Goal: Transaction & Acquisition: Purchase product/service

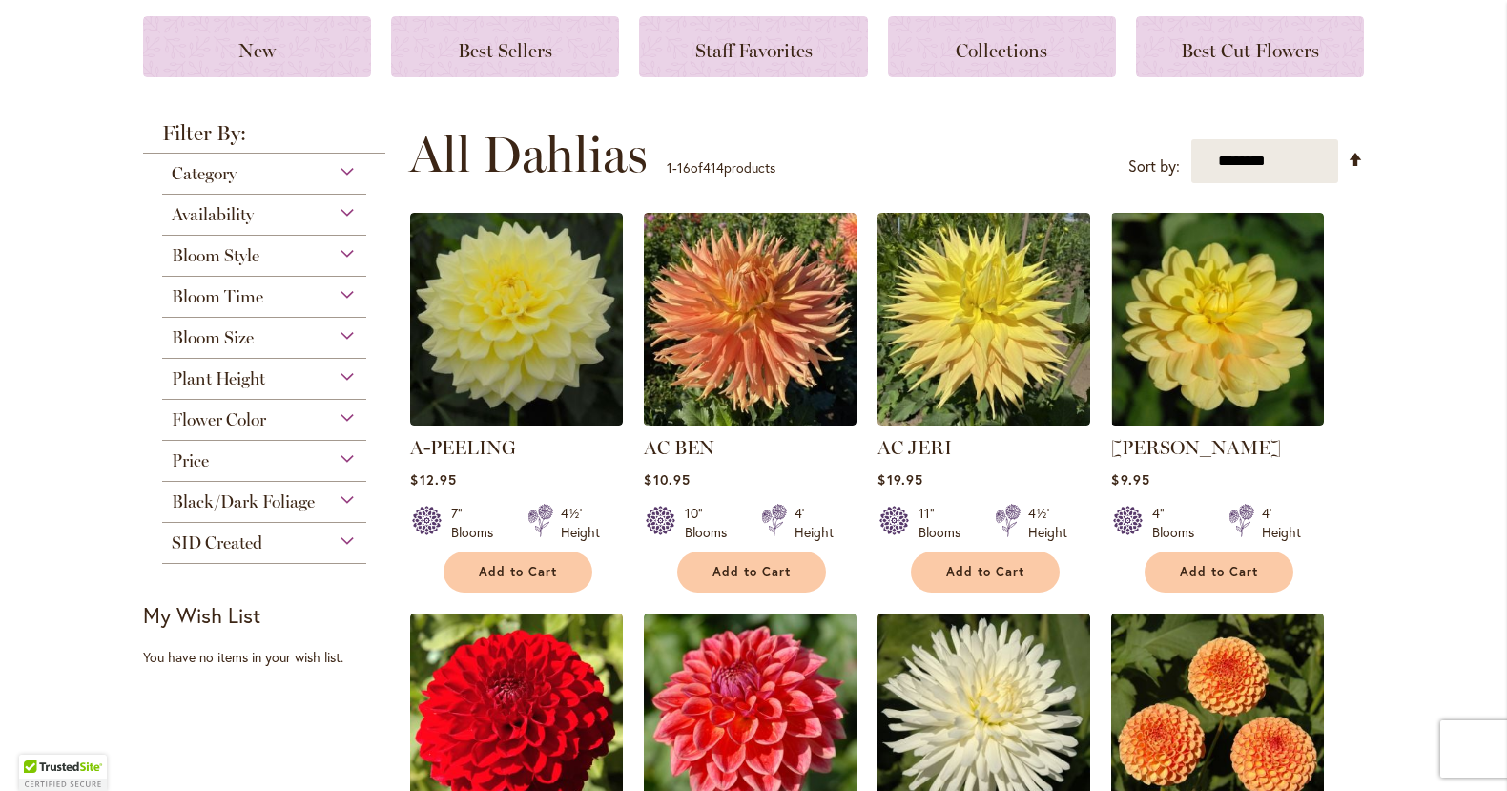
scroll to position [269, 0]
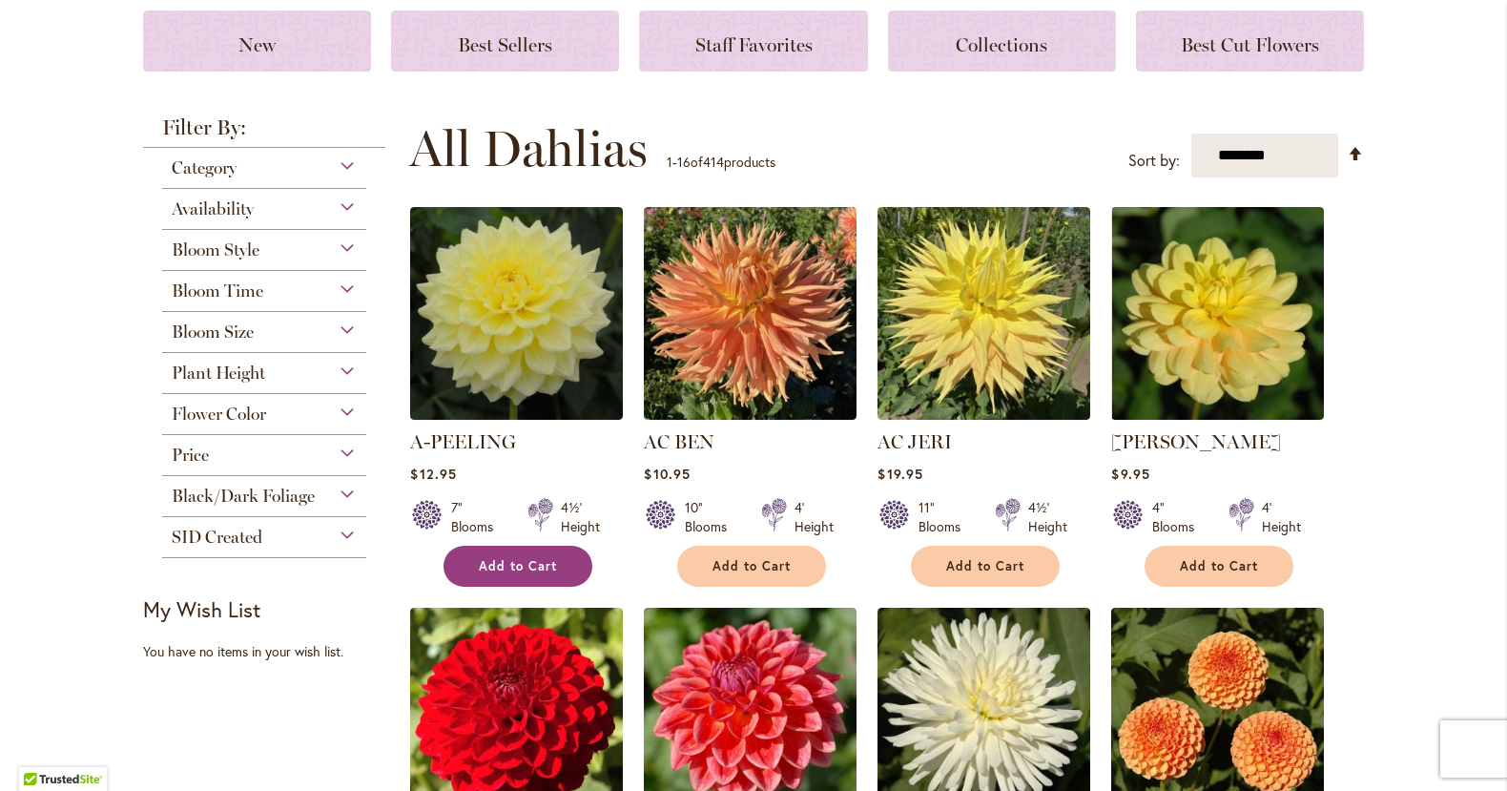
click at [528, 564] on span "Add to Cart" at bounding box center [518, 566] width 78 height 16
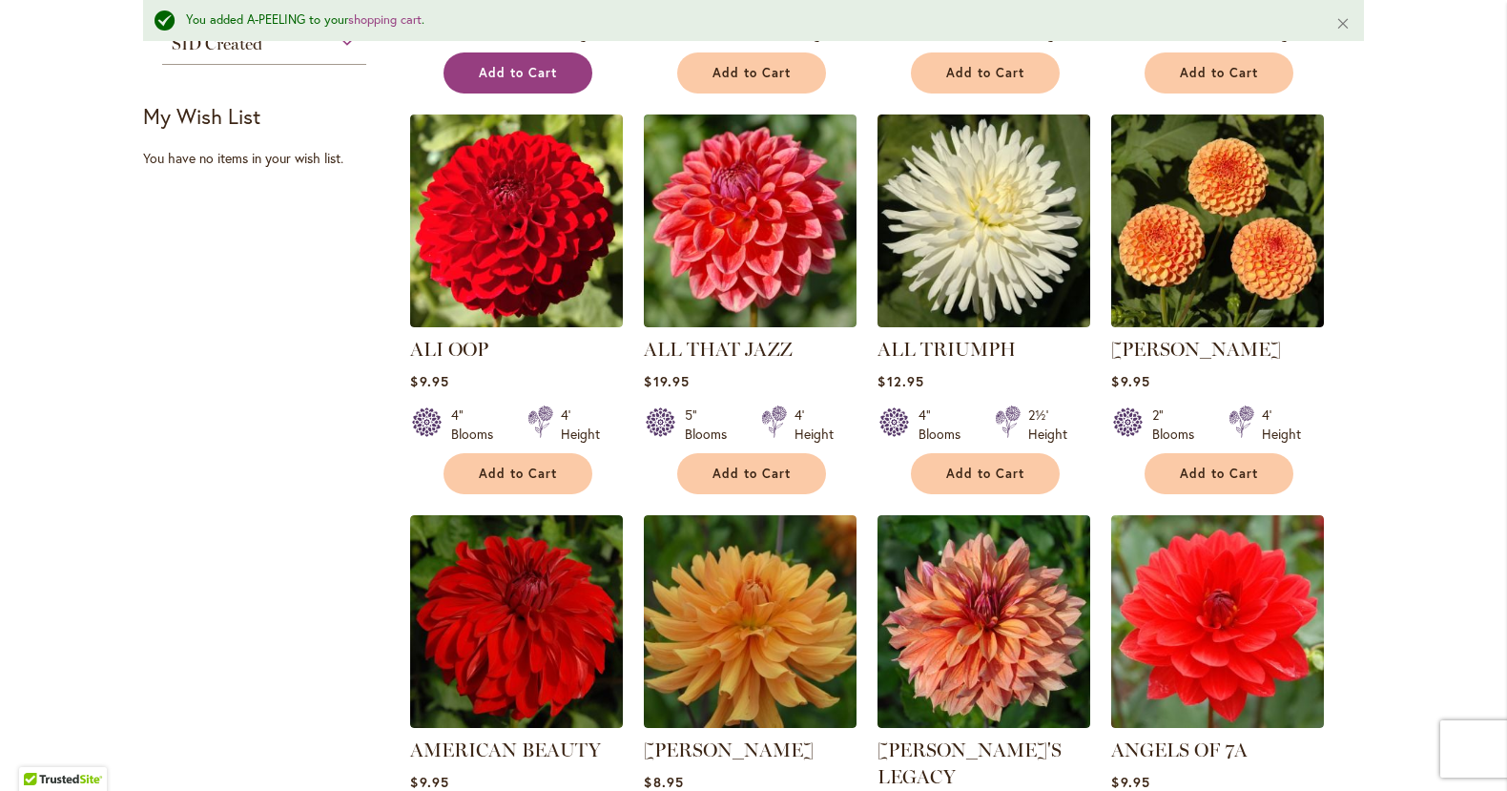
scroll to position [1004, 0]
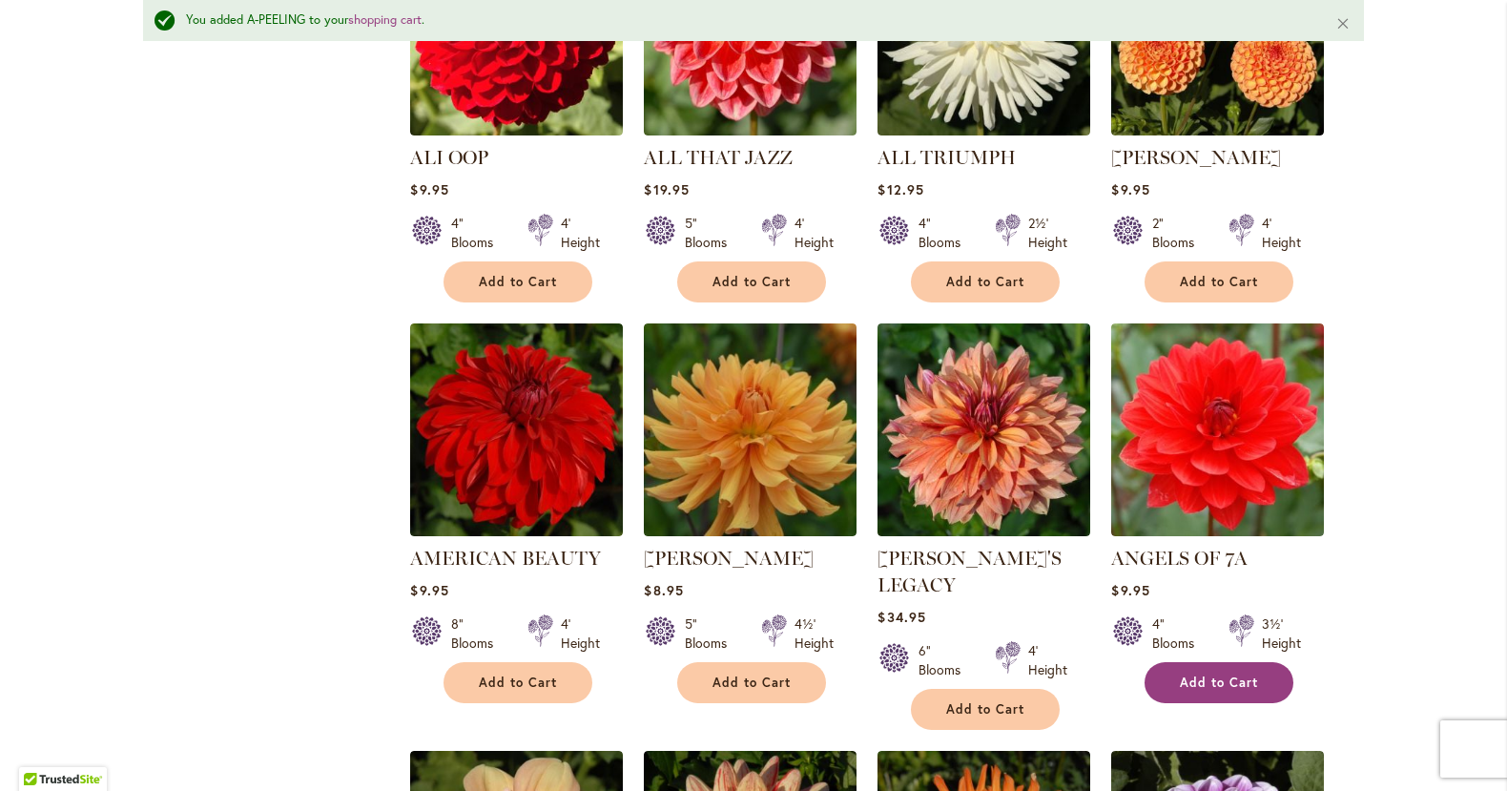
click at [1210, 674] on span "Add to Cart" at bounding box center [1219, 682] width 78 height 16
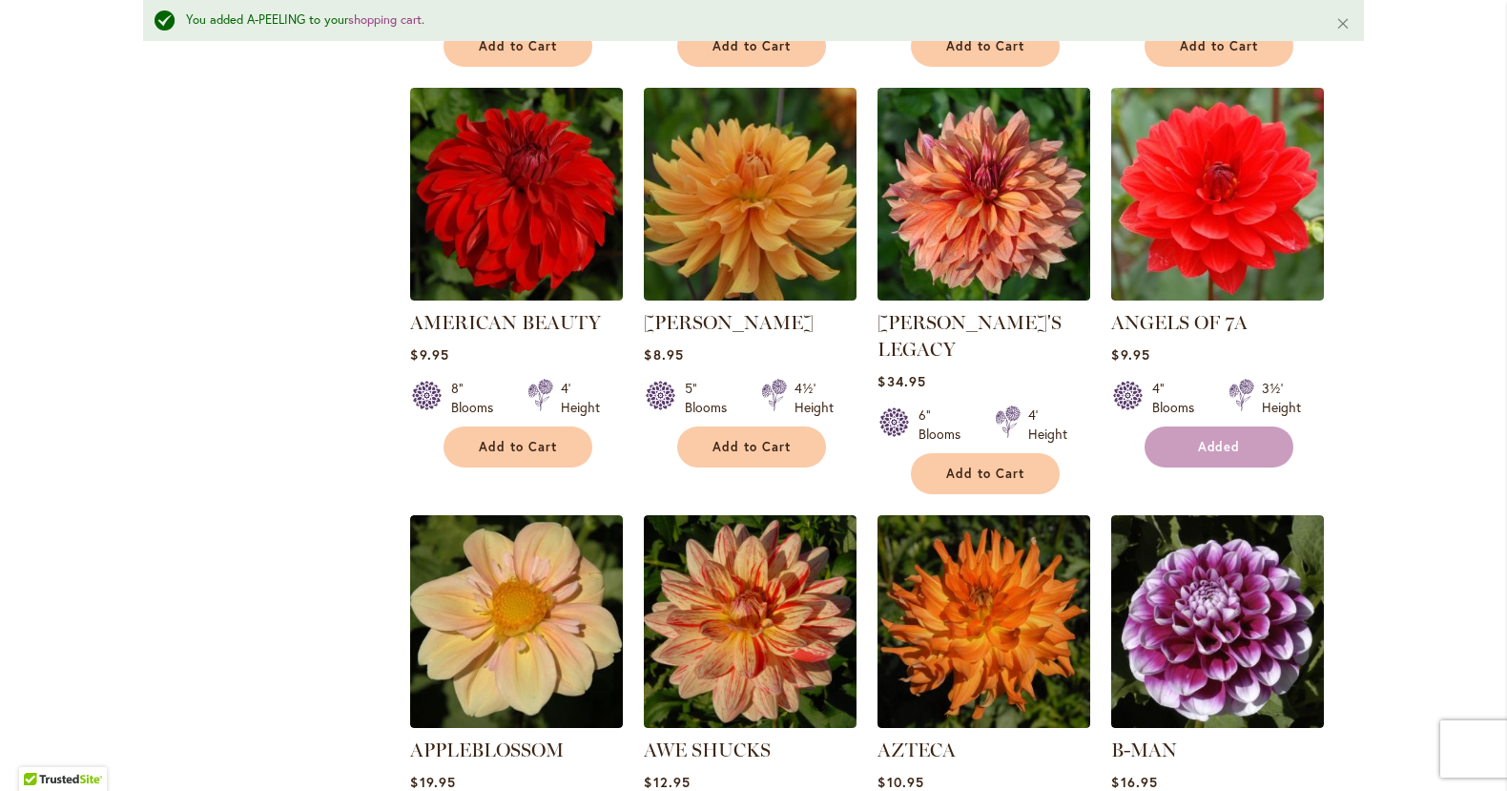
scroll to position [1392, 0]
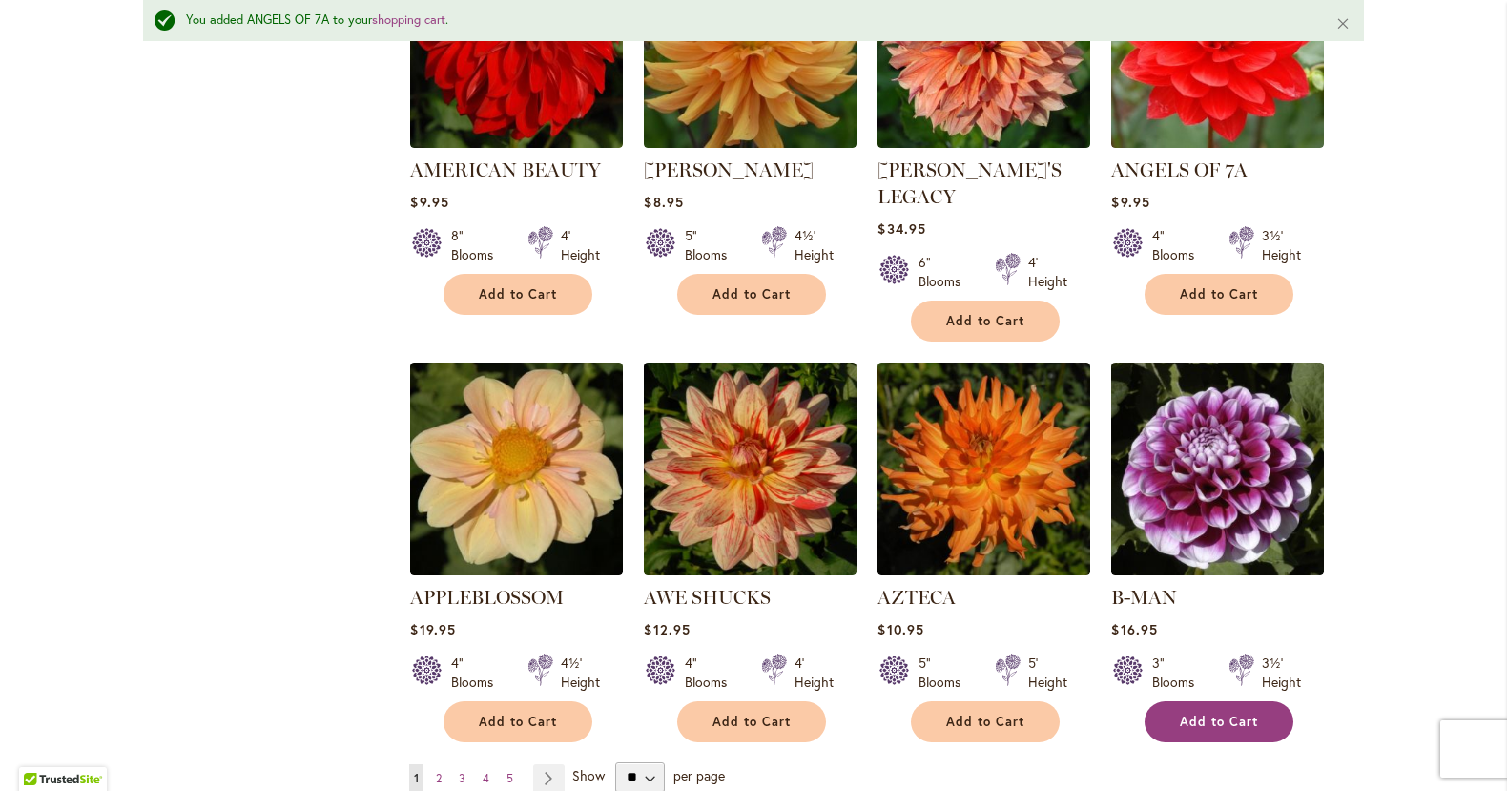
click at [1197, 713] on span "Add to Cart" at bounding box center [1219, 721] width 78 height 16
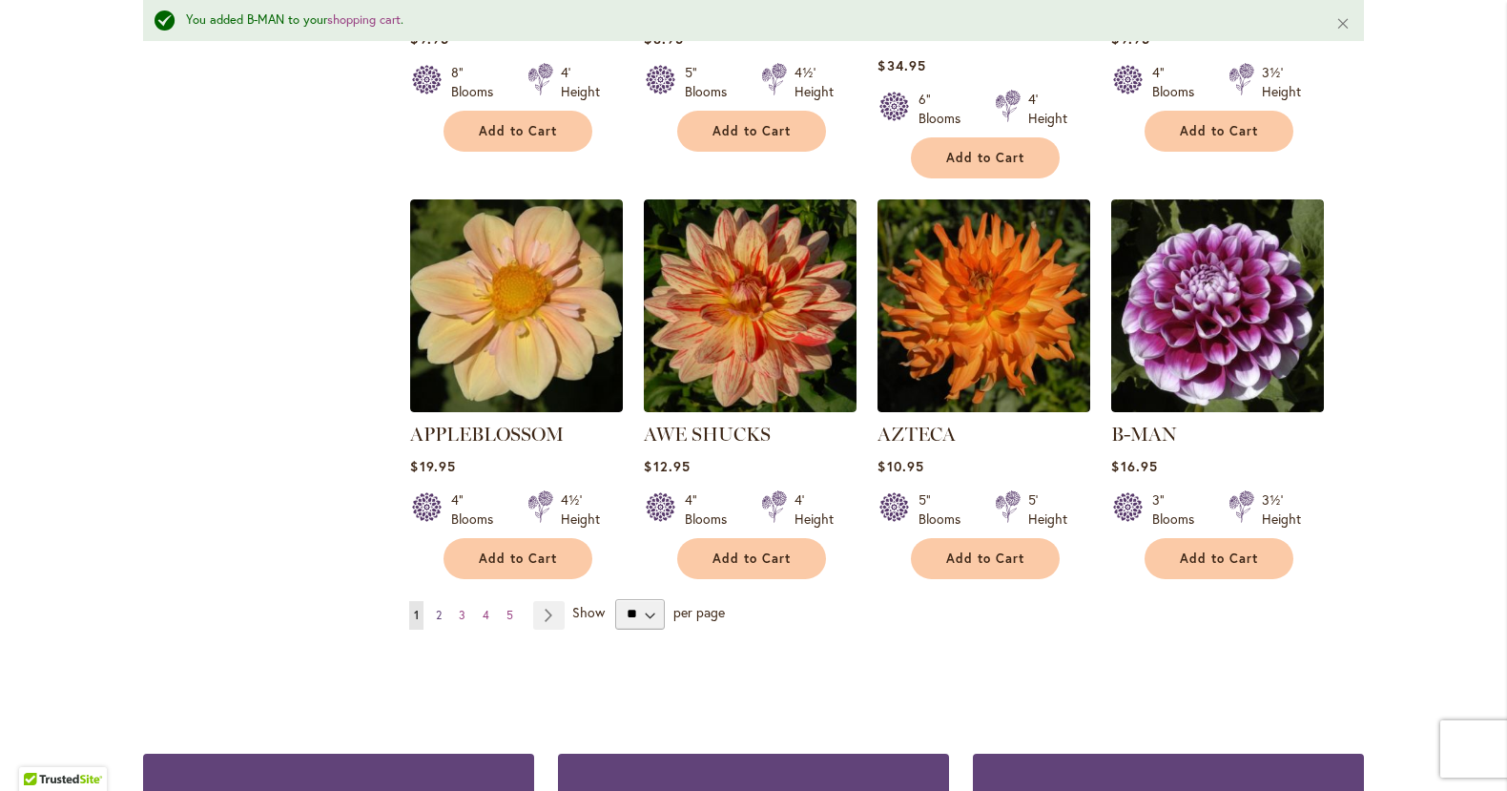
click at [439, 608] on span "2" at bounding box center [439, 615] width 6 height 14
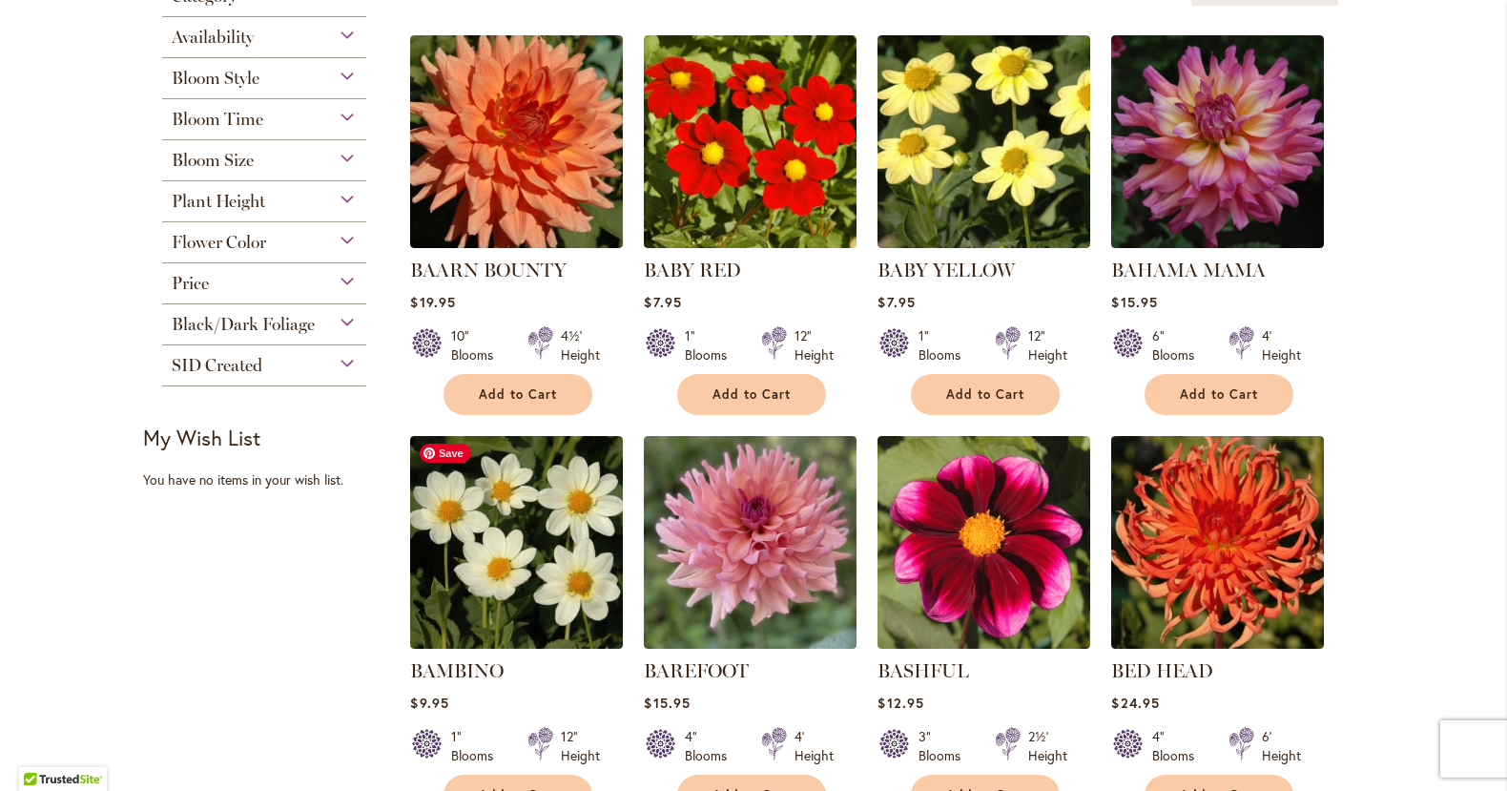
scroll to position [620, 0]
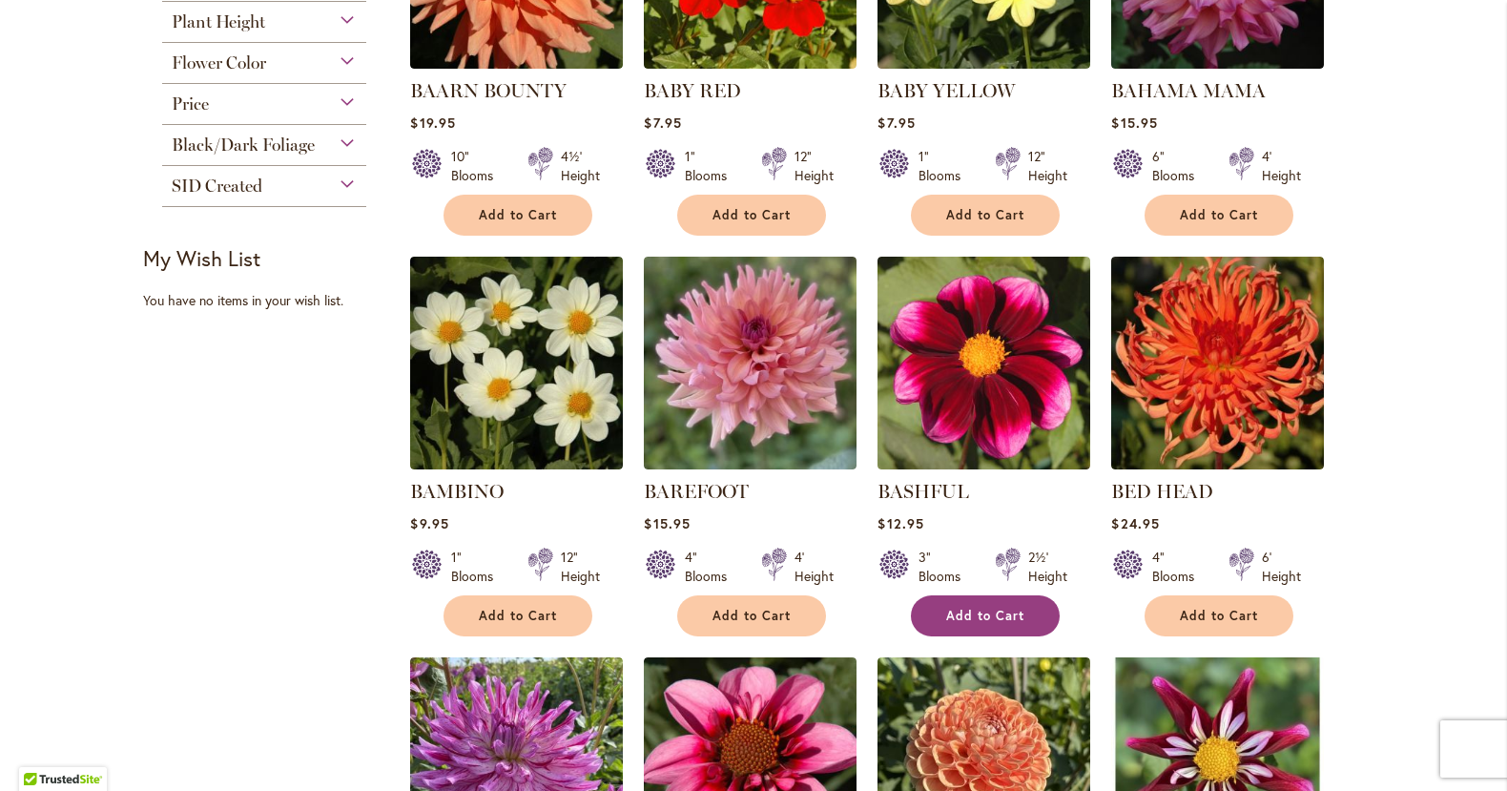
click at [967, 608] on span "Add to Cart" at bounding box center [985, 616] width 78 height 16
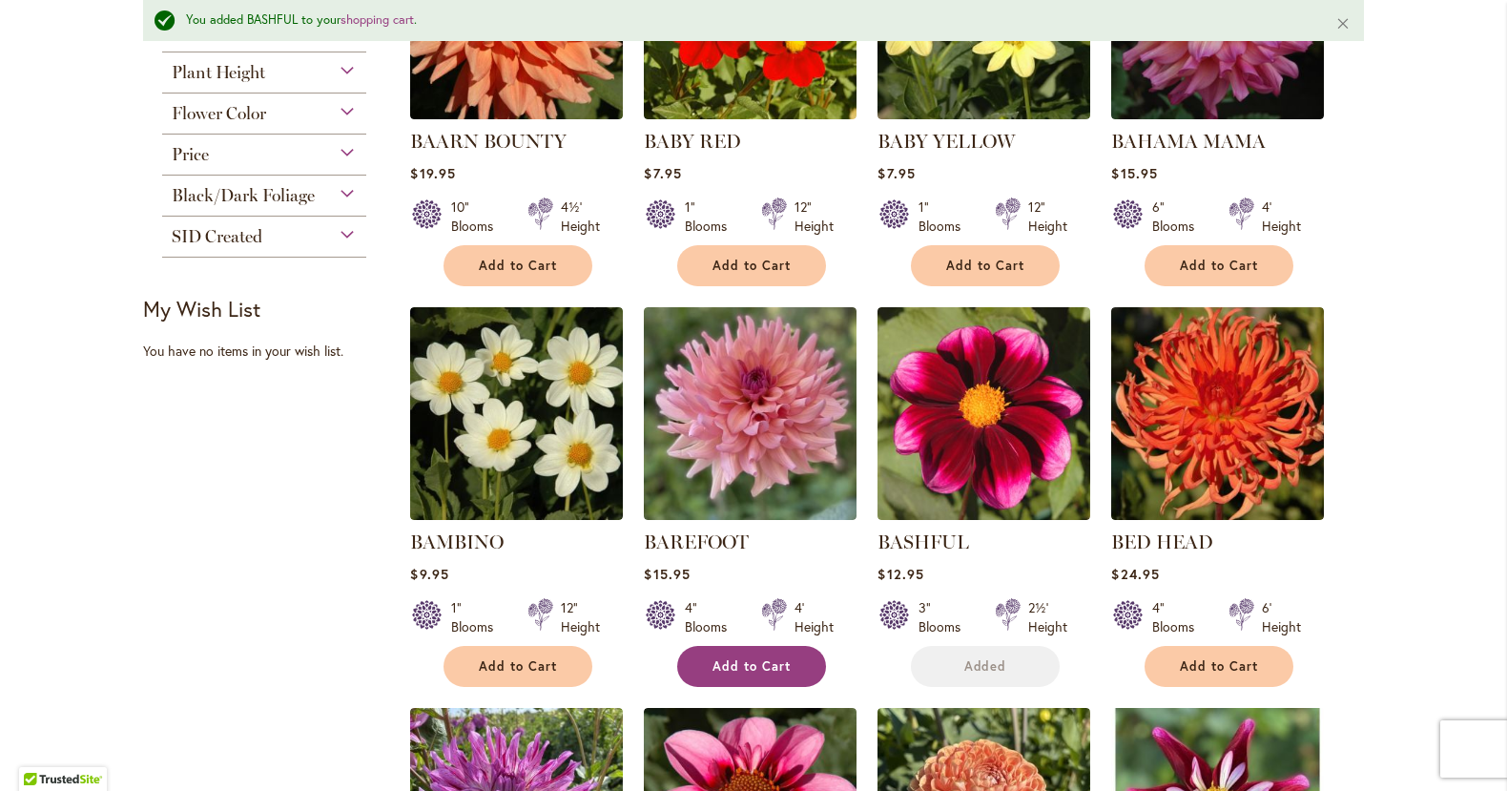
scroll to position [670, 0]
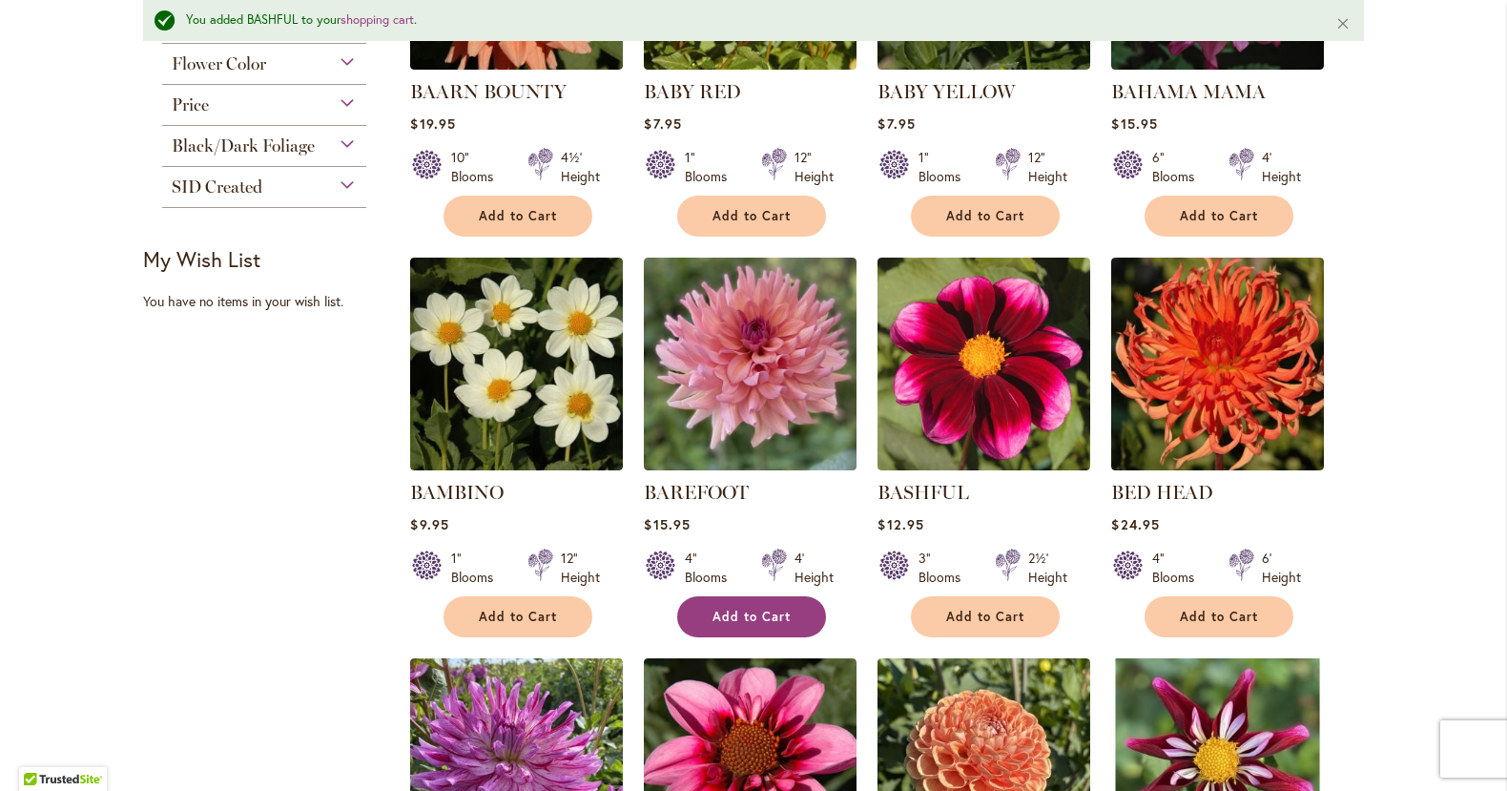
click at [736, 609] on span "Add to Cart" at bounding box center [751, 617] width 78 height 16
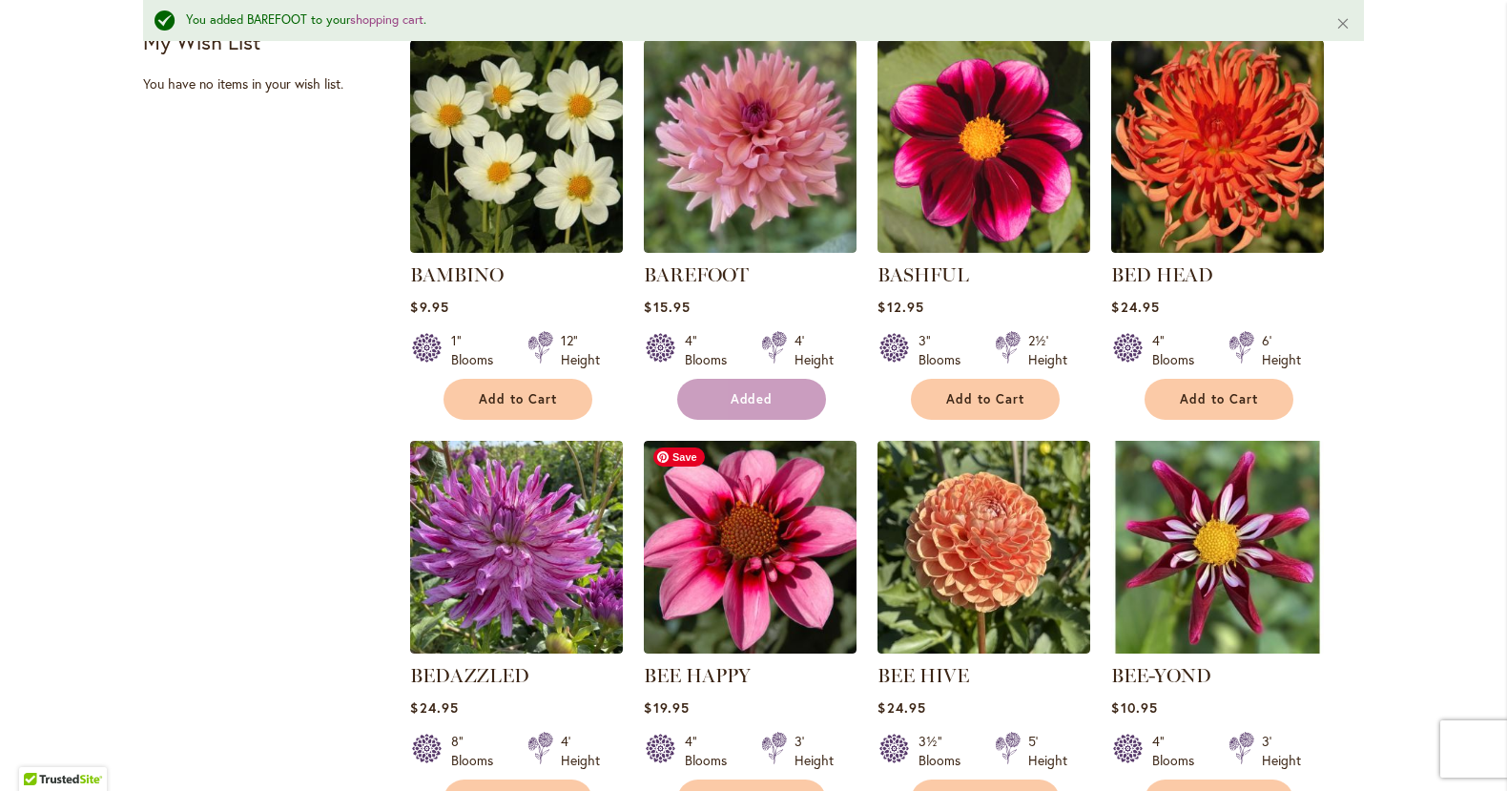
scroll to position [1099, 0]
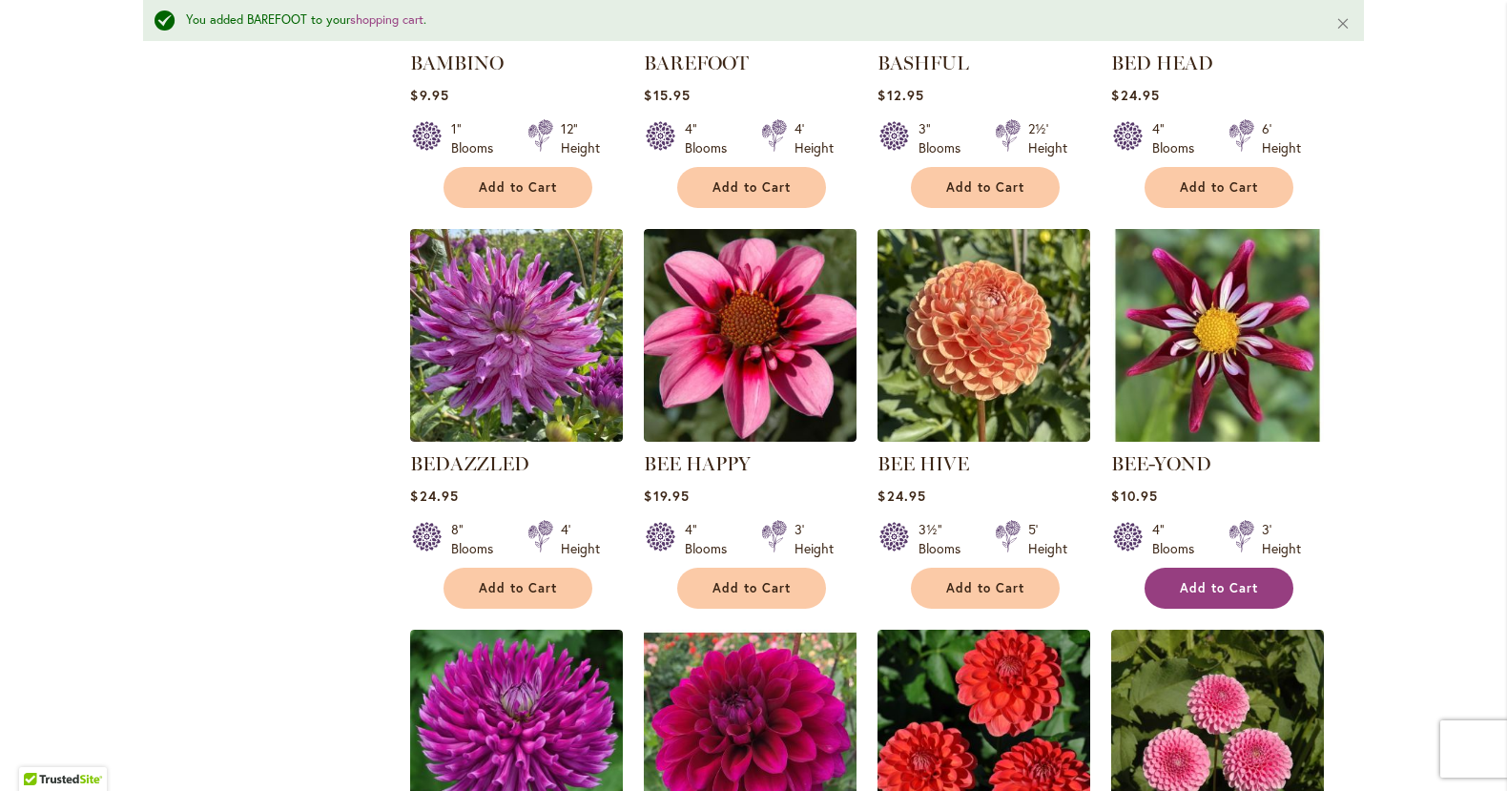
click at [1233, 580] on span "Add to Cart" at bounding box center [1219, 588] width 78 height 16
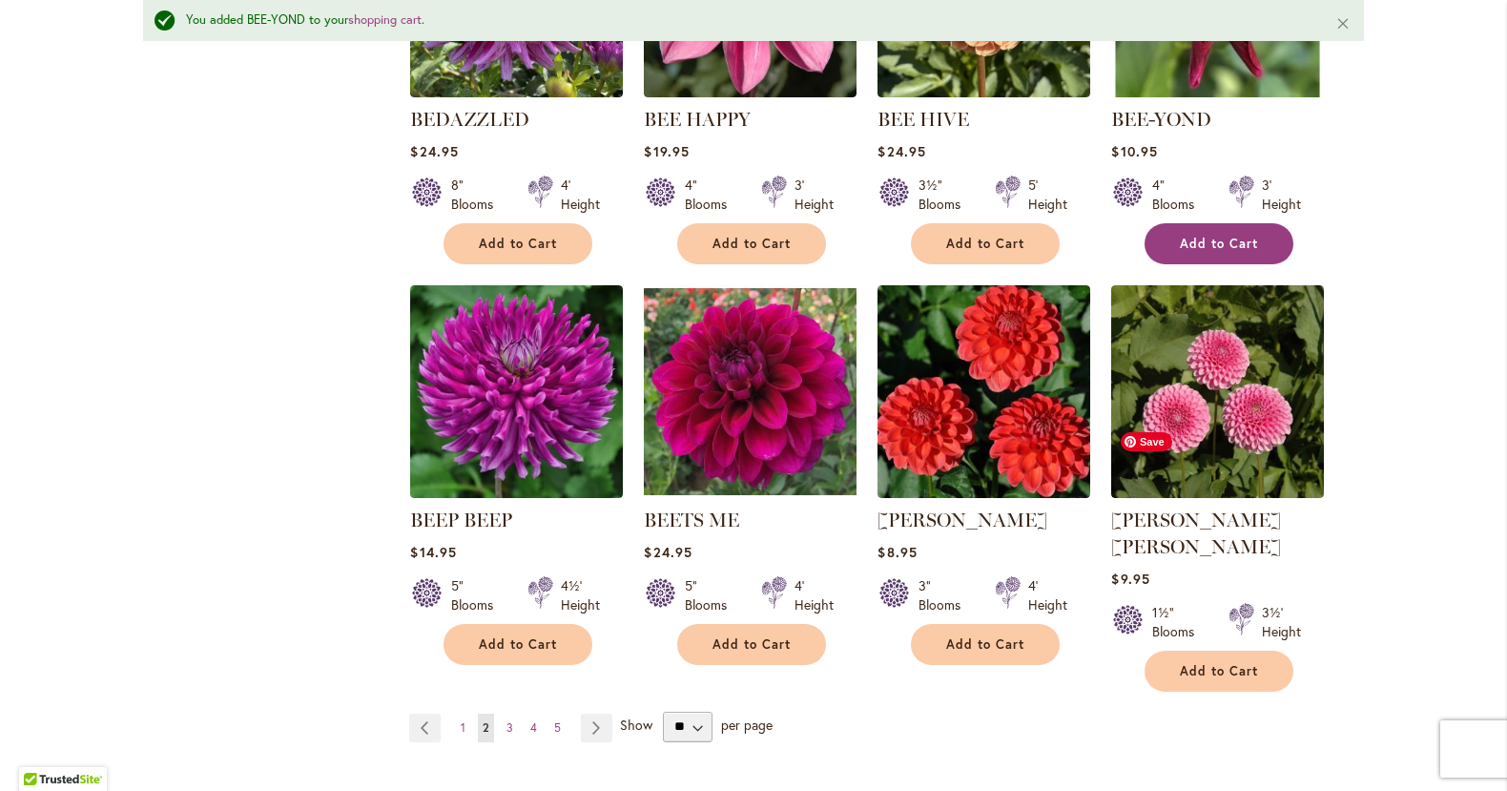
scroll to position [1447, 0]
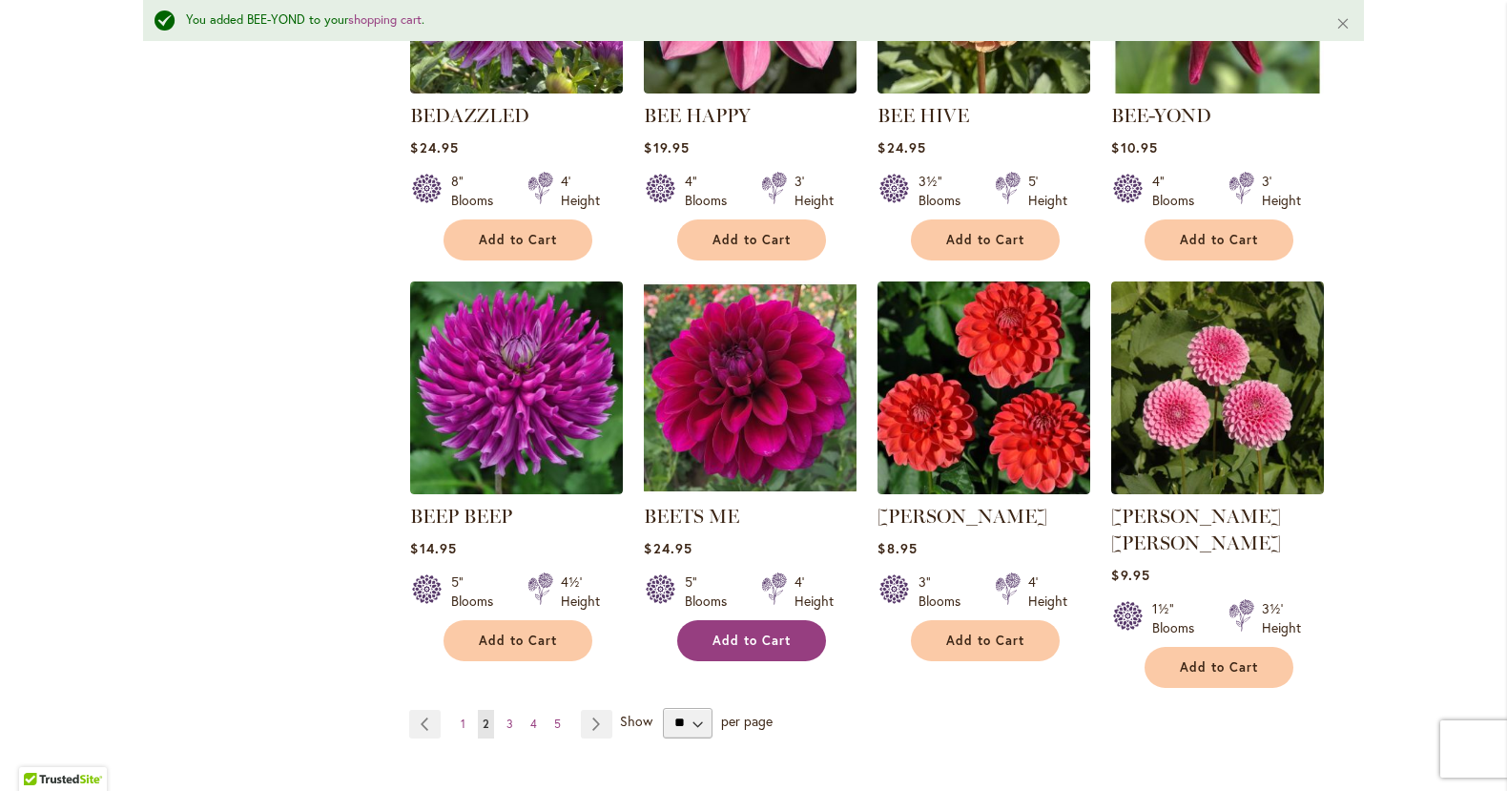
click at [733, 644] on button "Add to Cart" at bounding box center [751, 640] width 149 height 41
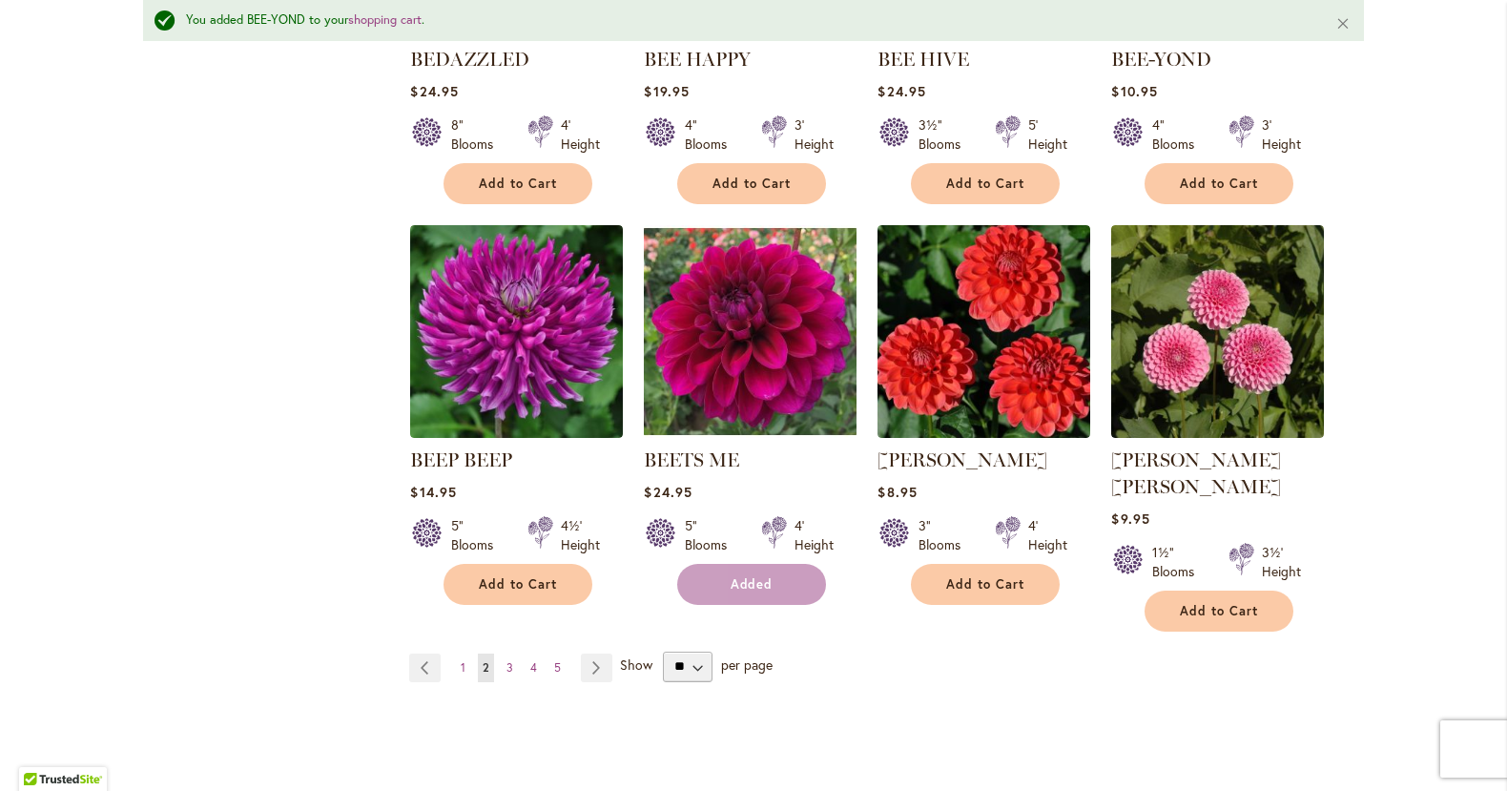
scroll to position [1542, 0]
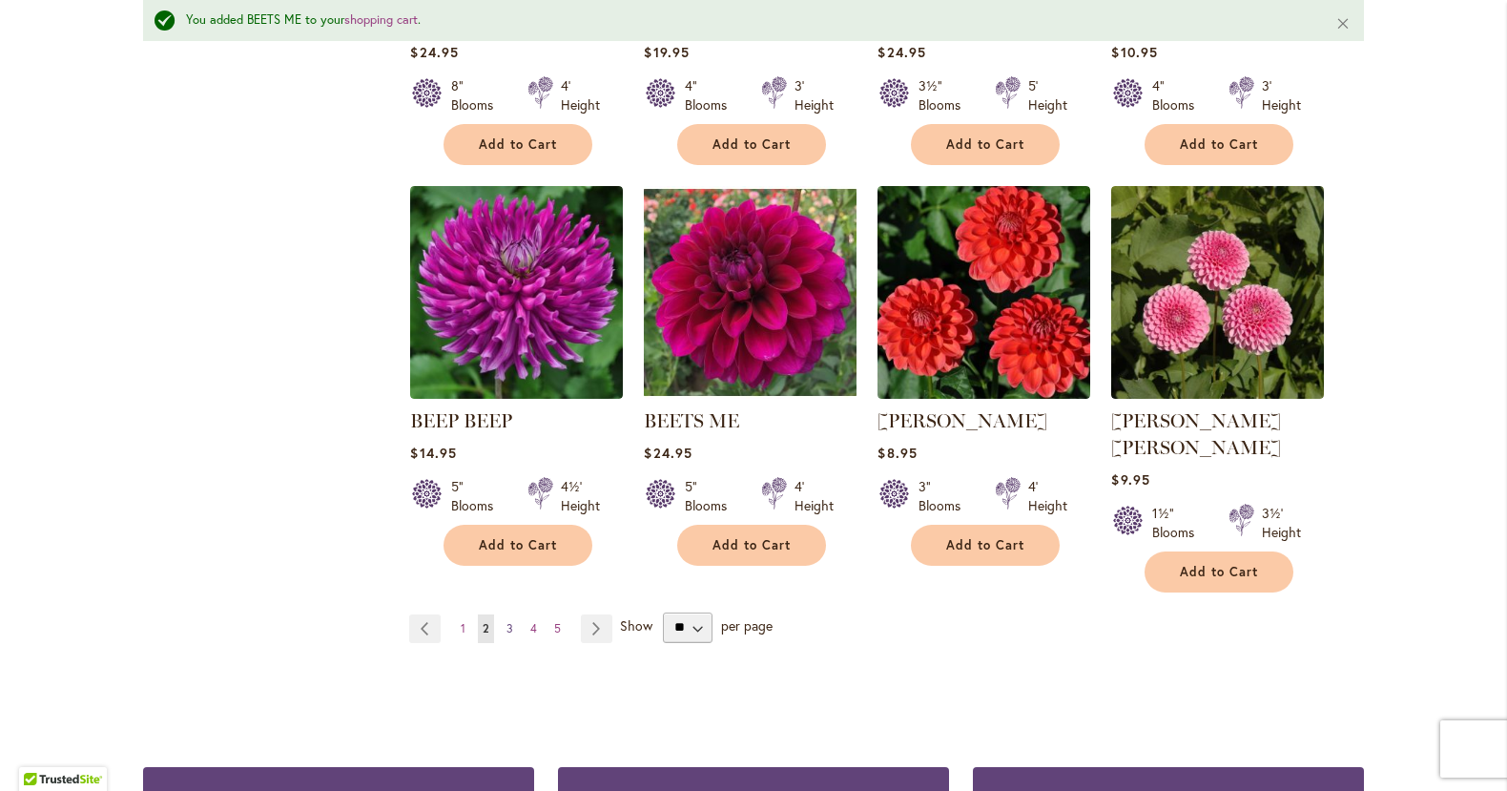
click at [512, 621] on span "3" at bounding box center [509, 628] width 7 height 14
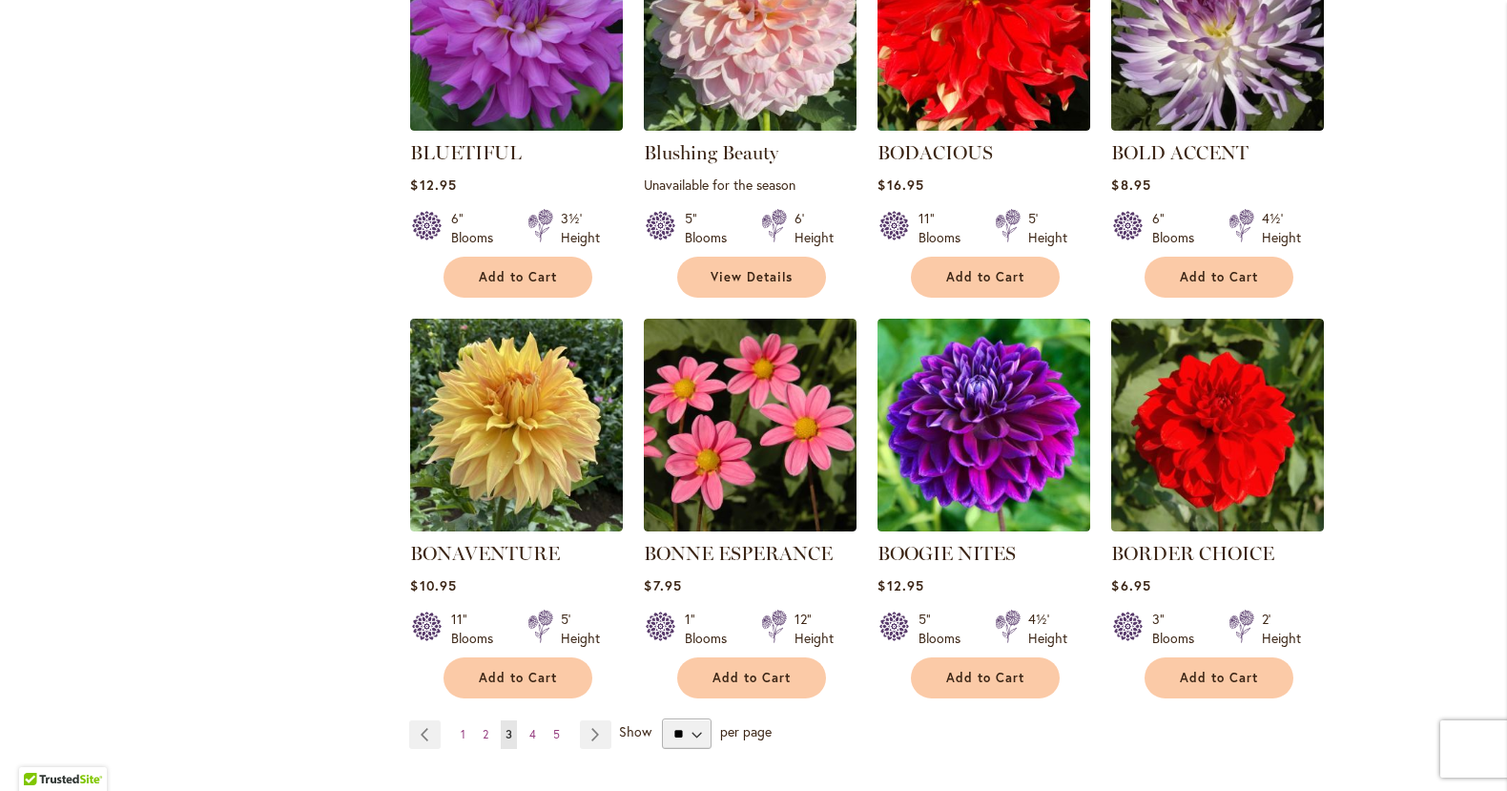
scroll to position [1380, 0]
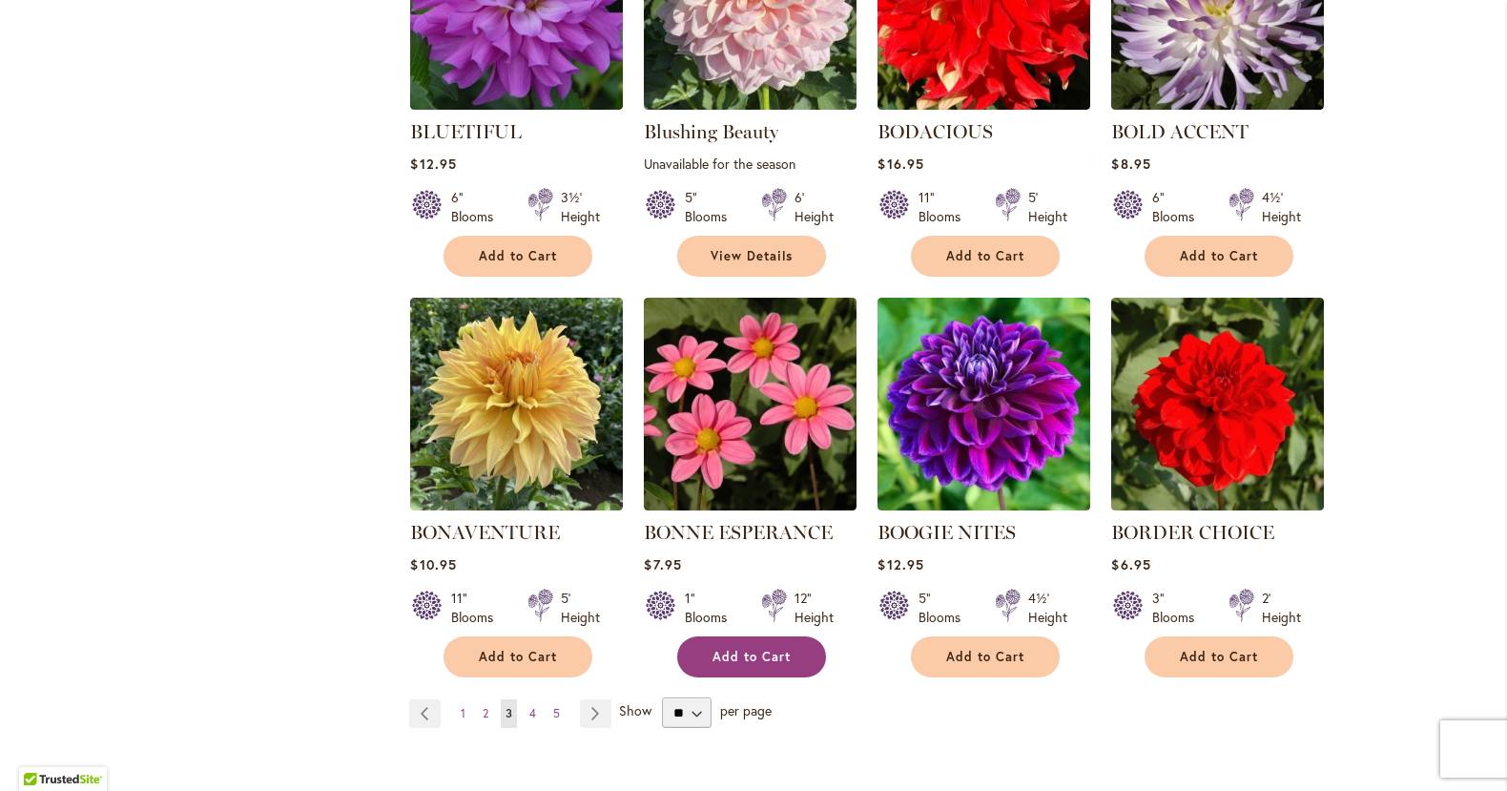
click at [772, 665] on button "Add to Cart" at bounding box center [751, 656] width 149 height 41
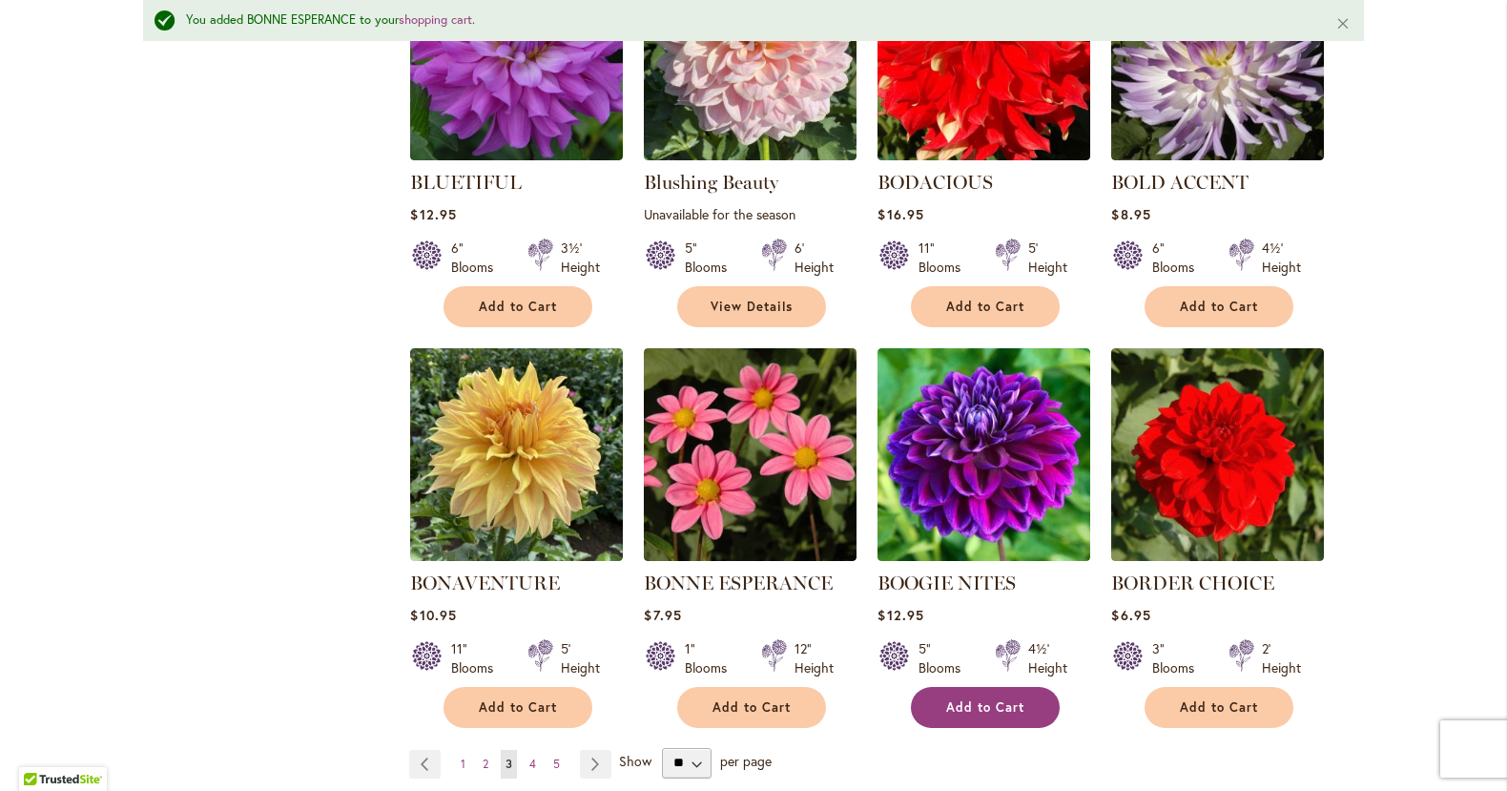
click at [989, 699] on span "Add to Cart" at bounding box center [985, 707] width 78 height 16
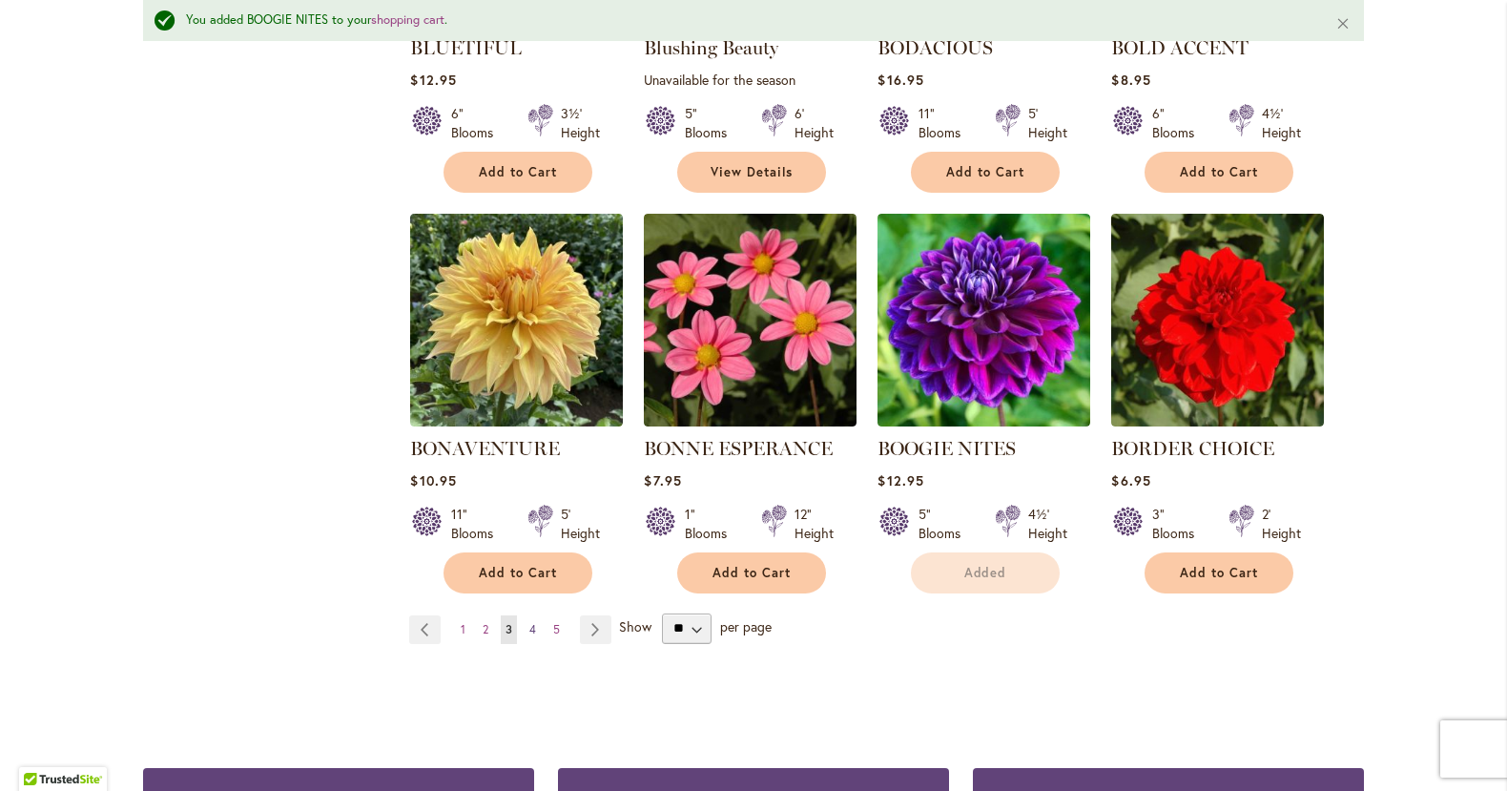
click at [534, 629] on span "4" at bounding box center [532, 629] width 7 height 14
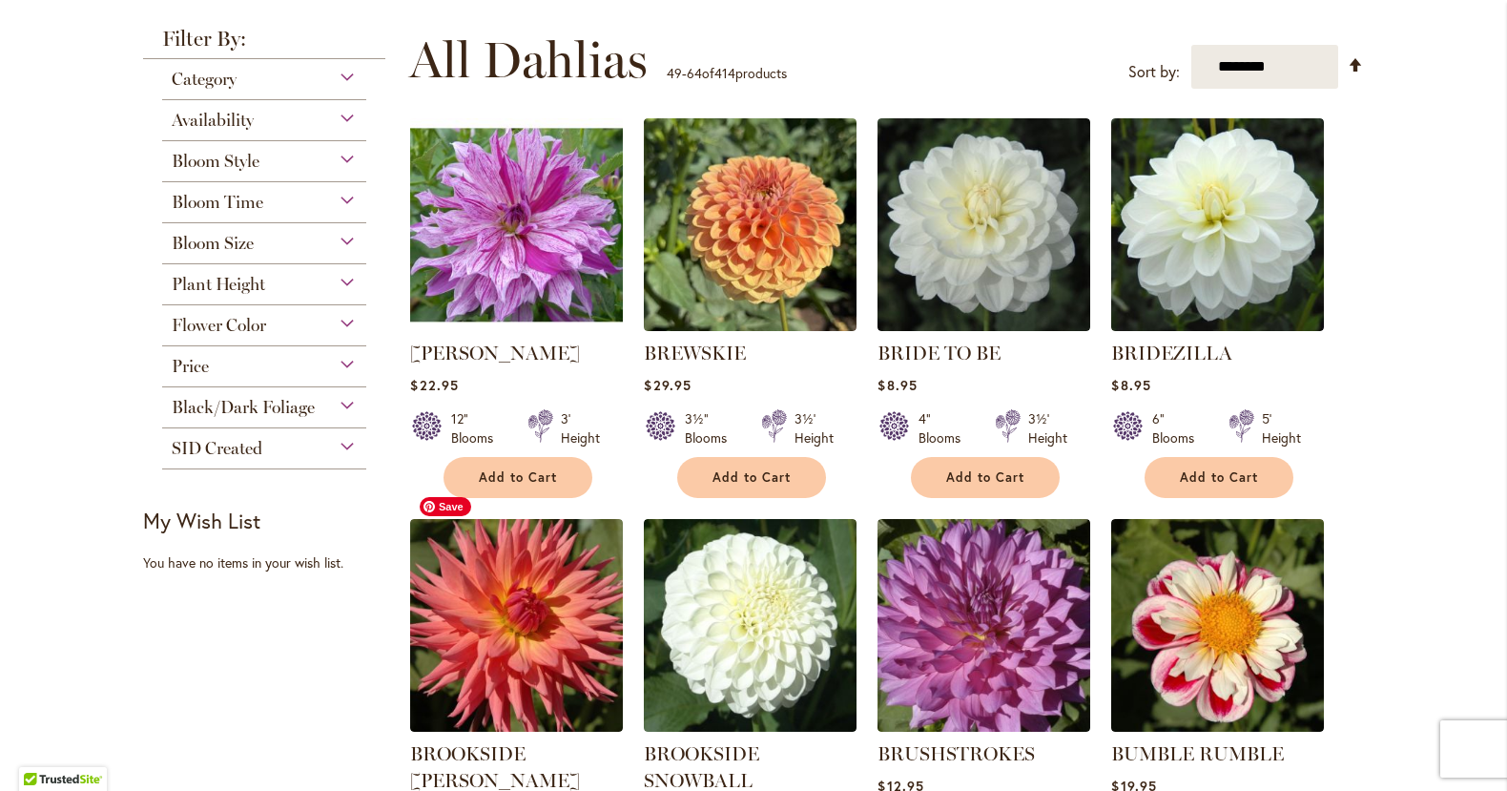
scroll to position [387, 0]
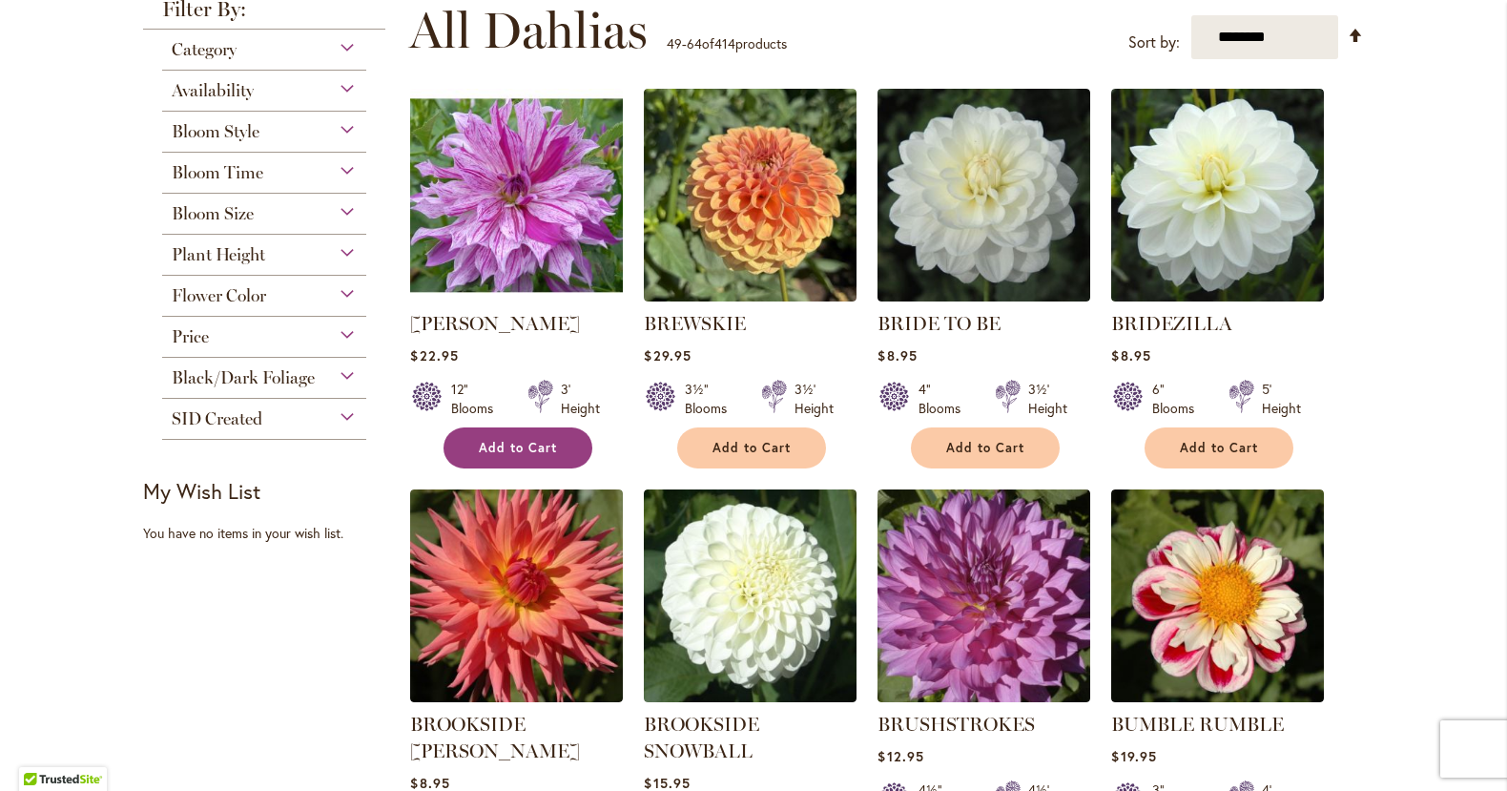
click at [496, 450] on span "Add to Cart" at bounding box center [518, 448] width 78 height 16
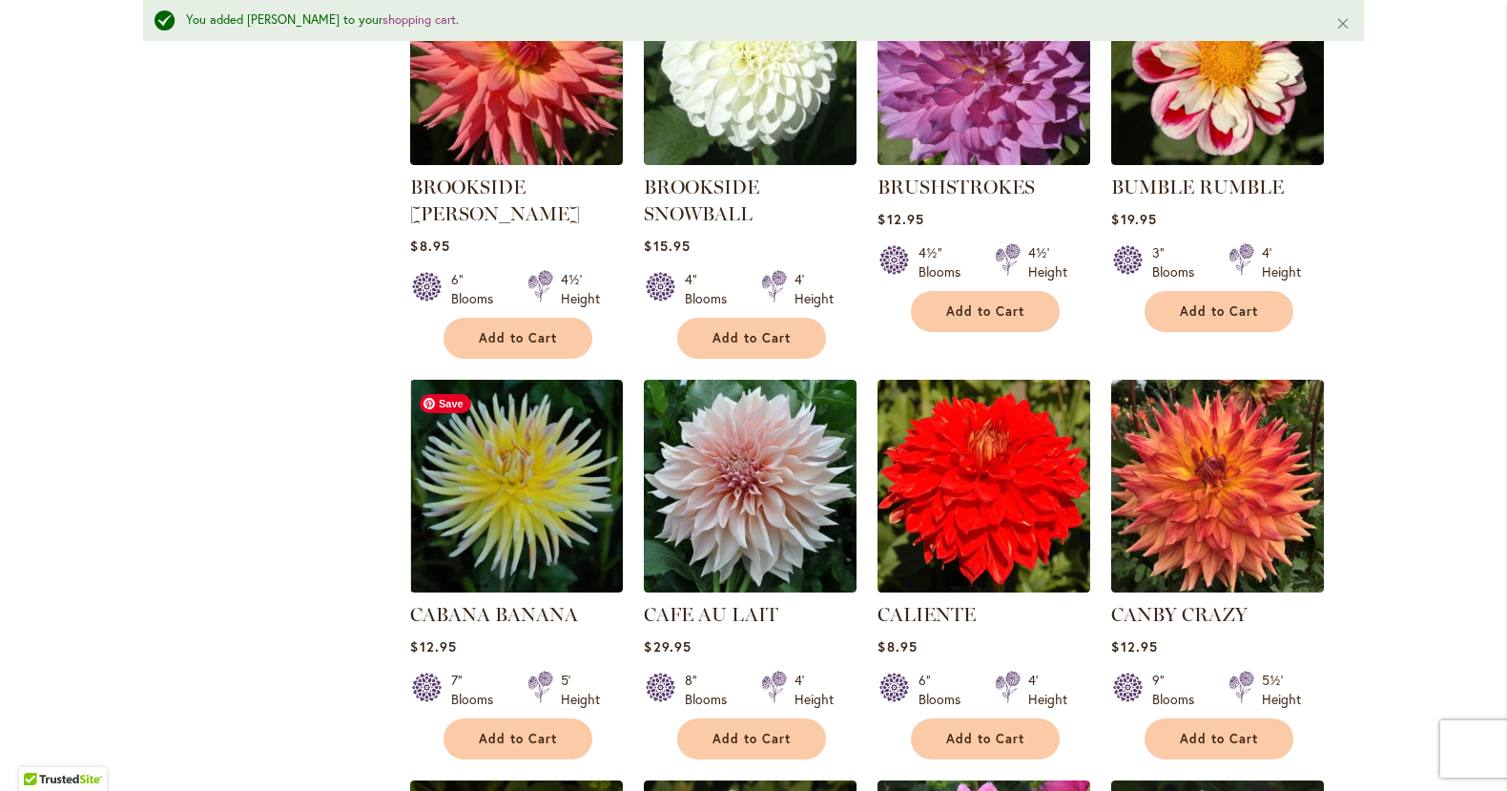
scroll to position [846, 0]
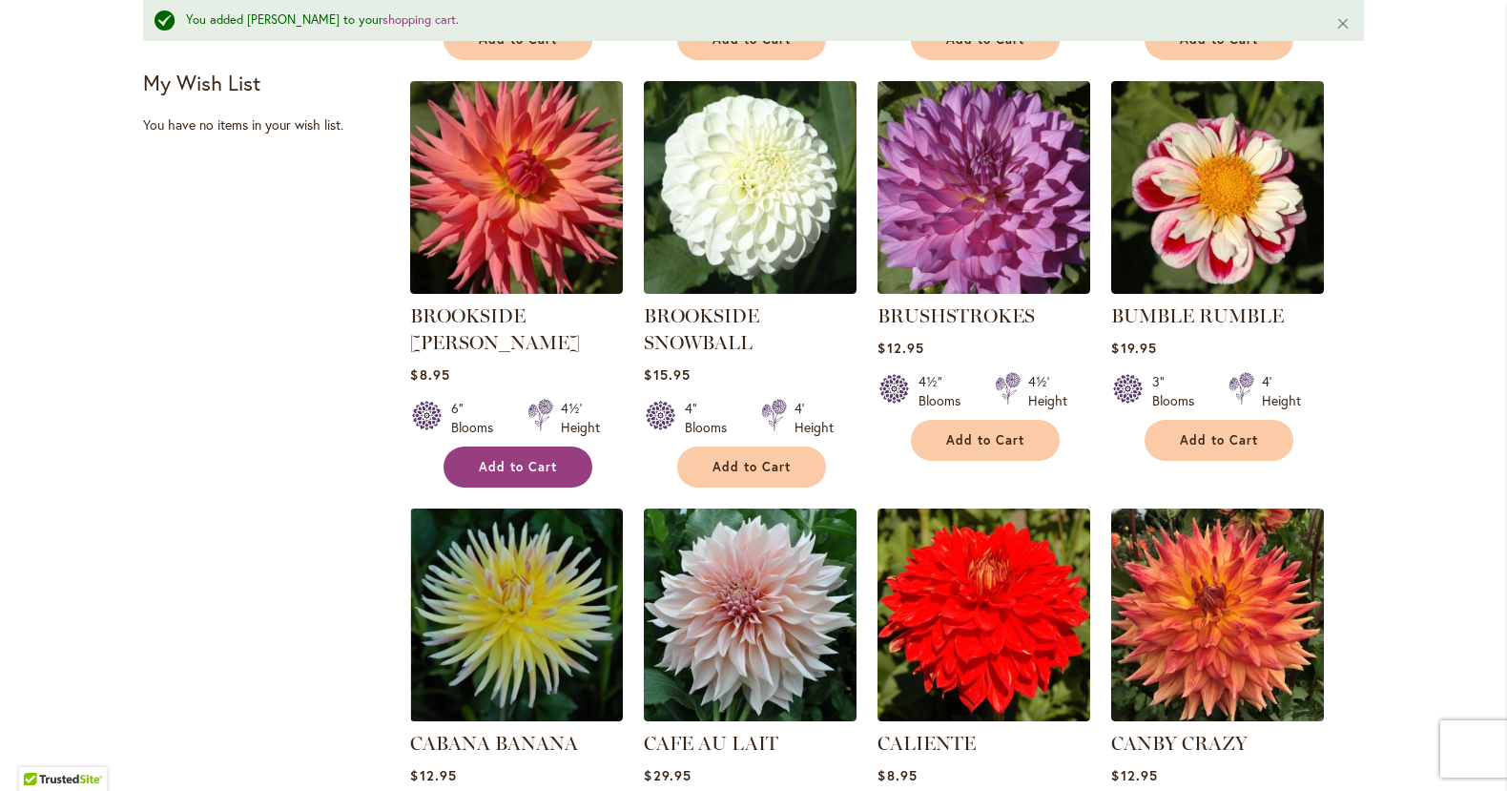
click at [522, 459] on span "Add to Cart" at bounding box center [518, 467] width 78 height 16
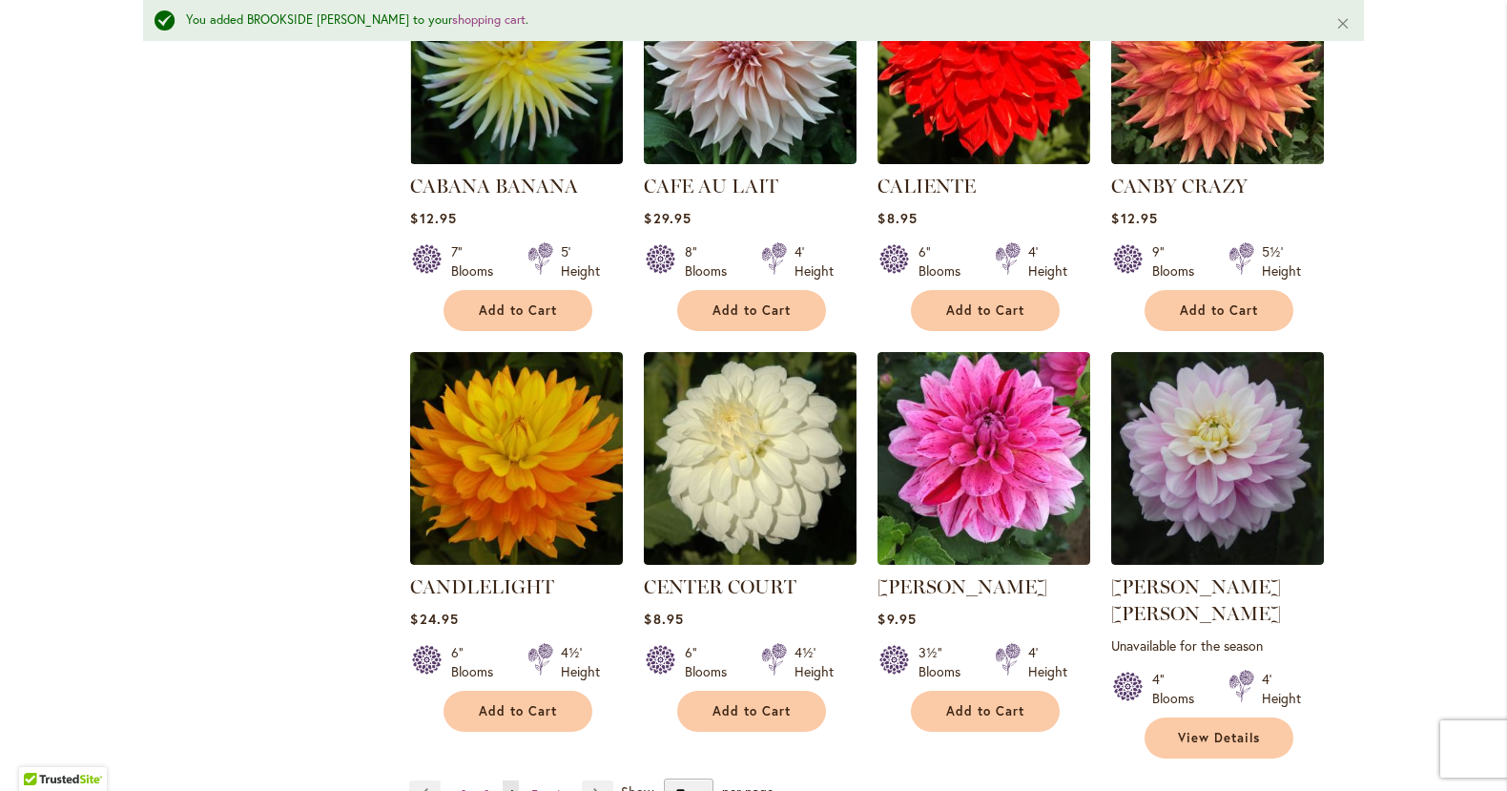
scroll to position [1700, 0]
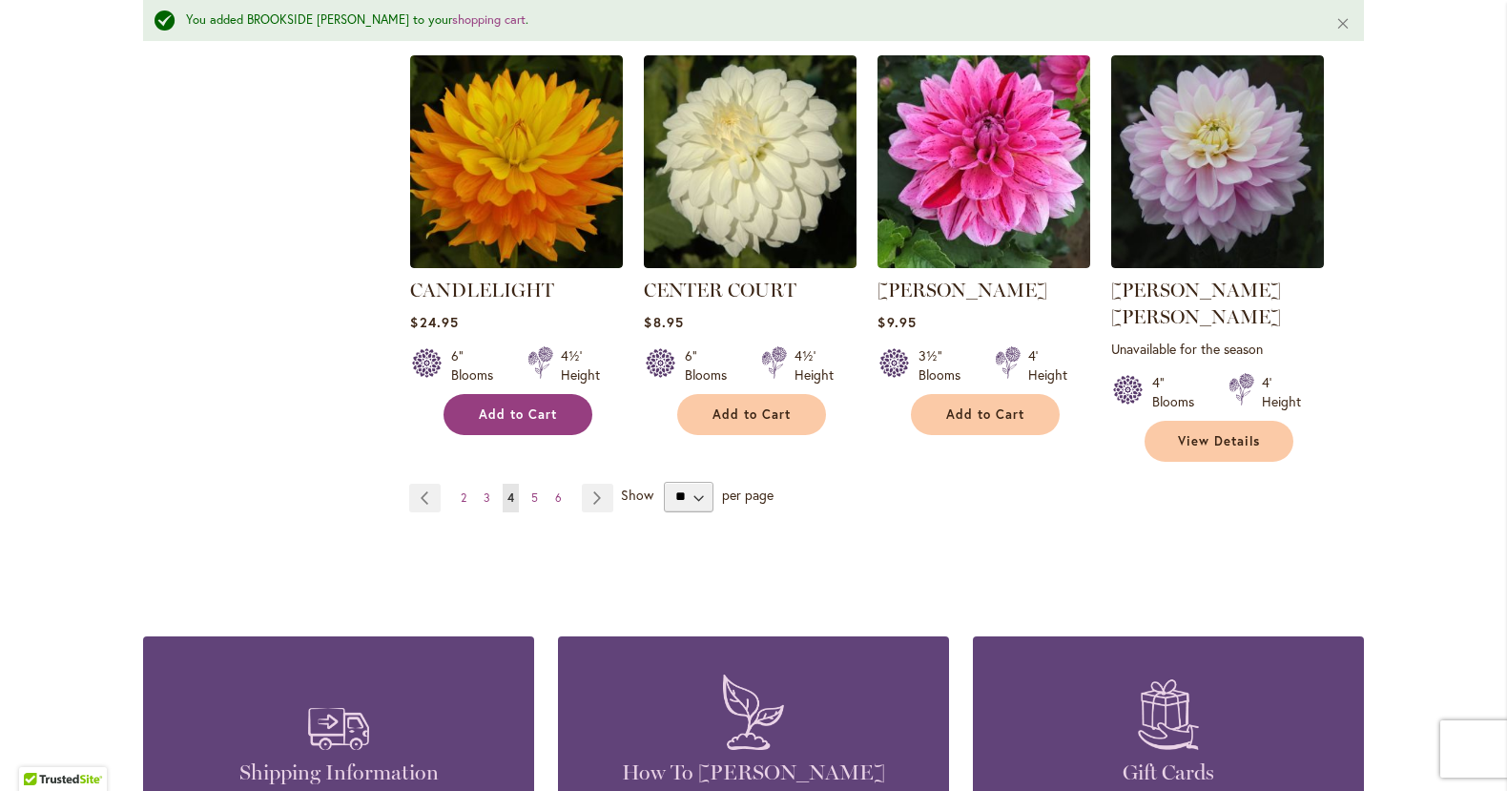
click at [520, 406] on span "Add to Cart" at bounding box center [518, 414] width 78 height 16
click at [537, 490] on span "5" at bounding box center [534, 497] width 7 height 14
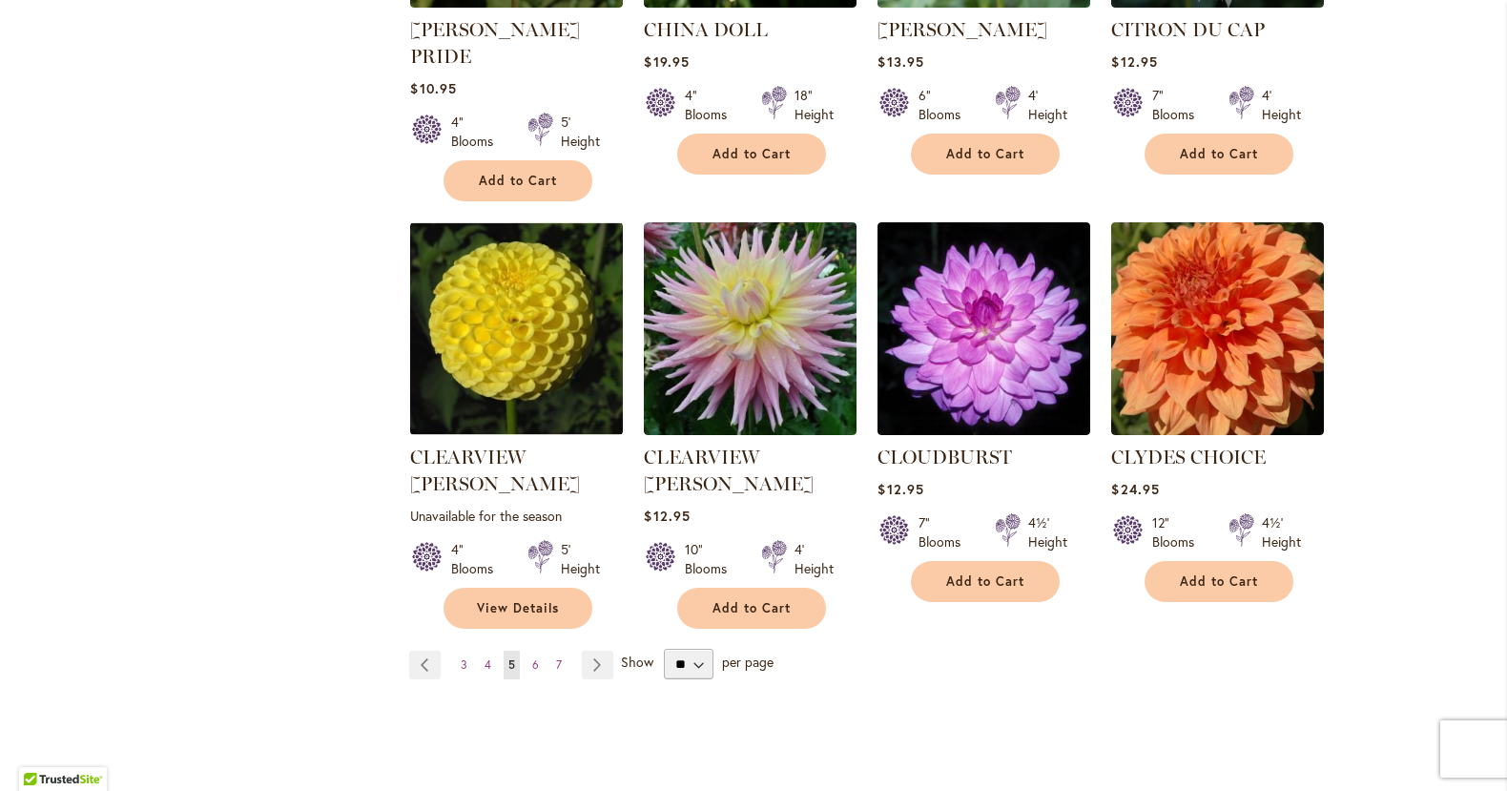
scroll to position [1523, 0]
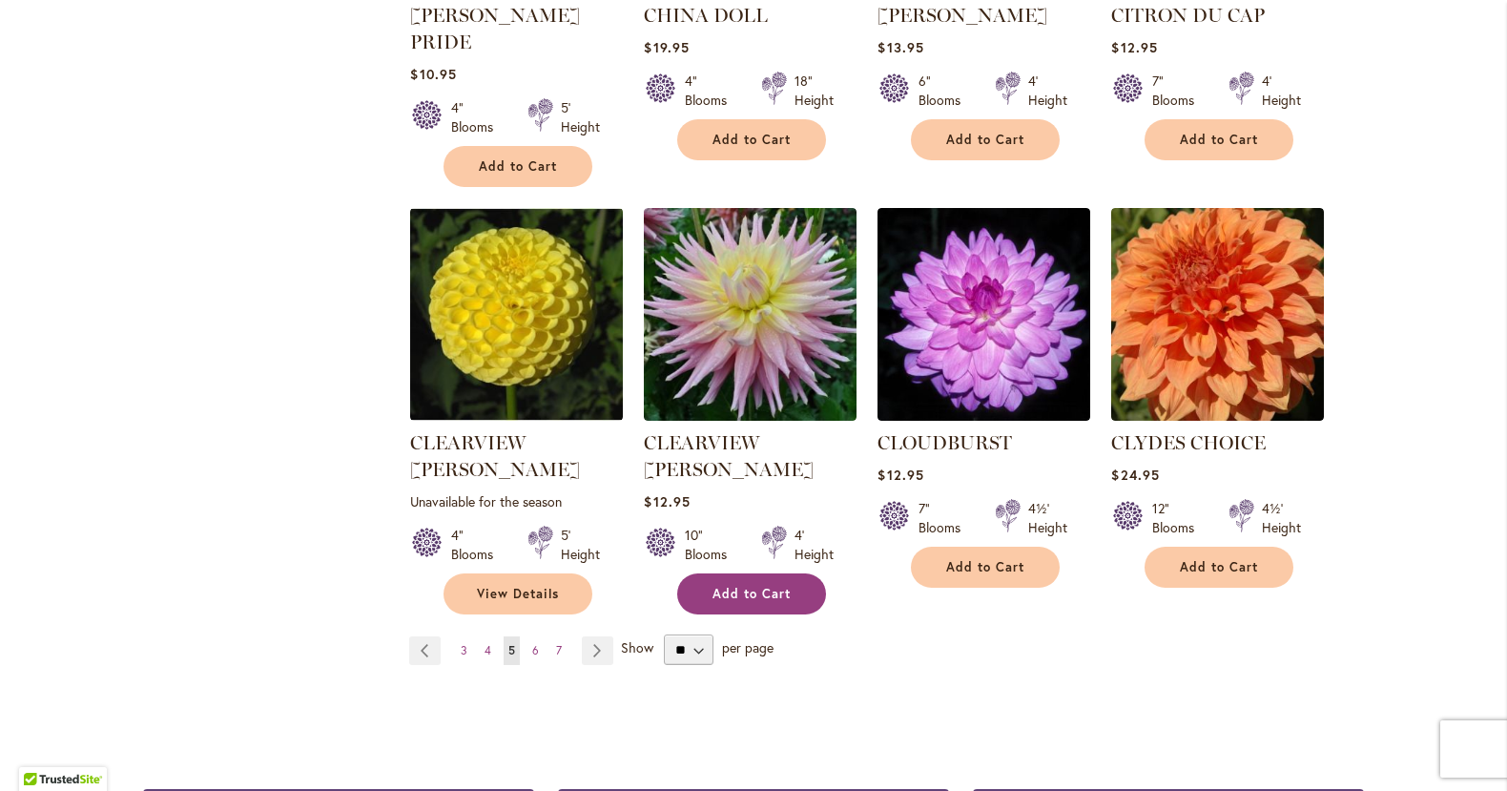
click at [716, 586] on span "Add to Cart" at bounding box center [751, 594] width 78 height 16
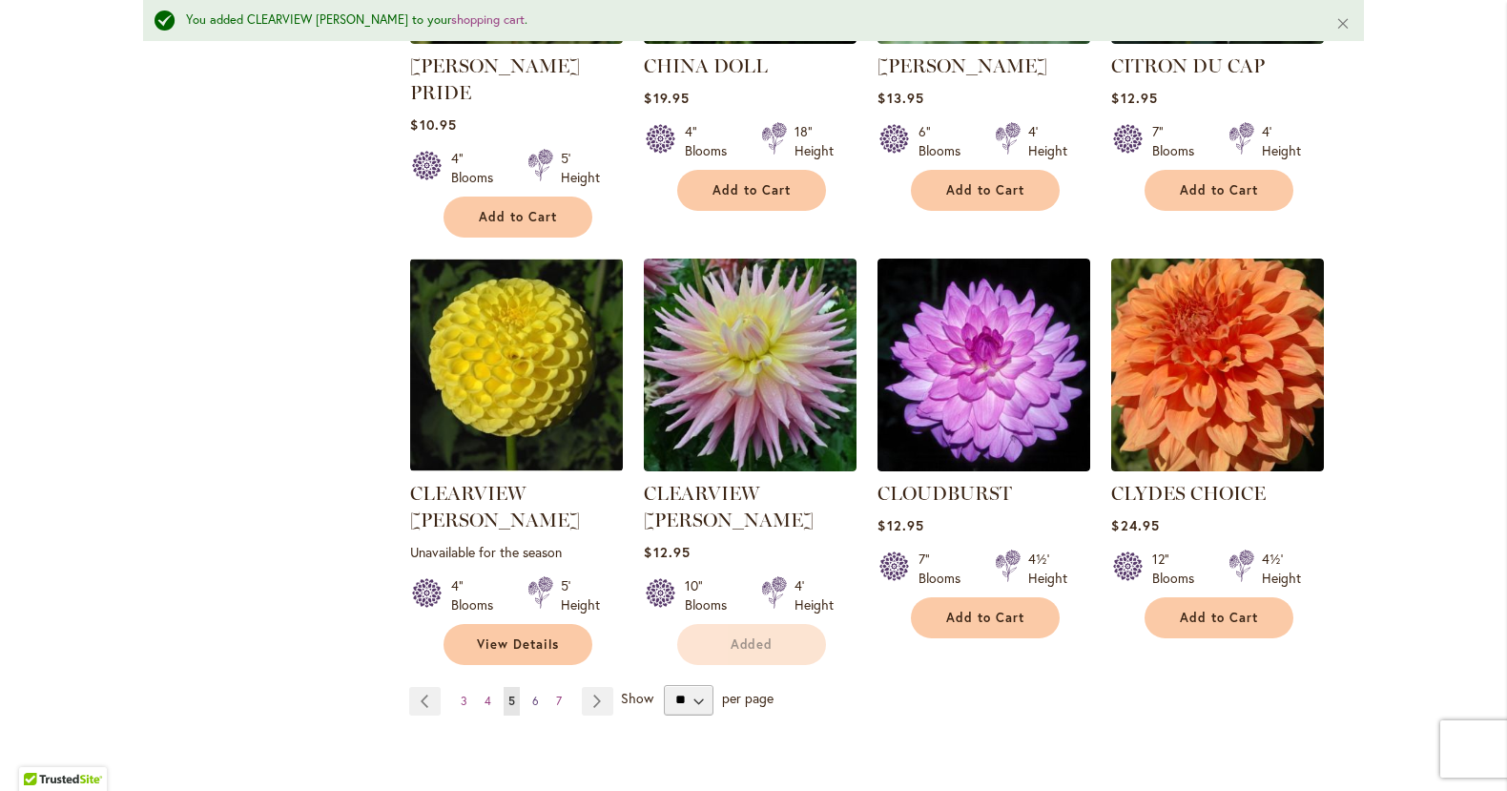
click at [537, 693] on span "6" at bounding box center [535, 700] width 7 height 14
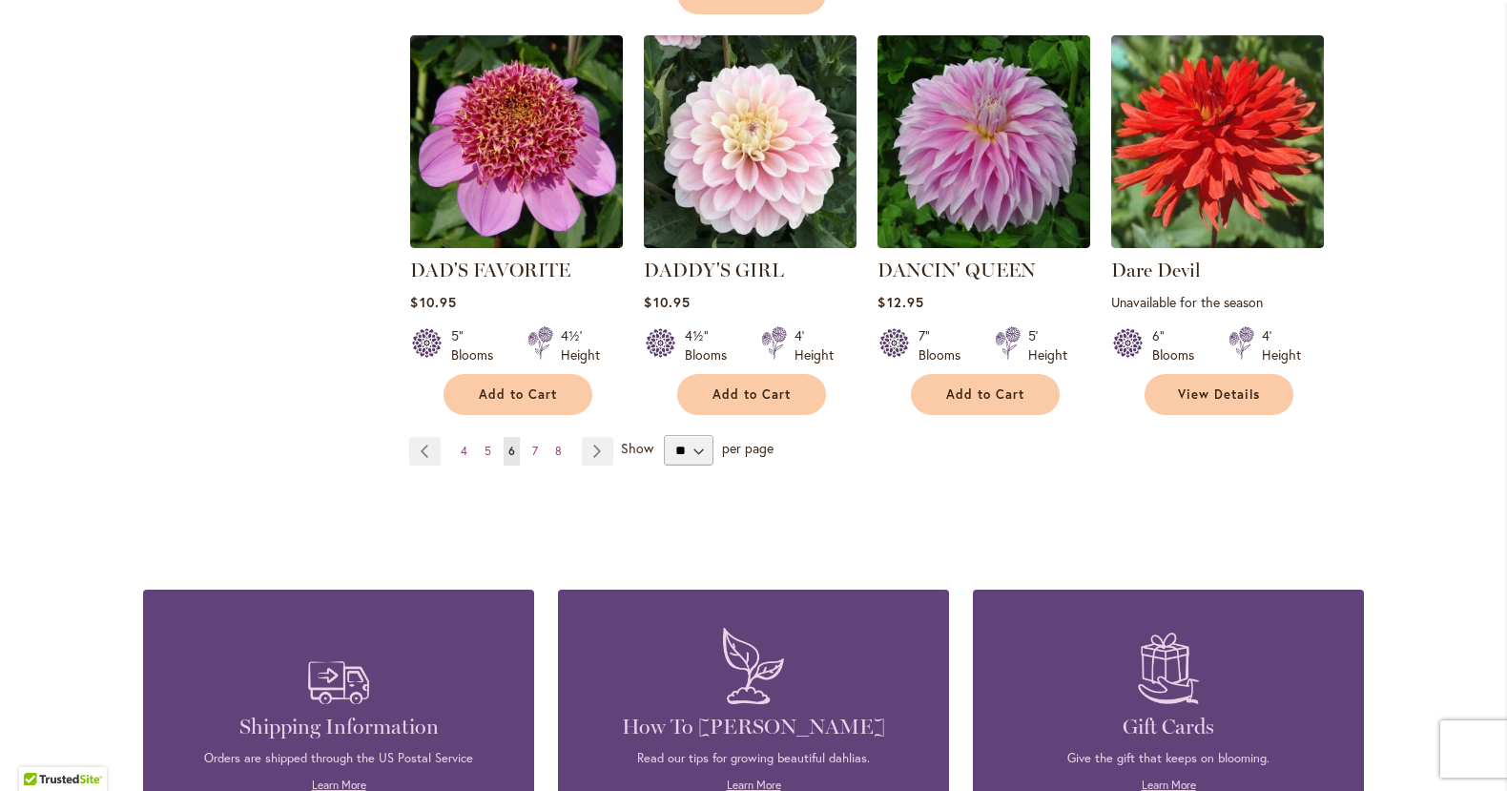
scroll to position [1809, 0]
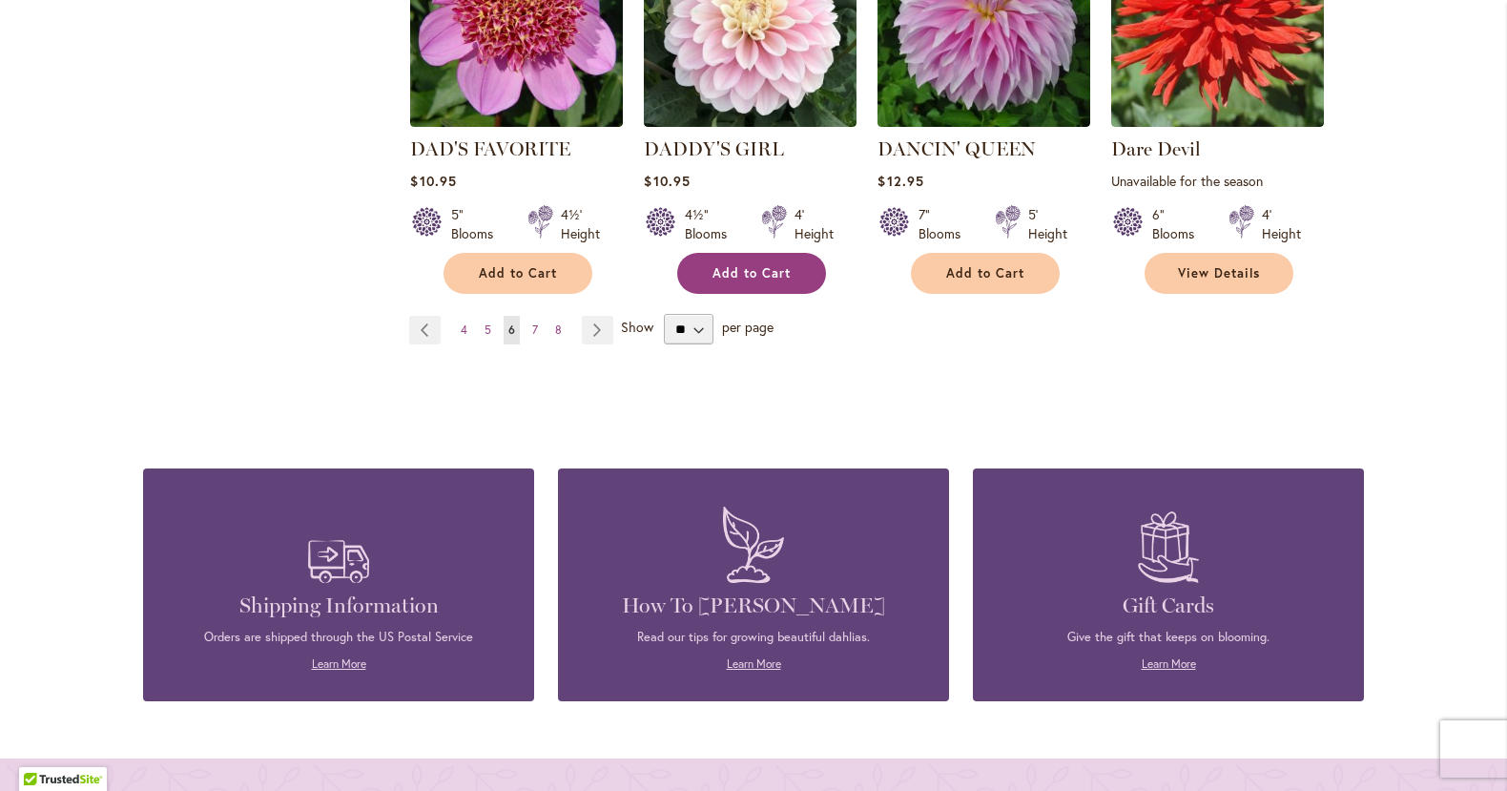
click at [760, 266] on span "Add to Cart" at bounding box center [751, 273] width 78 height 16
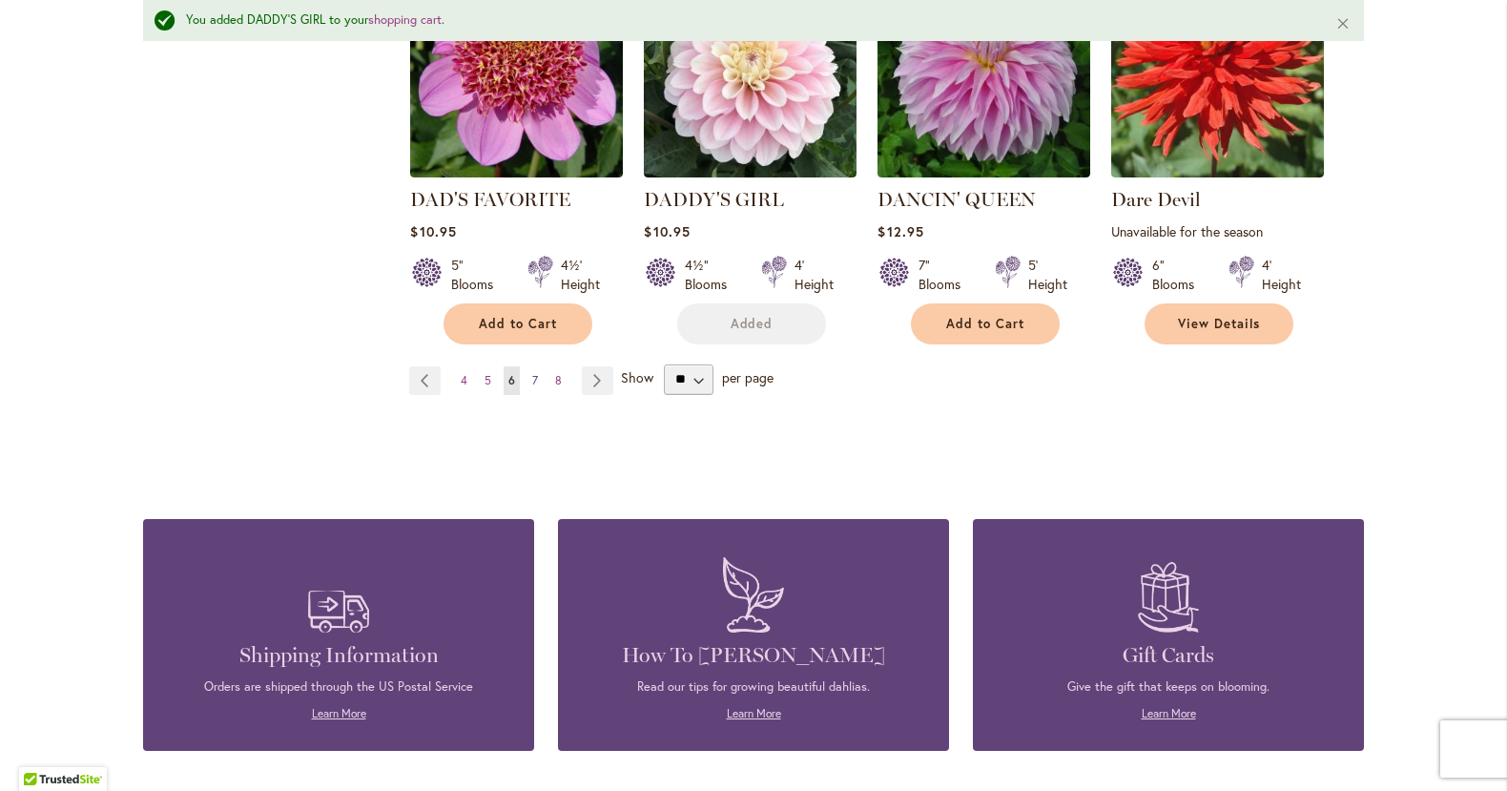
scroll to position [1860, 0]
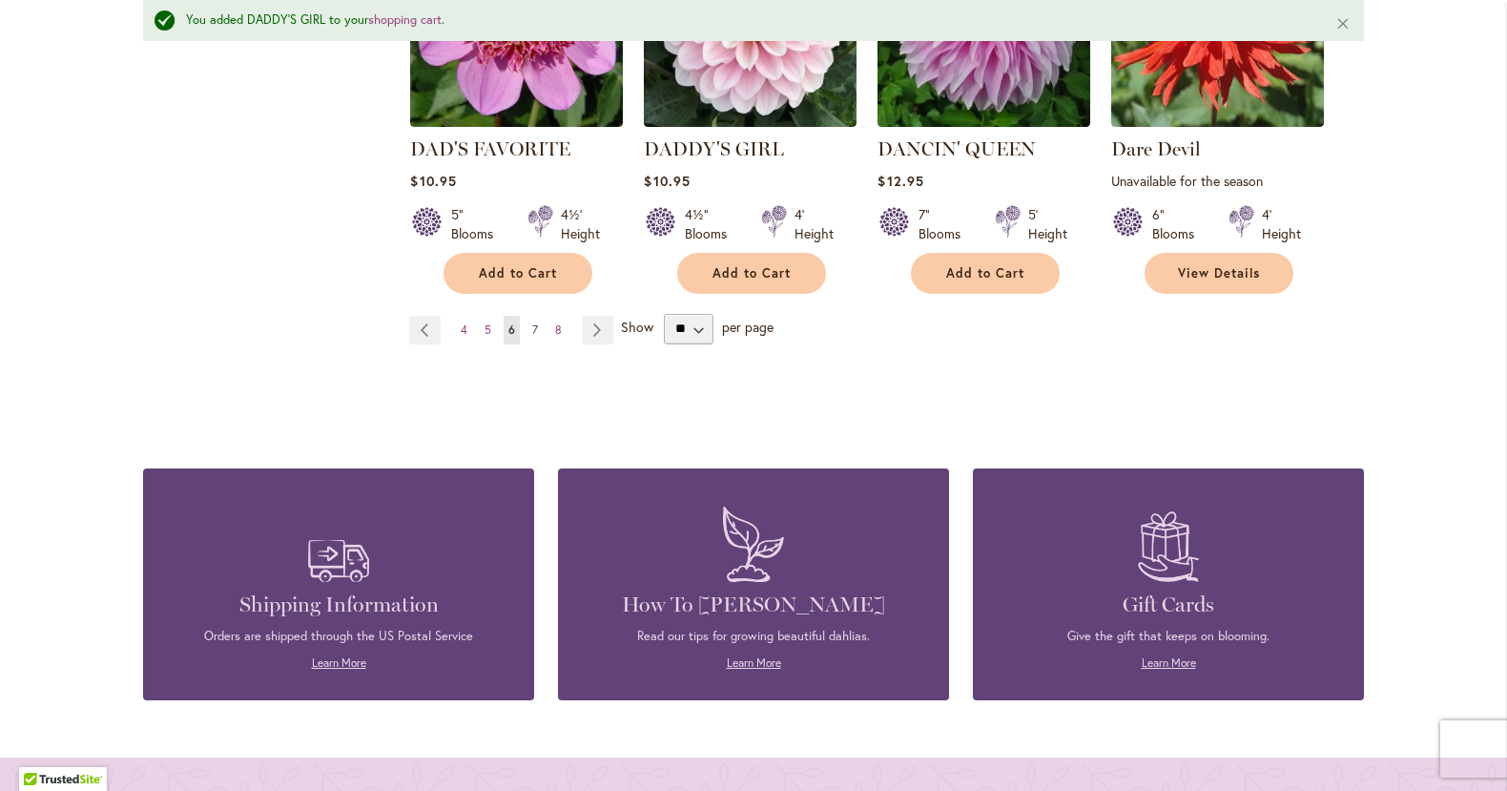
click at [535, 326] on span "7" at bounding box center [535, 329] width 6 height 14
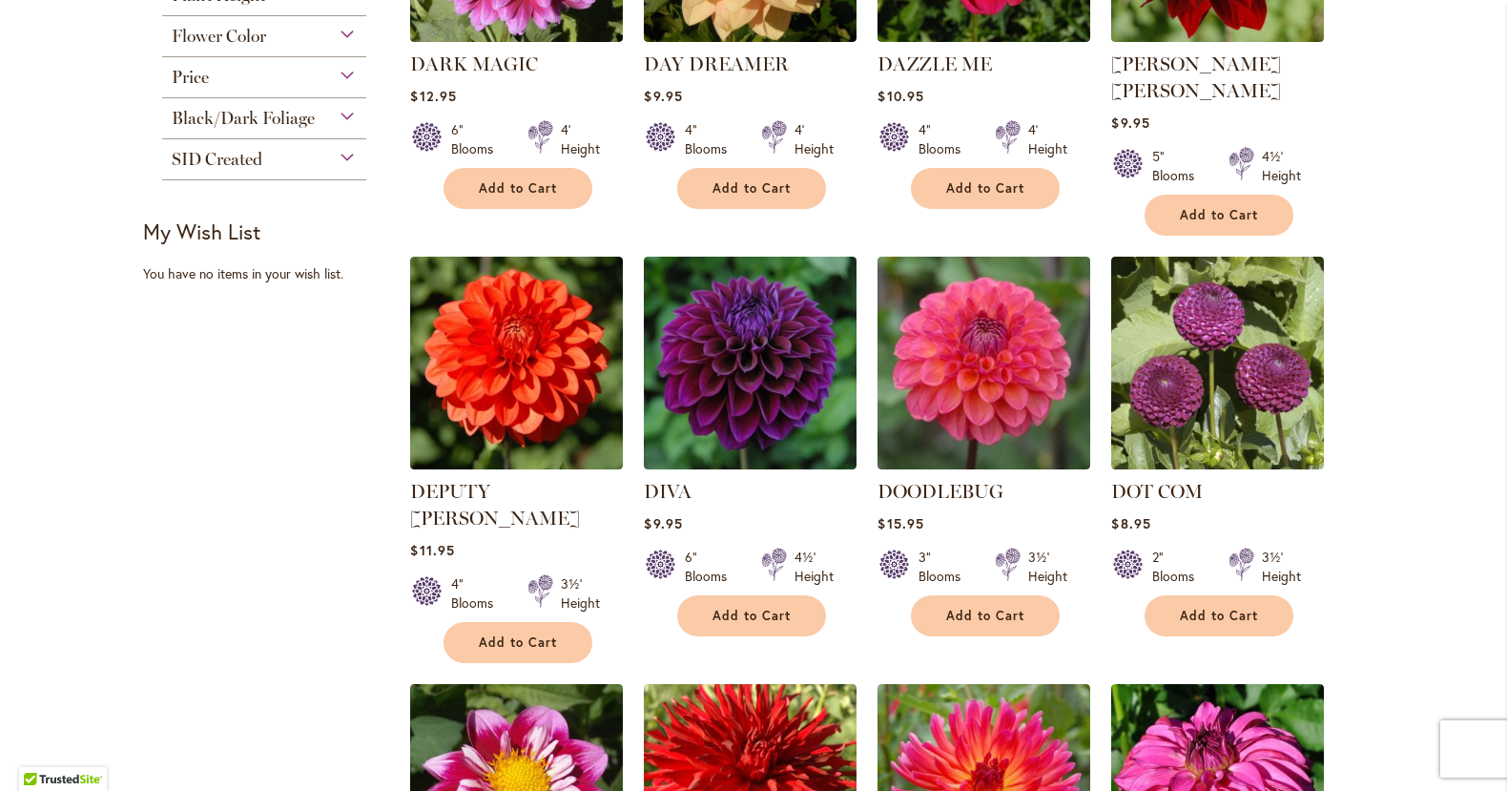
scroll to position [650, 0]
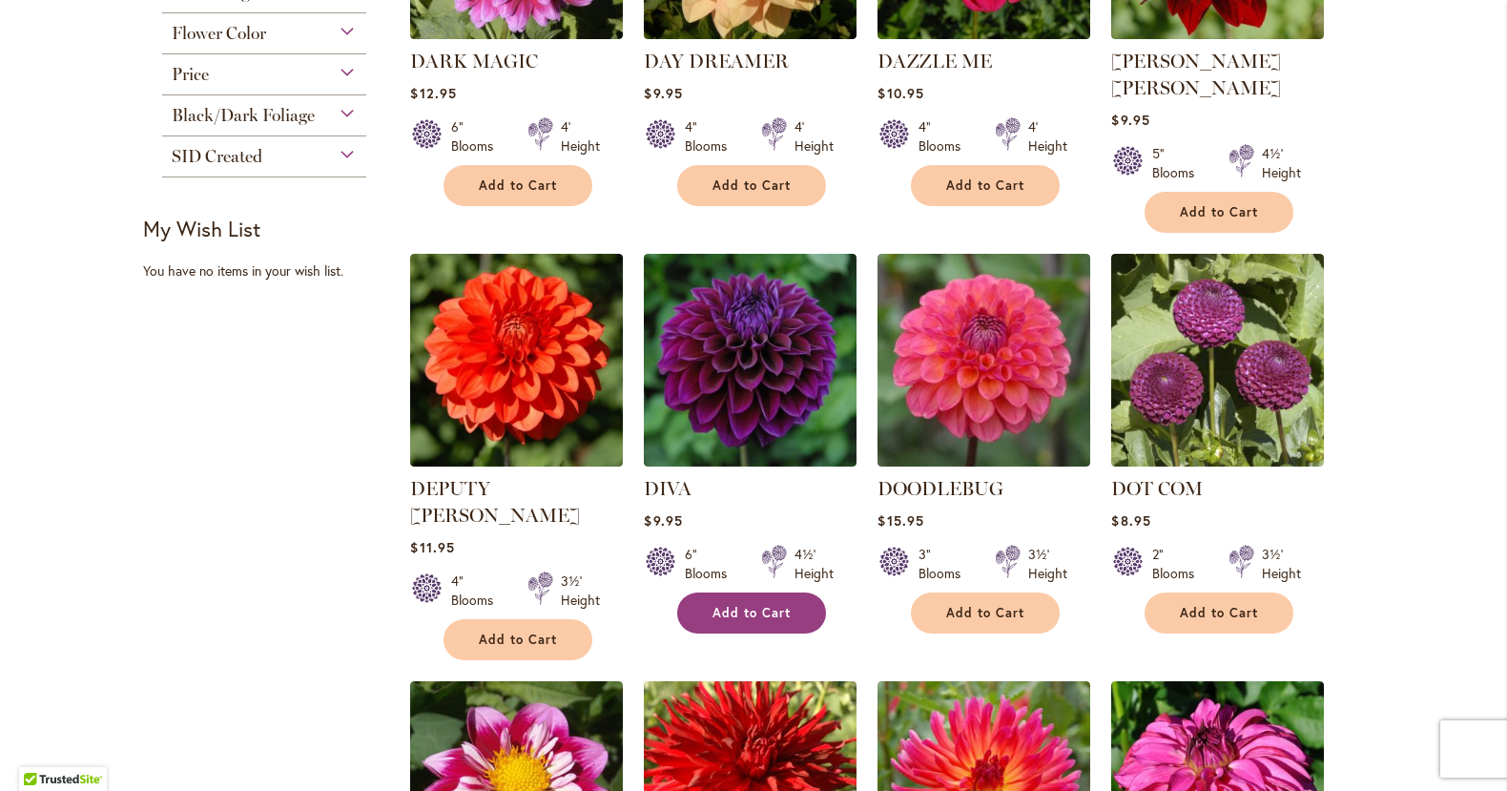
click at [728, 605] on span "Add to Cart" at bounding box center [751, 613] width 78 height 16
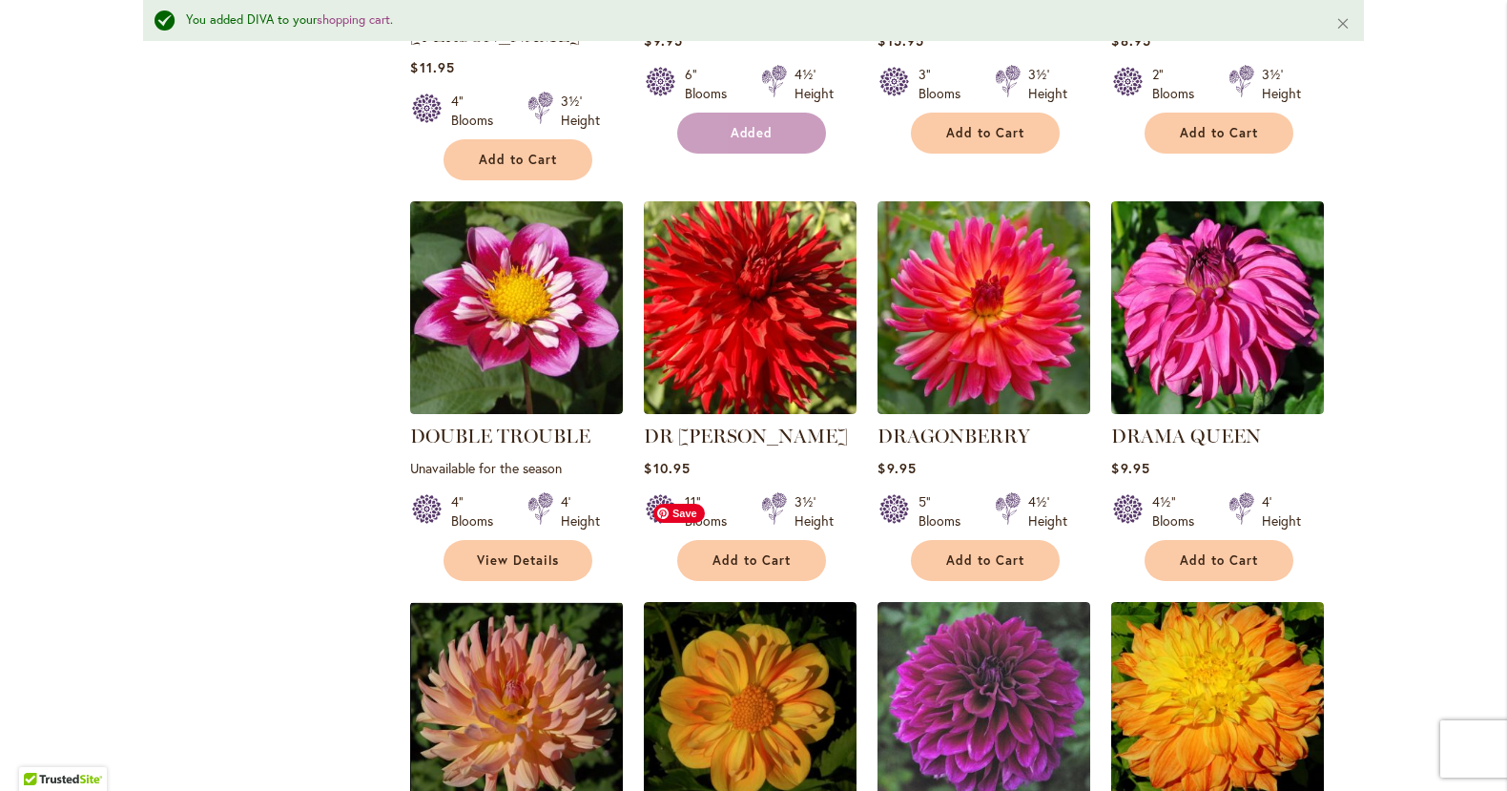
scroll to position [1230, 0]
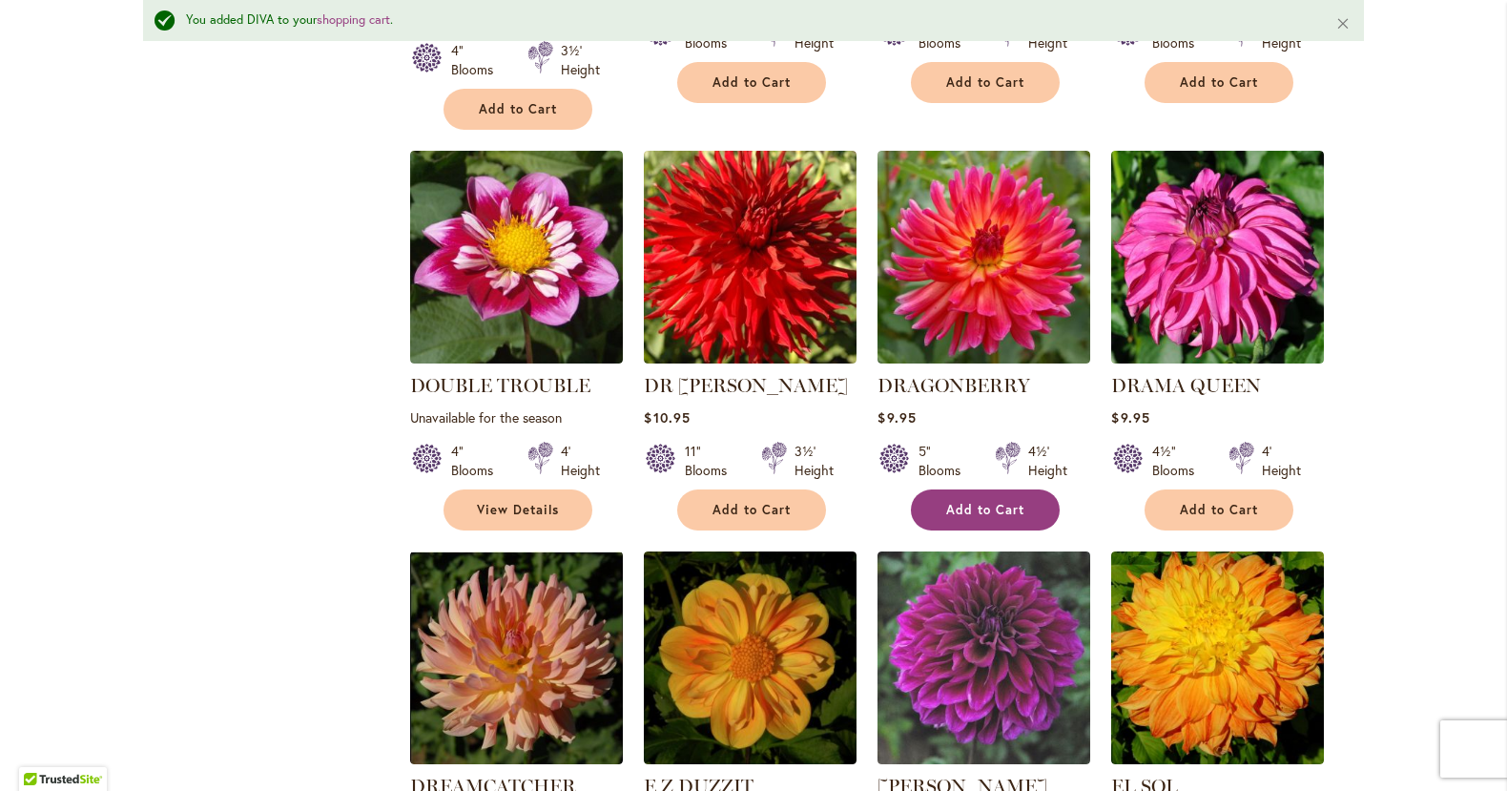
click at [940, 489] on button "Add to Cart" at bounding box center [985, 509] width 149 height 41
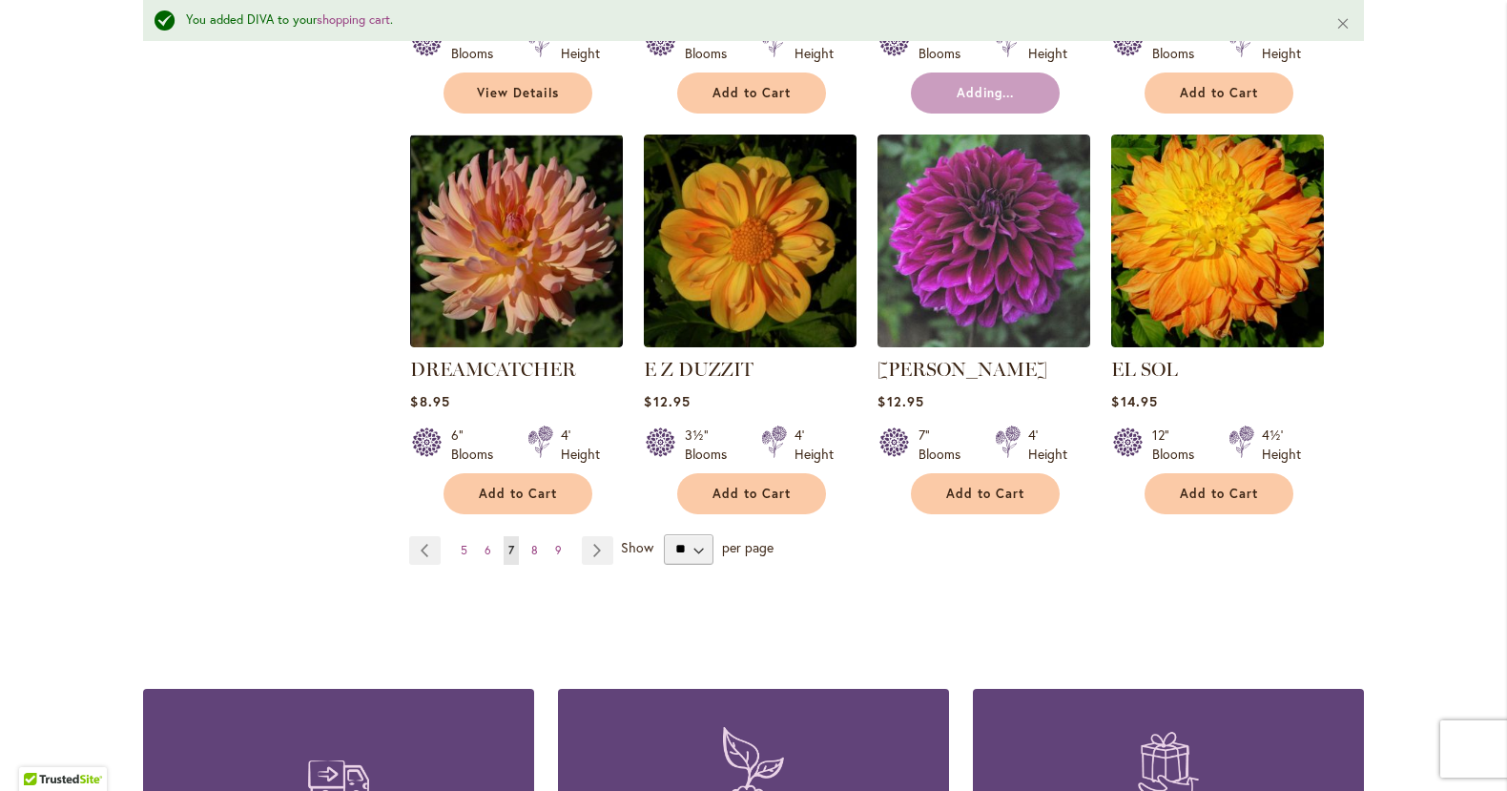
scroll to position [1880, 0]
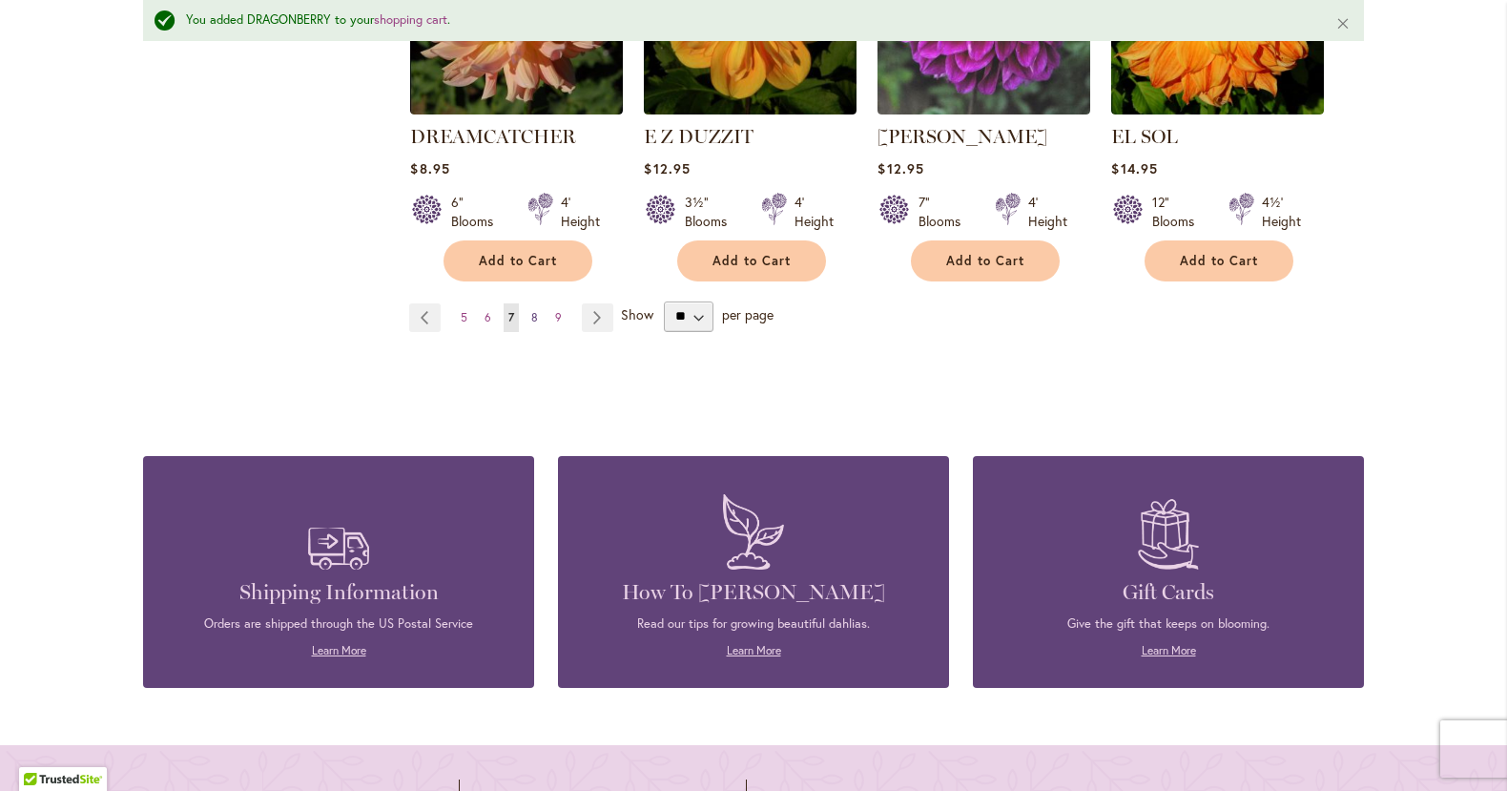
click at [533, 310] on span "8" at bounding box center [534, 317] width 7 height 14
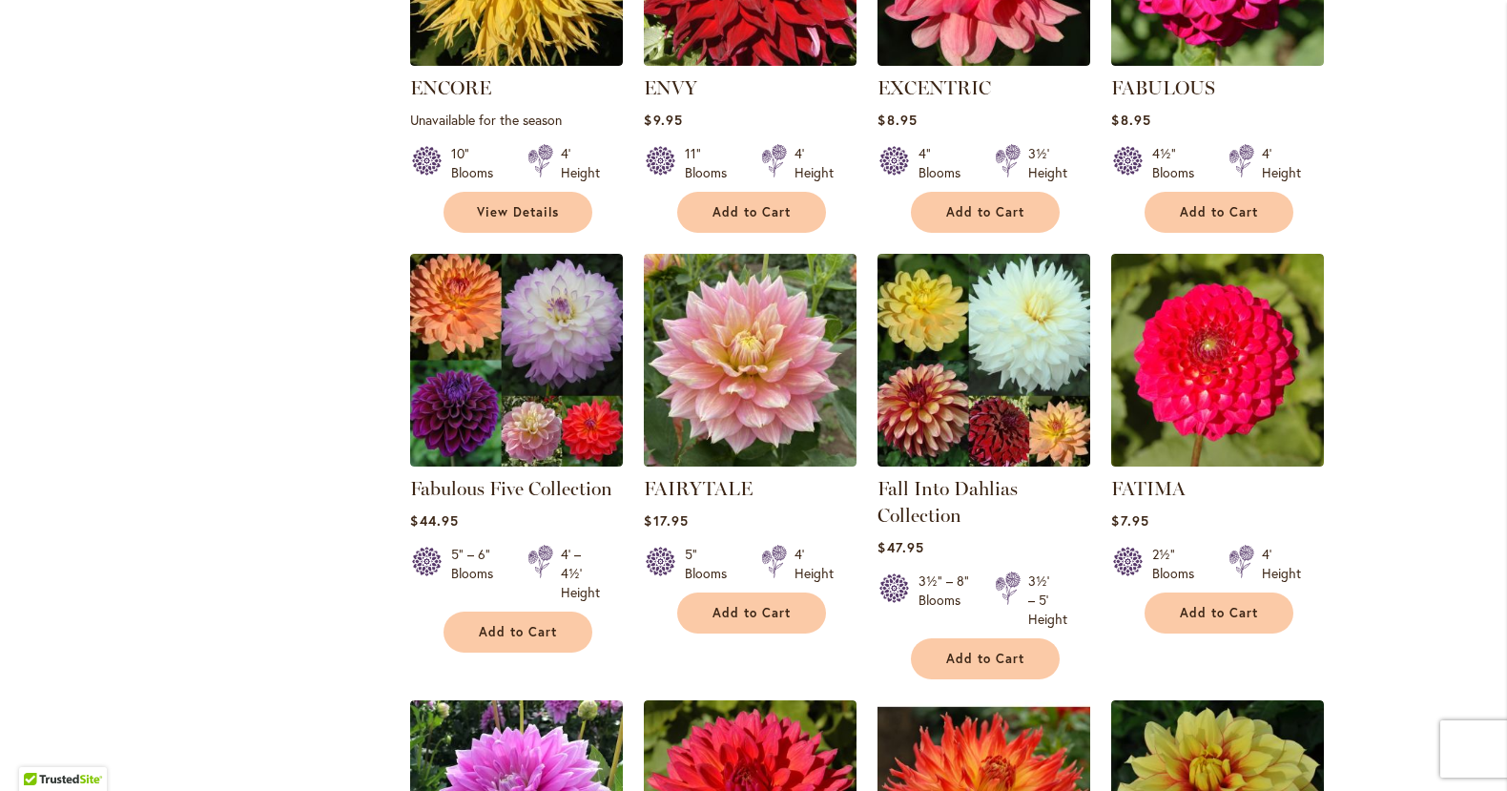
scroll to position [1028, 0]
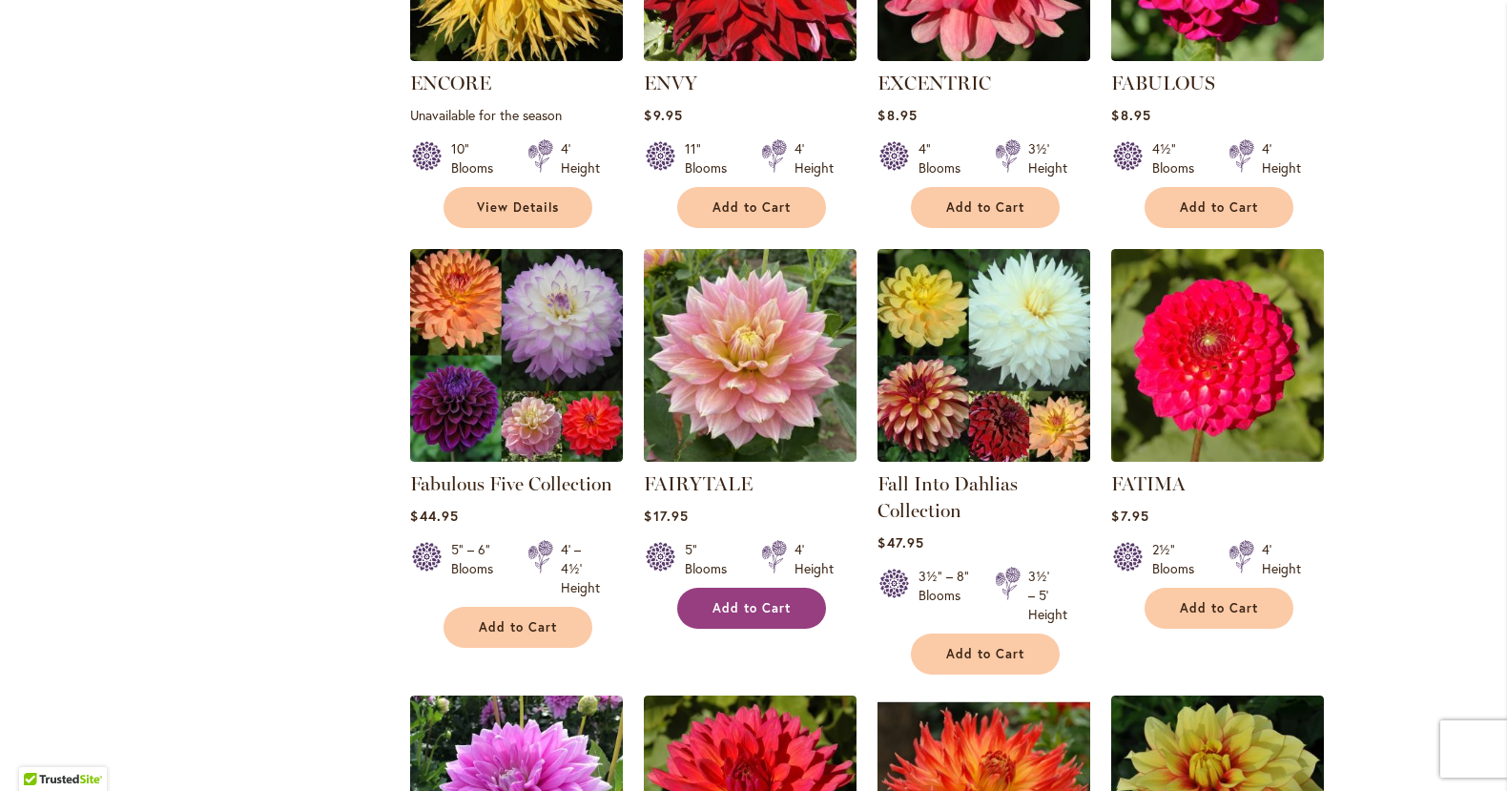
click at [732, 605] on span "Add to Cart" at bounding box center [751, 608] width 78 height 16
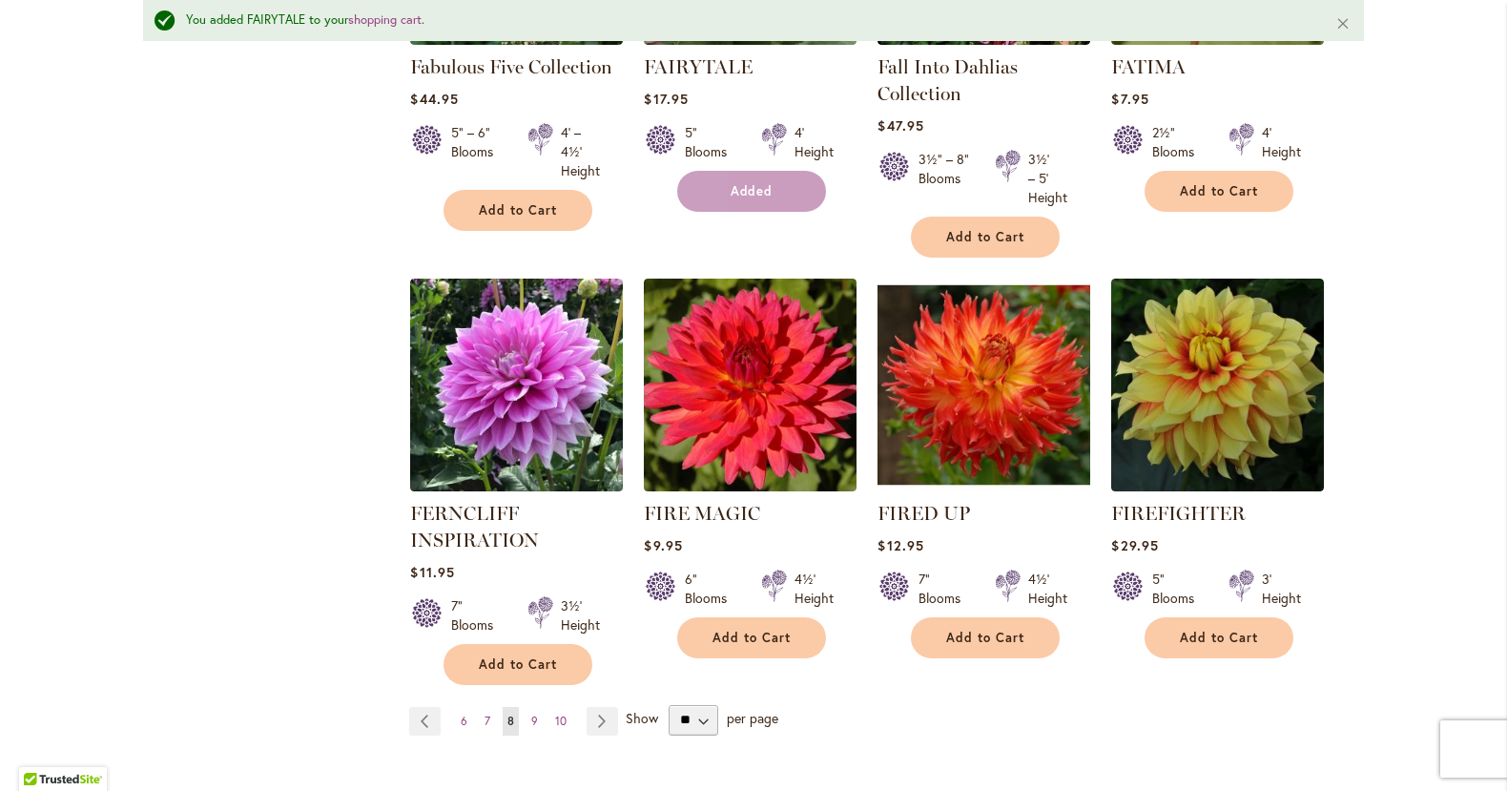
scroll to position [1546, 0]
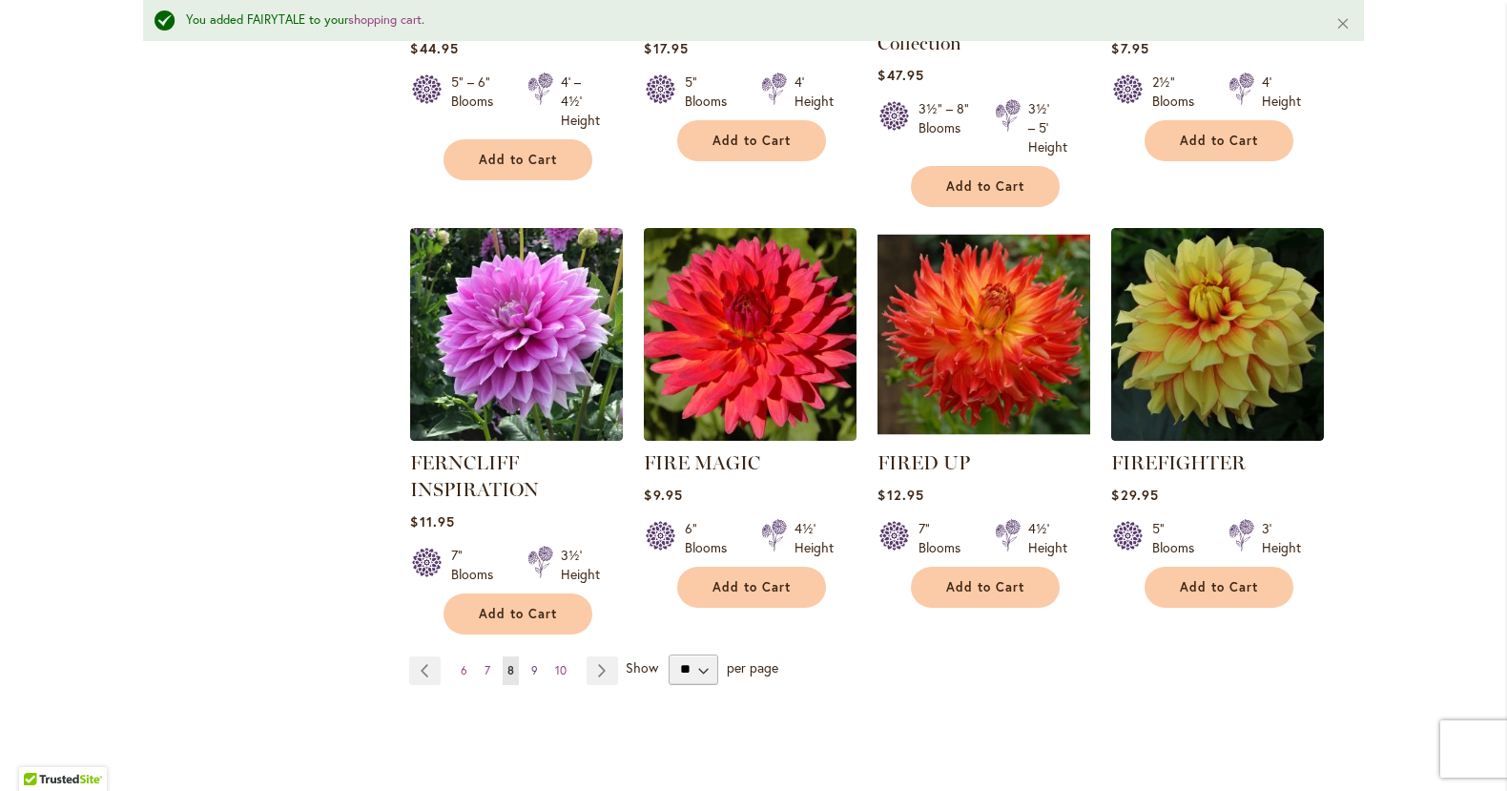
click at [539, 667] on link "Page 9" at bounding box center [534, 670] width 16 height 29
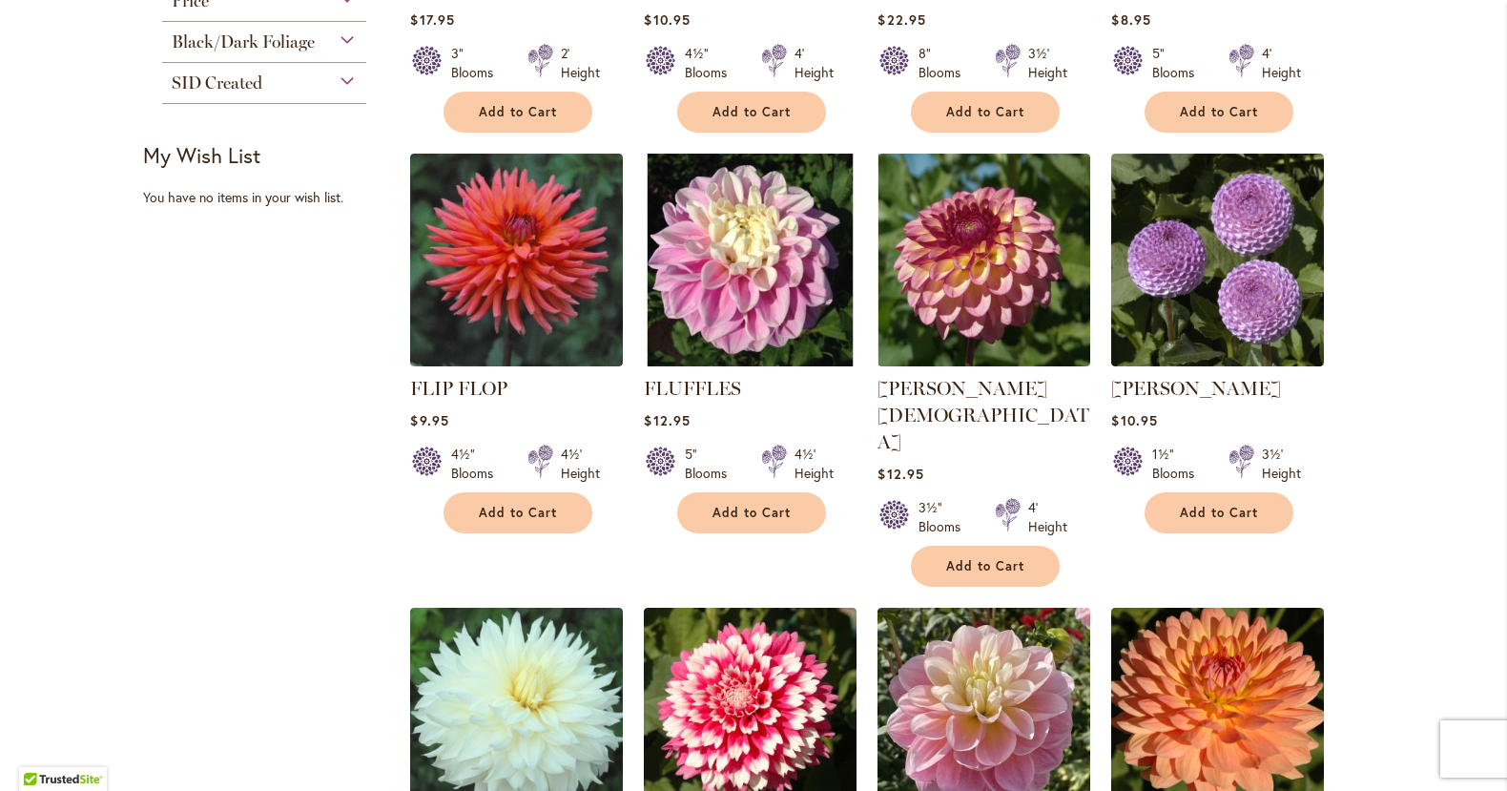
scroll to position [727, 0]
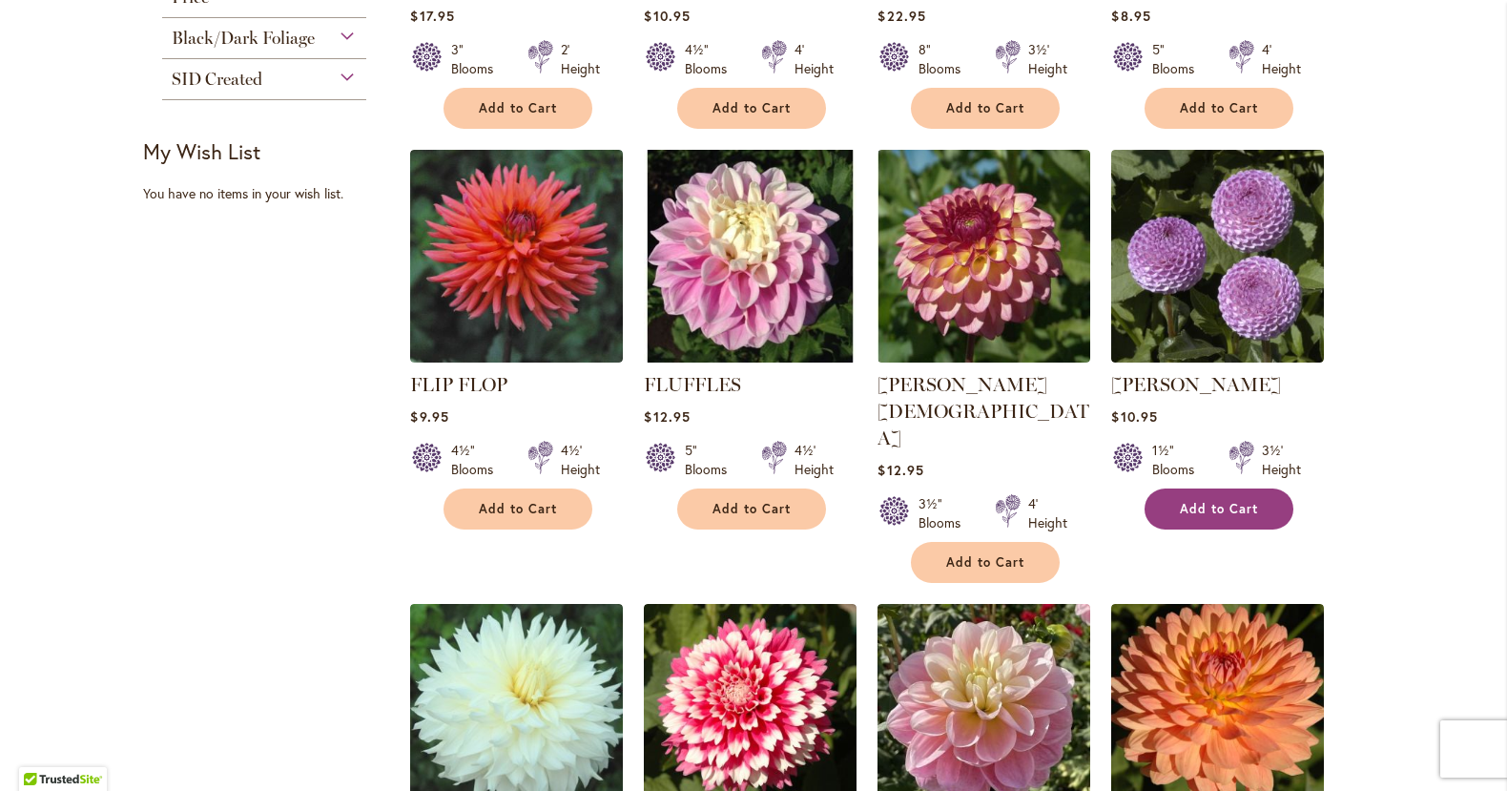
click at [1238, 508] on span "Add to Cart" at bounding box center [1219, 509] width 78 height 16
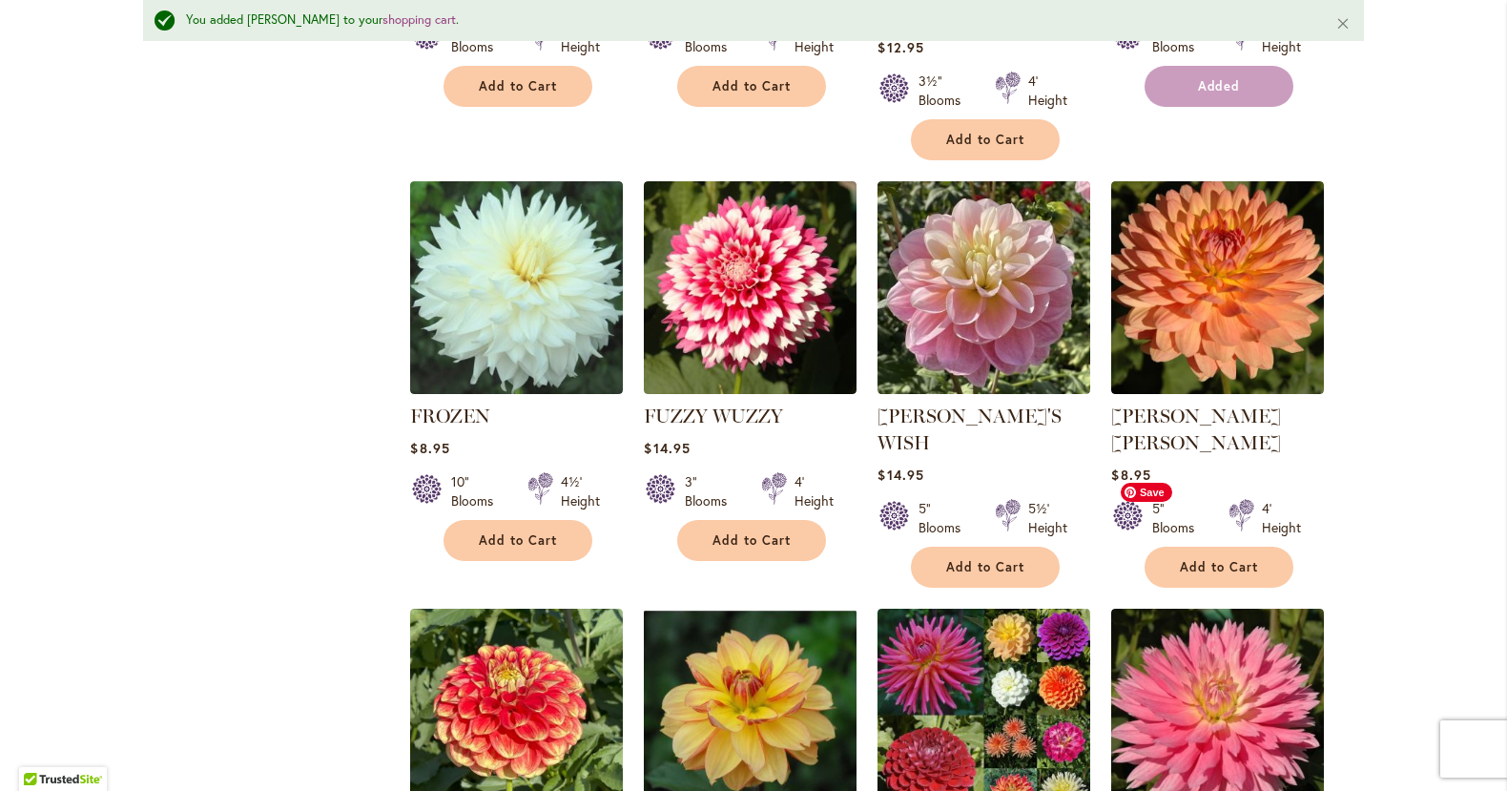
scroll to position [1250, 0]
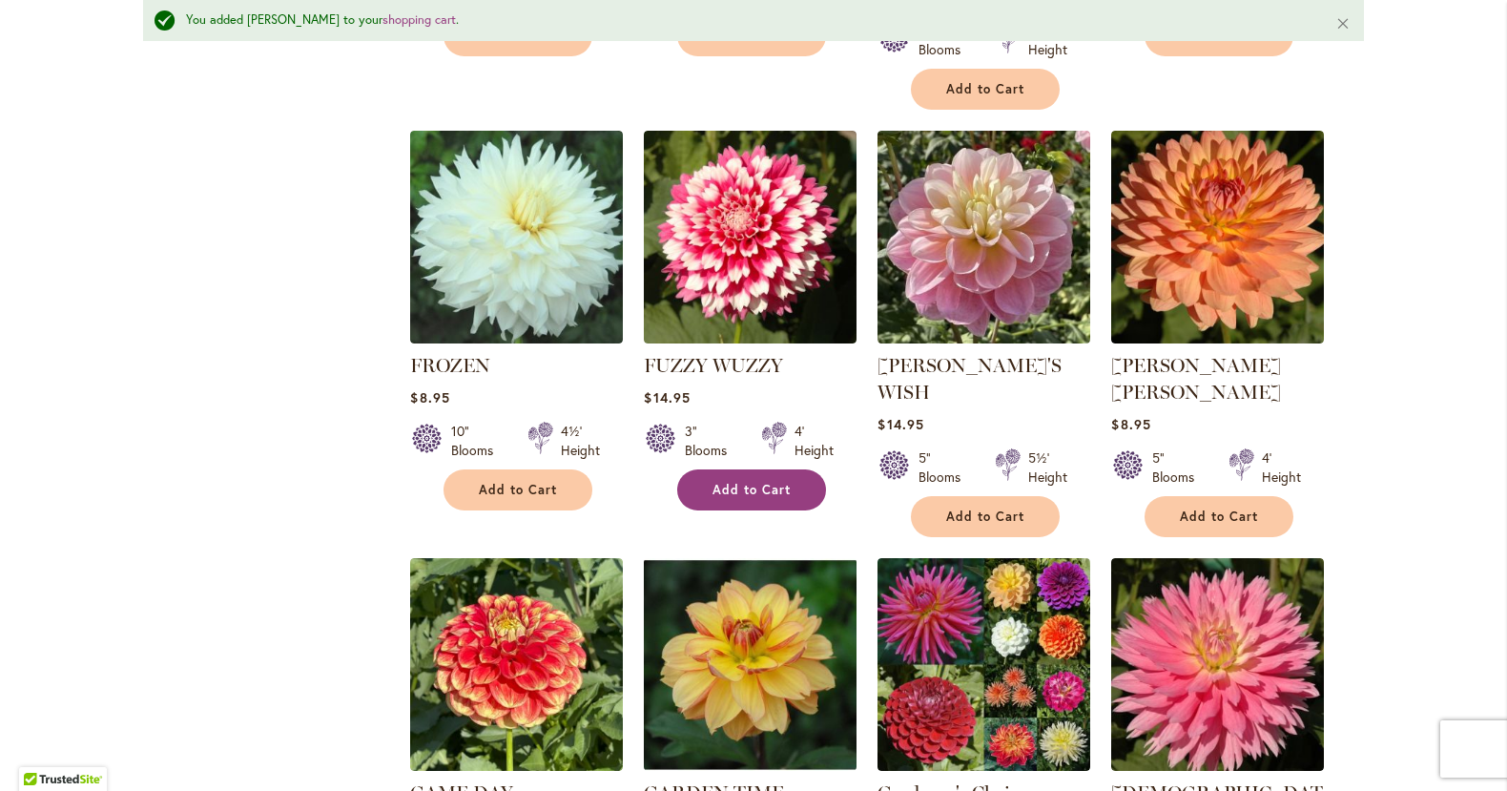
click at [741, 482] on span "Add to Cart" at bounding box center [751, 490] width 78 height 16
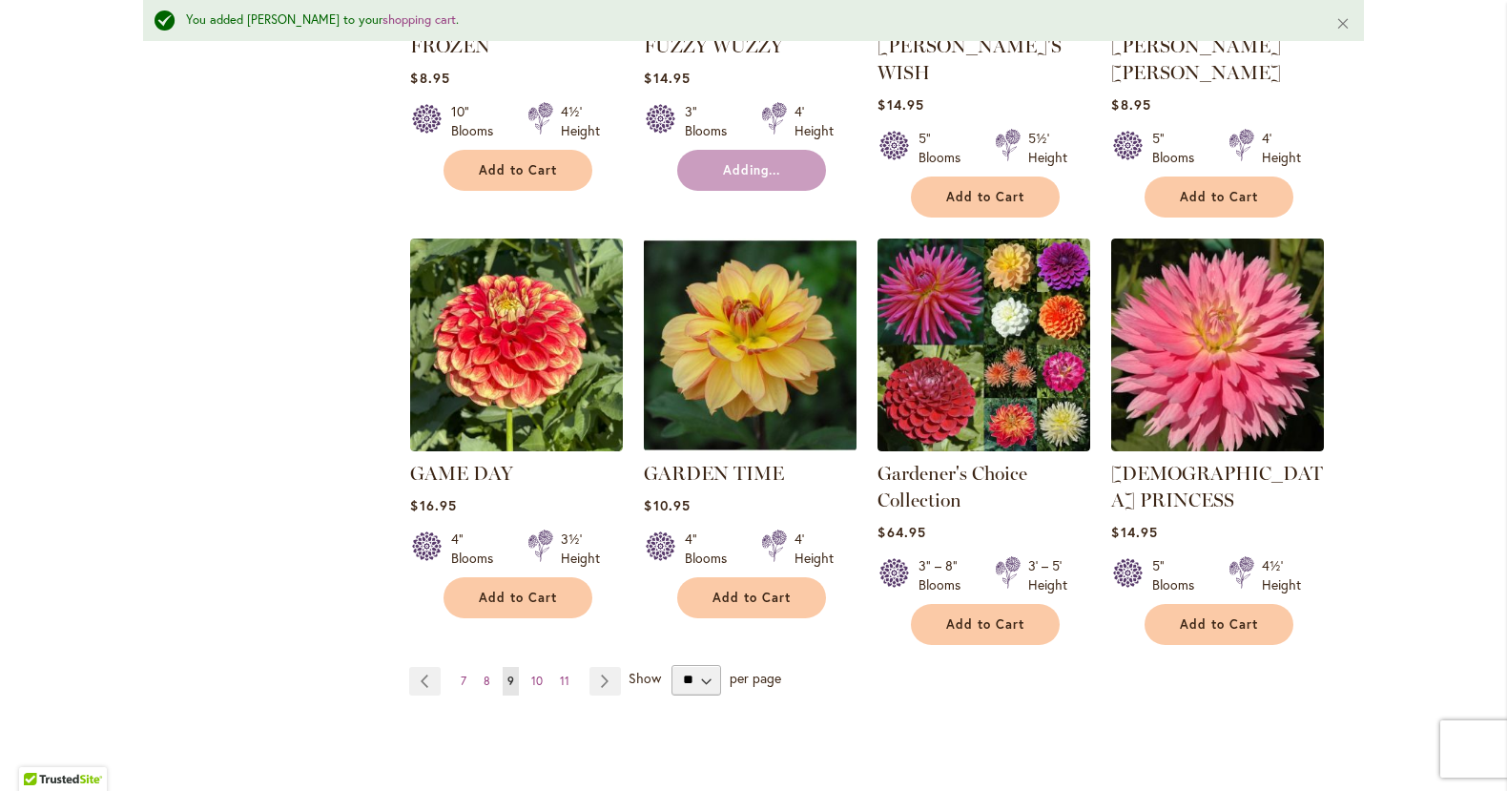
scroll to position [1593, 0]
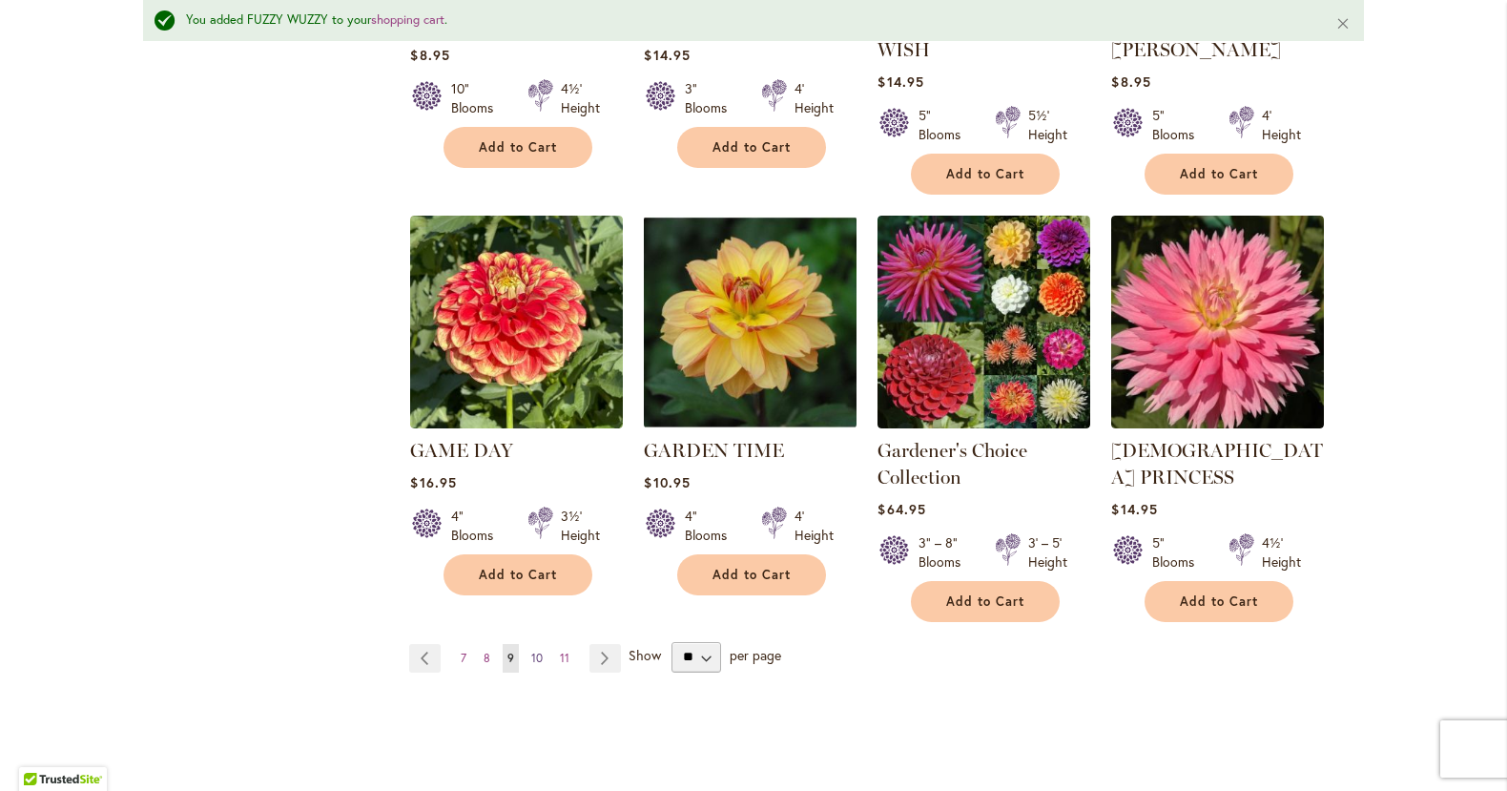
click at [535, 650] on span "10" at bounding box center [536, 657] width 11 height 14
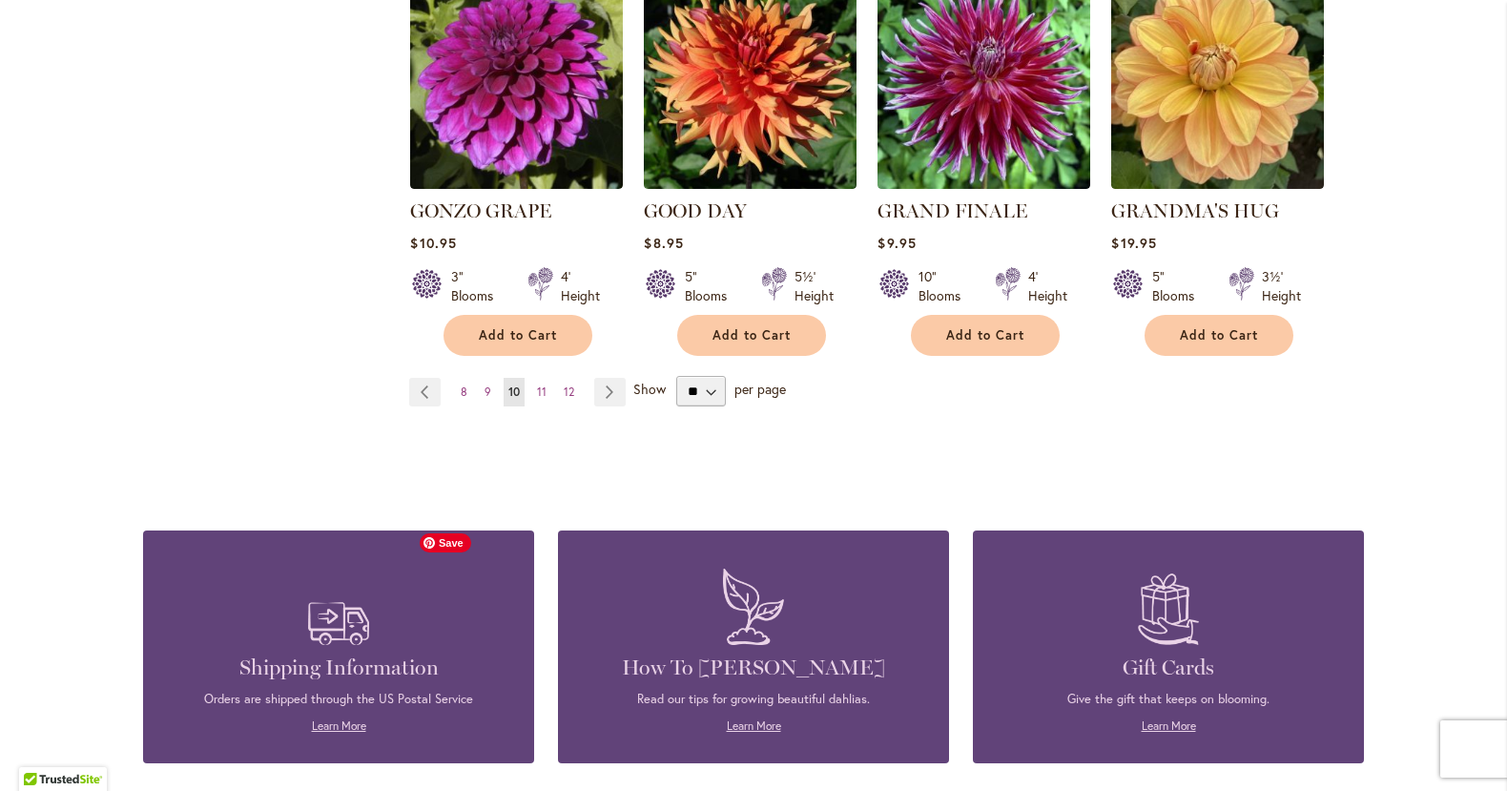
scroll to position [1742, 0]
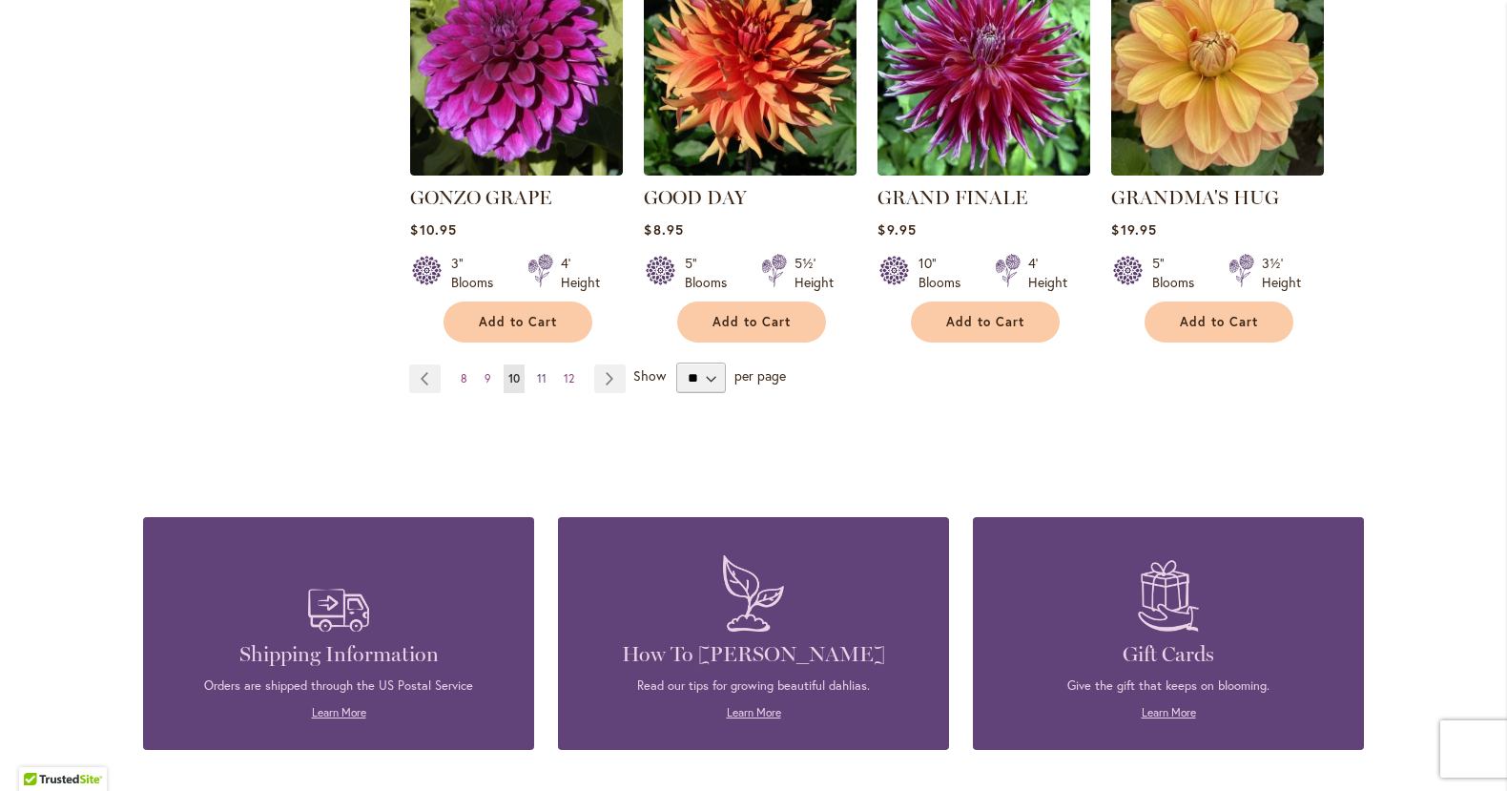
click at [539, 371] on span "11" at bounding box center [542, 378] width 10 height 14
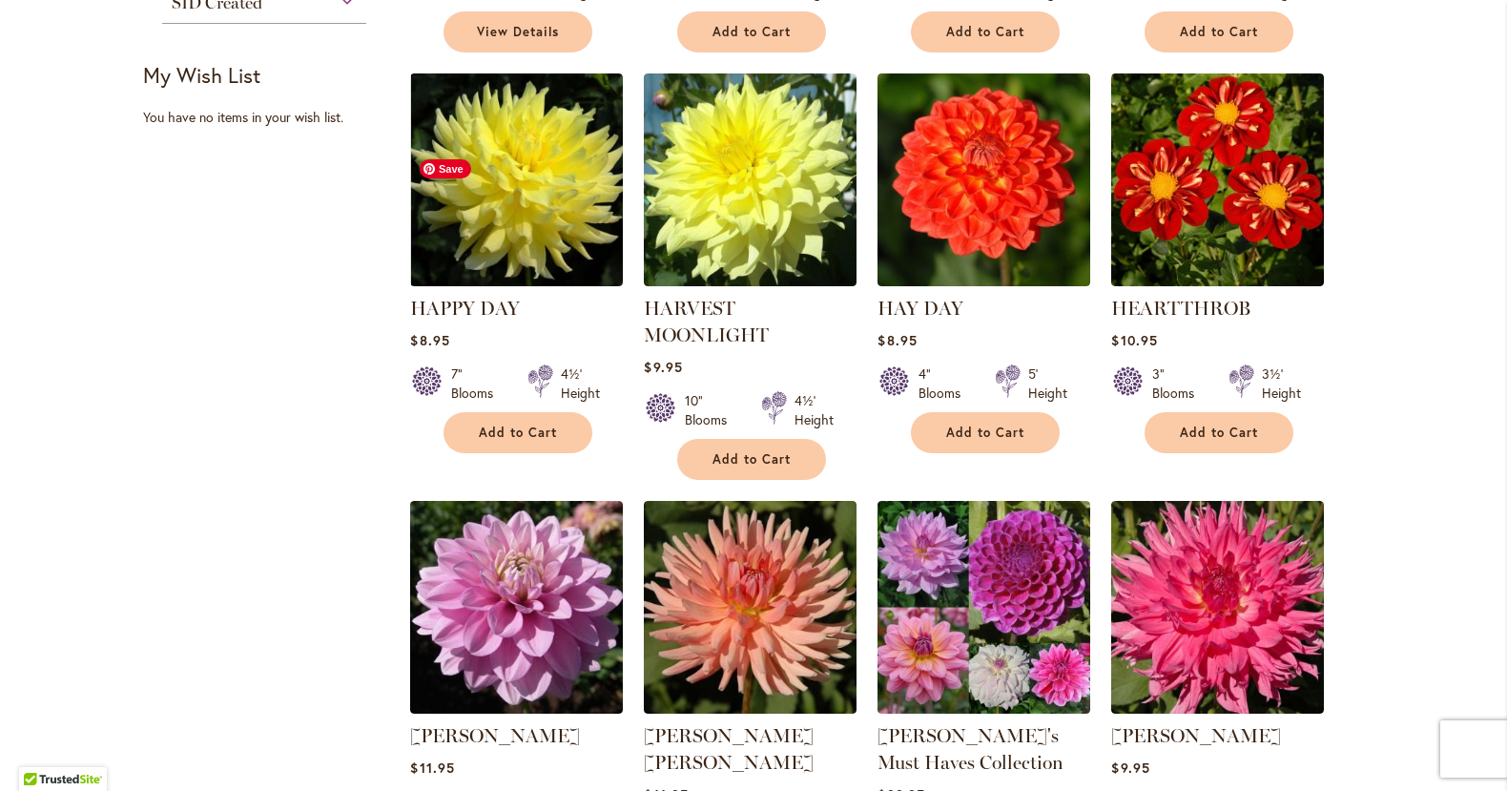
scroll to position [820, 0]
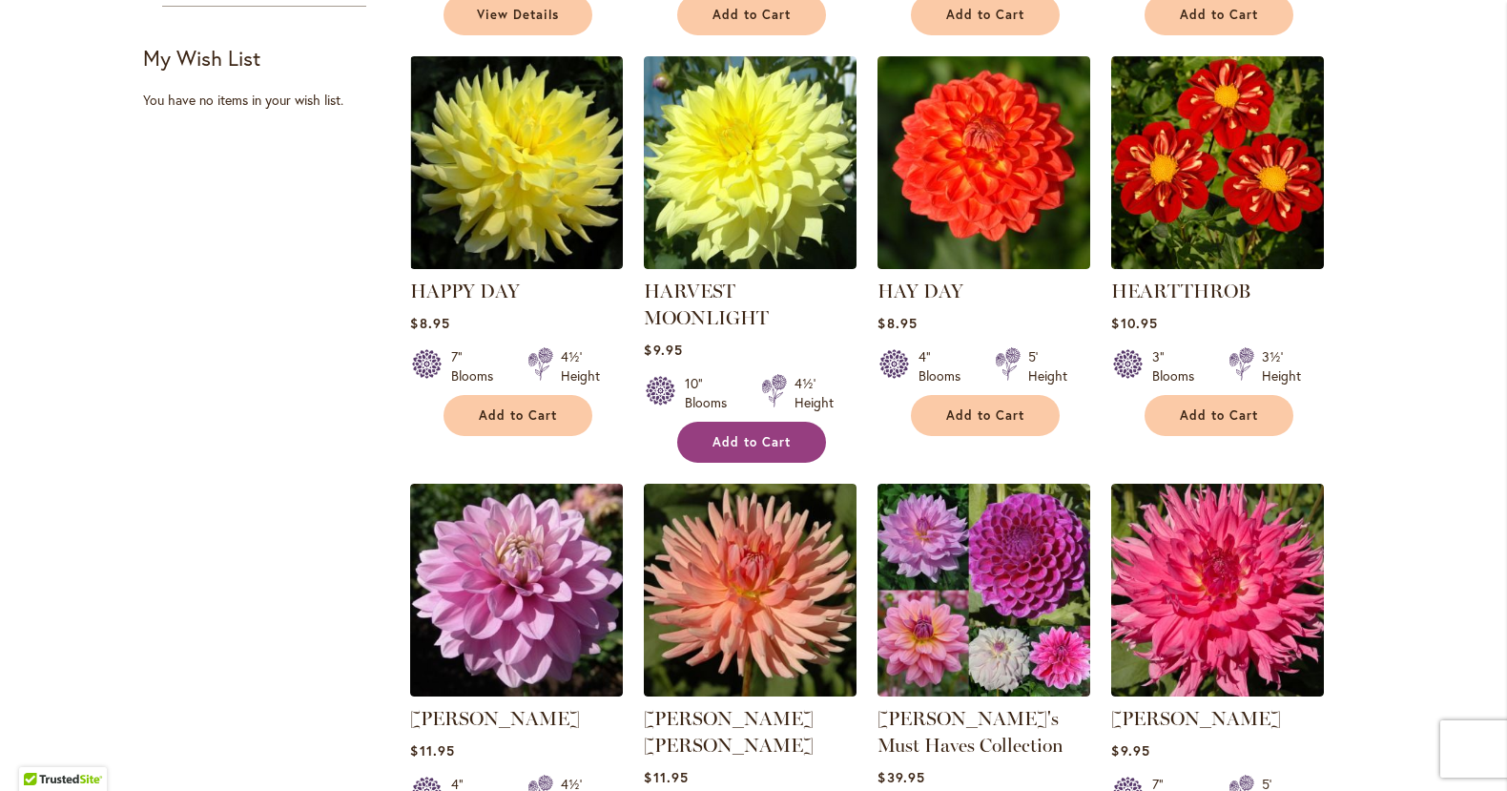
click at [711, 436] on button "Add to Cart" at bounding box center [751, 442] width 149 height 41
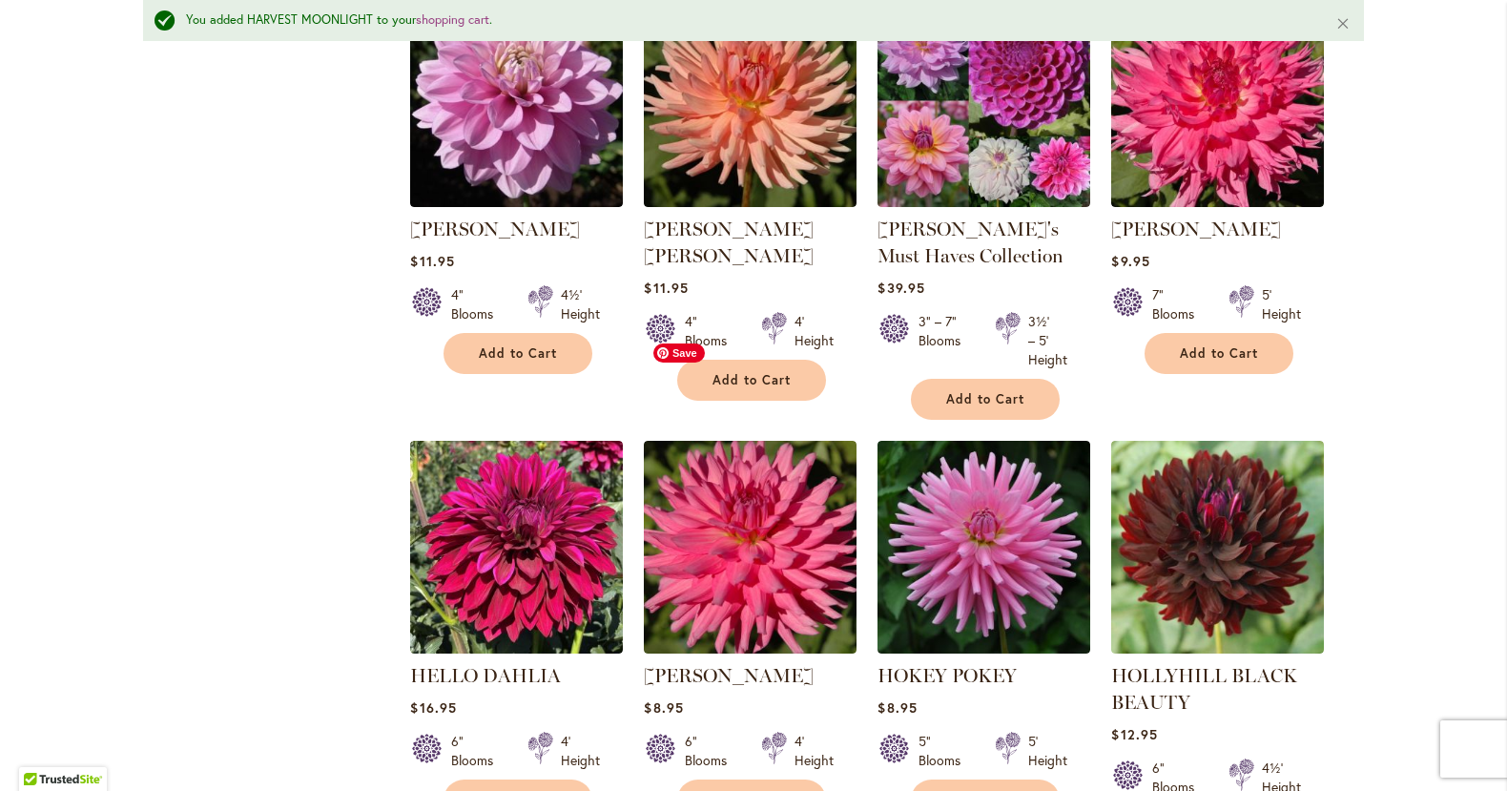
scroll to position [1393, 0]
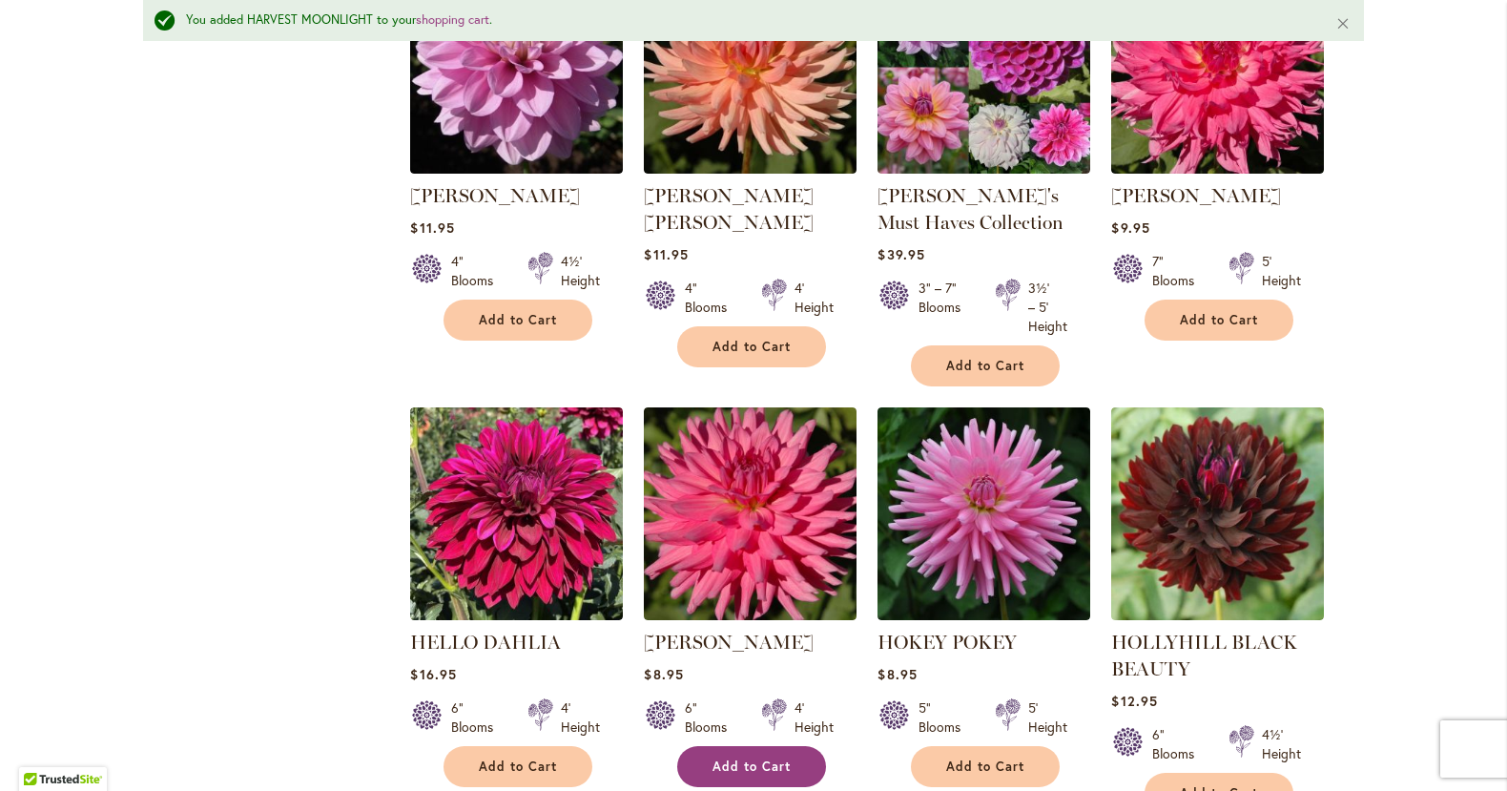
click at [765, 761] on span "Add to Cart" at bounding box center [751, 766] width 78 height 16
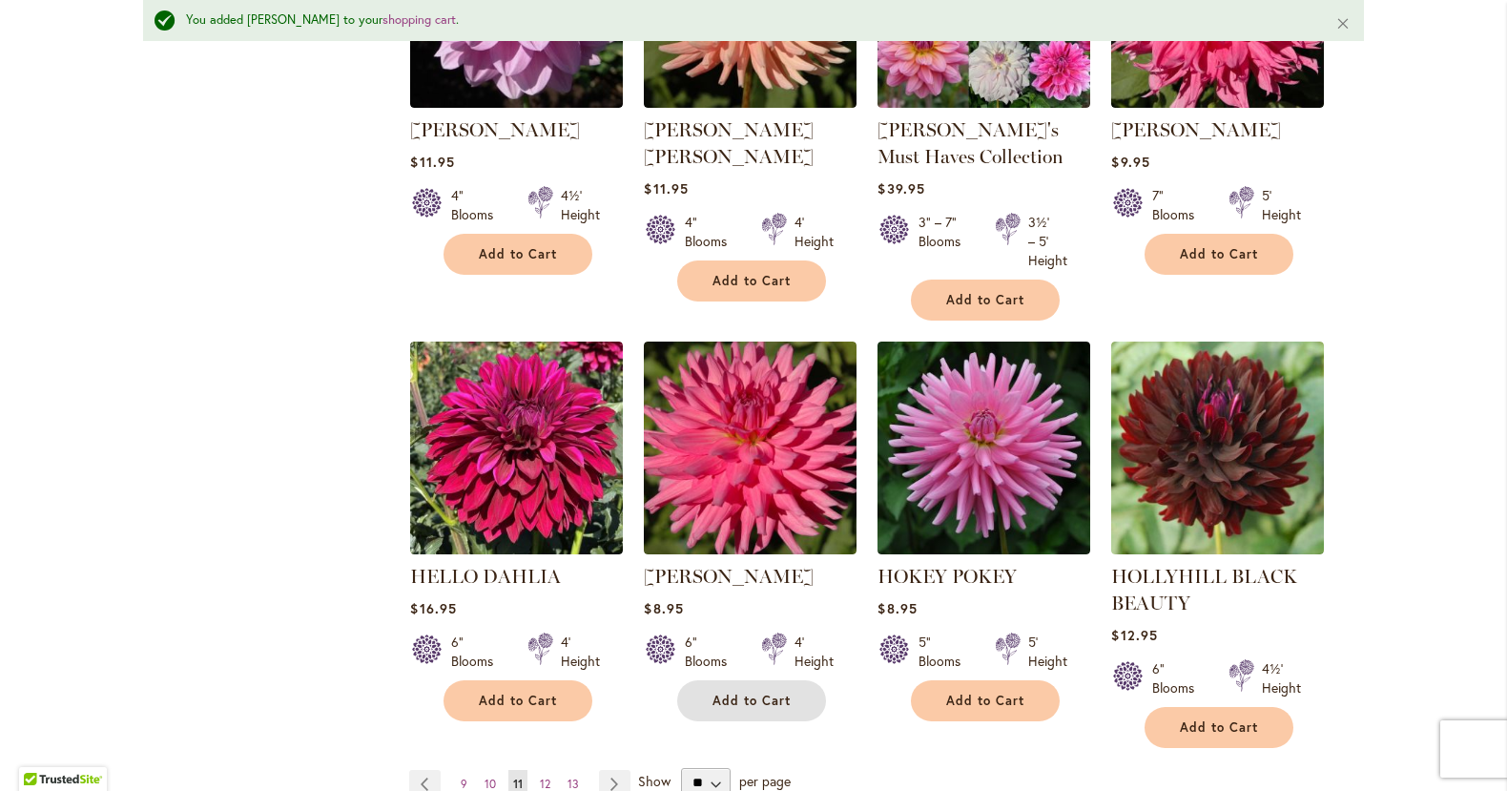
scroll to position [1460, 0]
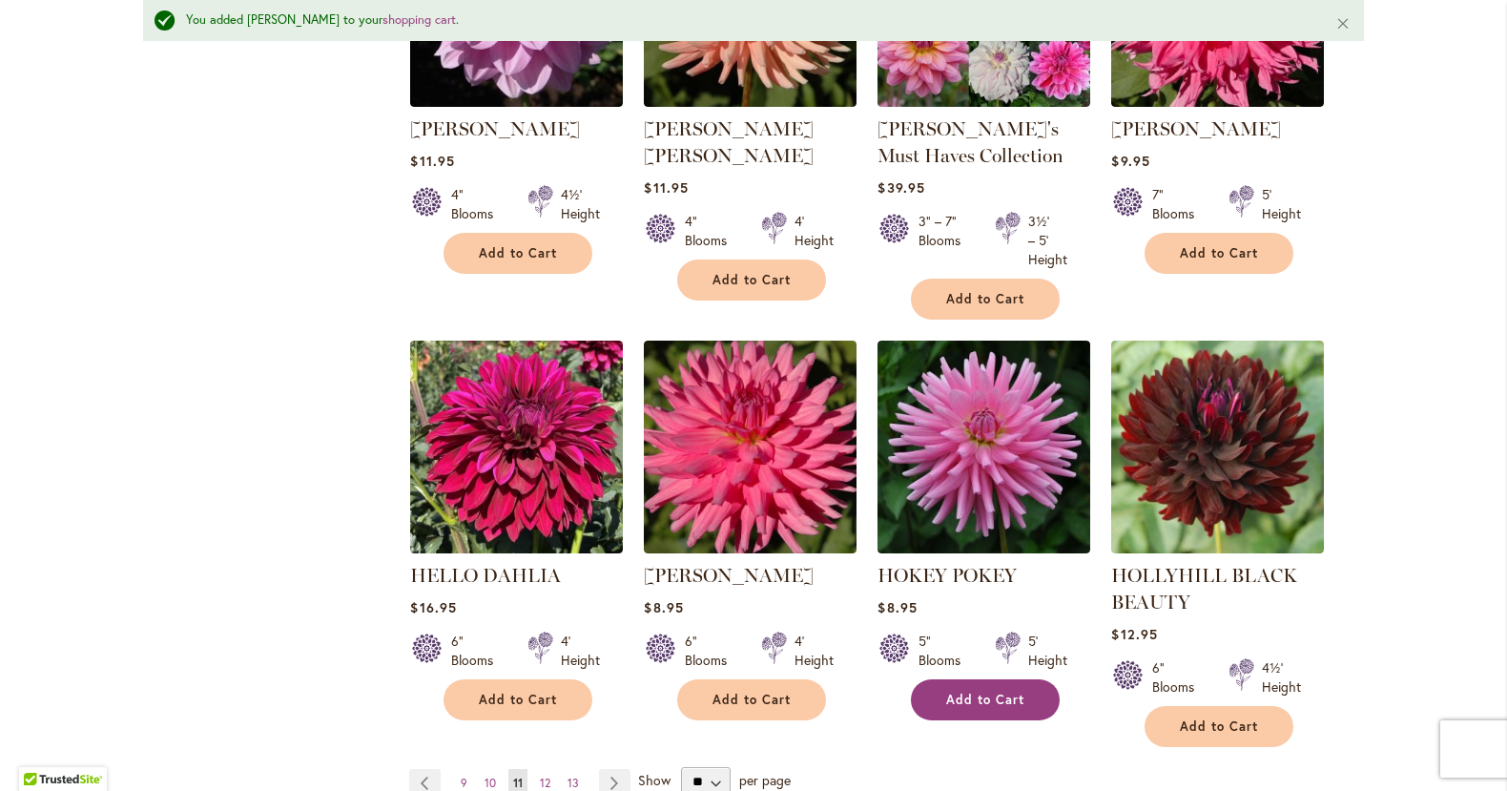
click at [986, 693] on span "Add to Cart" at bounding box center [985, 699] width 78 height 16
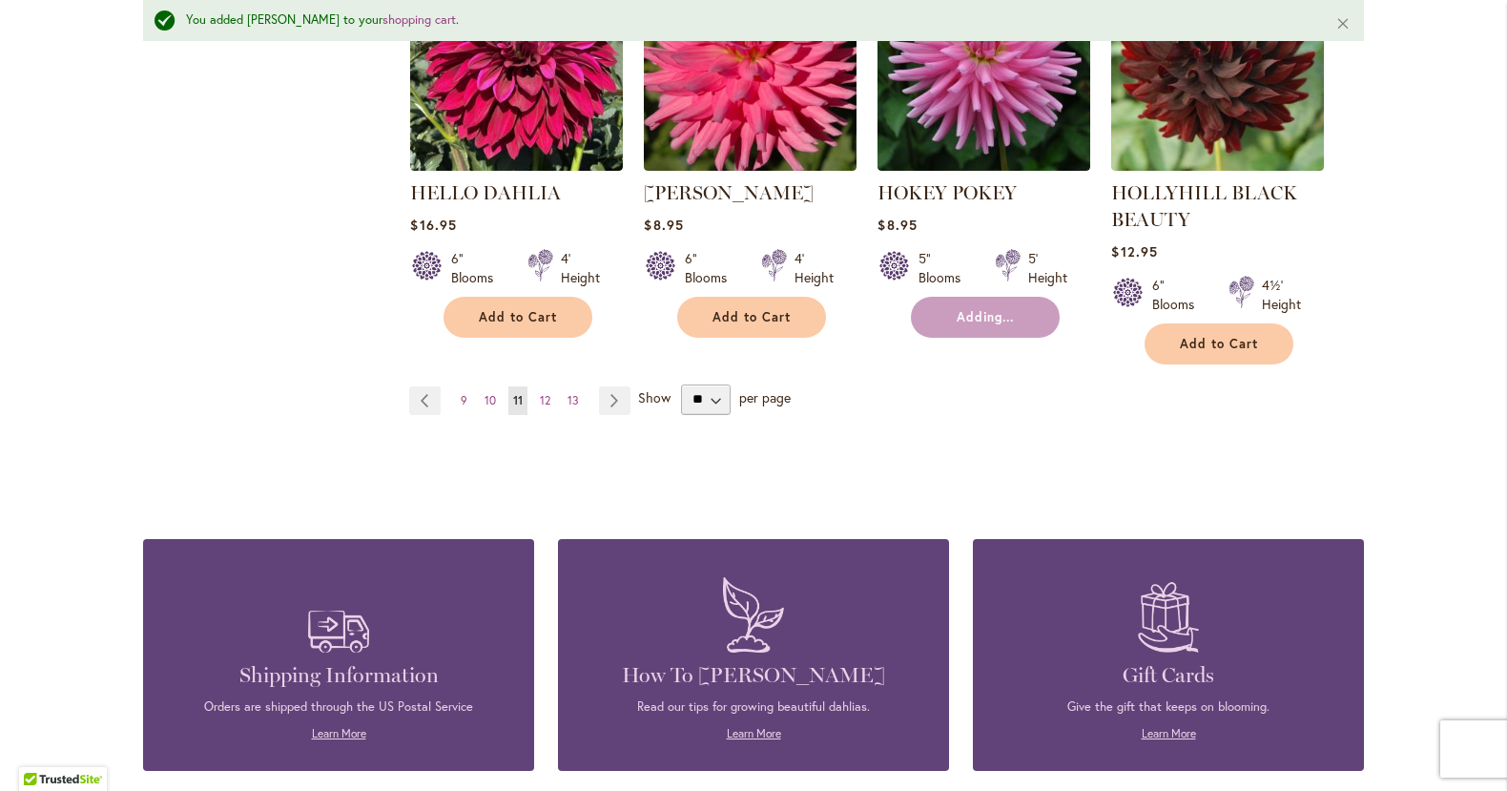
scroll to position [1957, 0]
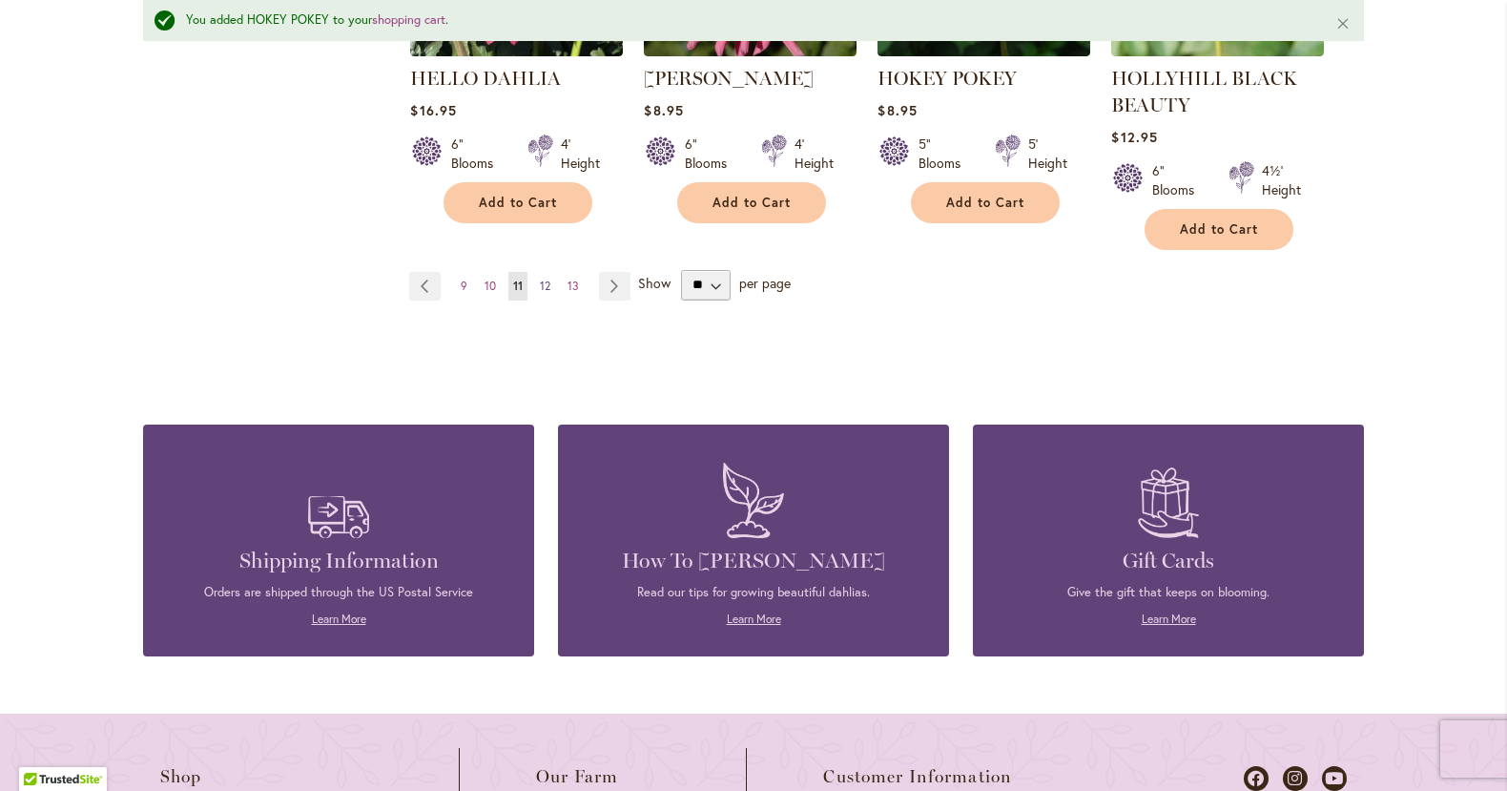
click at [551, 279] on link "Page 12" at bounding box center [545, 286] width 20 height 29
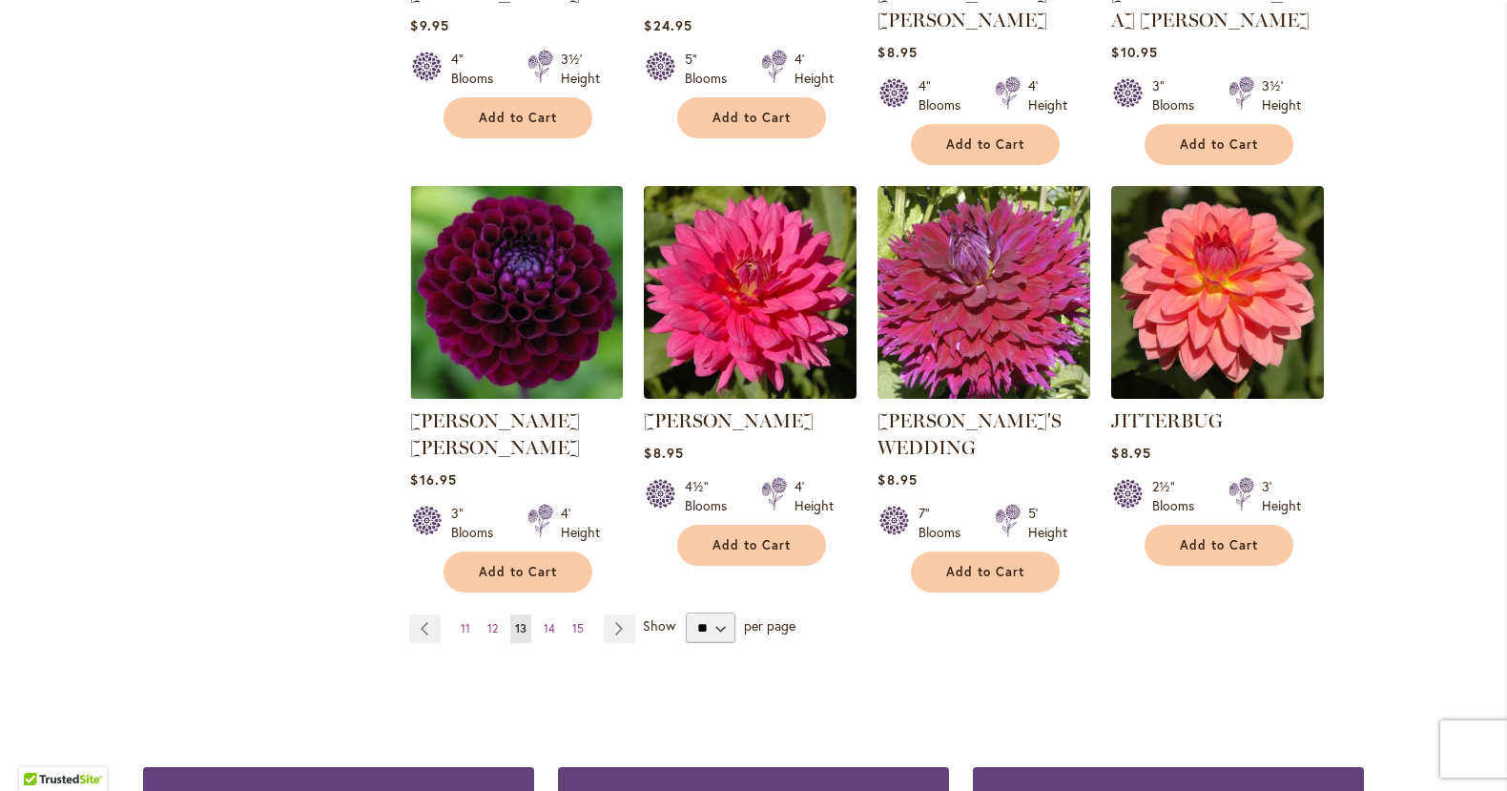
scroll to position [1588, 0]
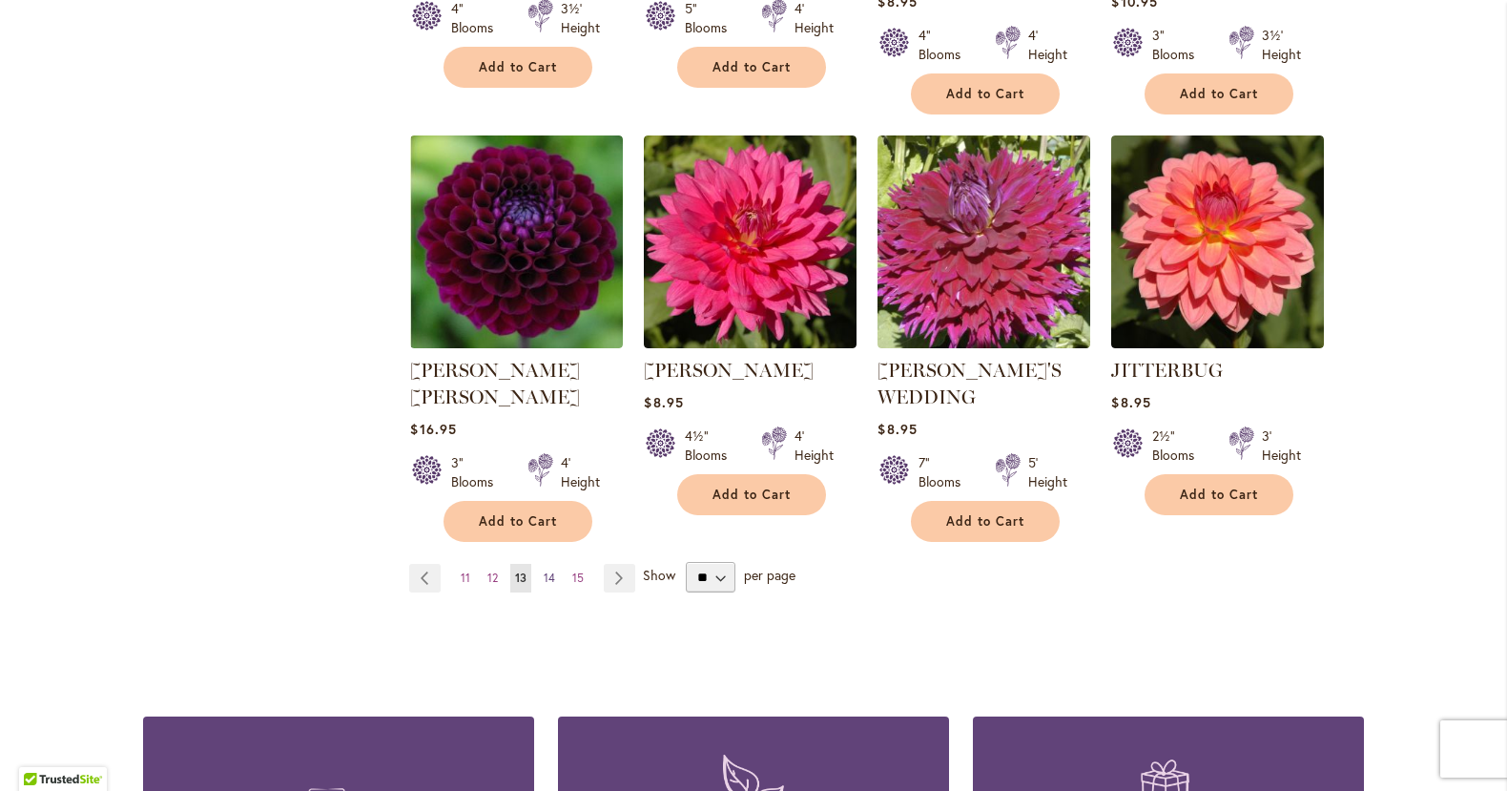
click at [551, 570] on span "14" at bounding box center [549, 577] width 11 height 14
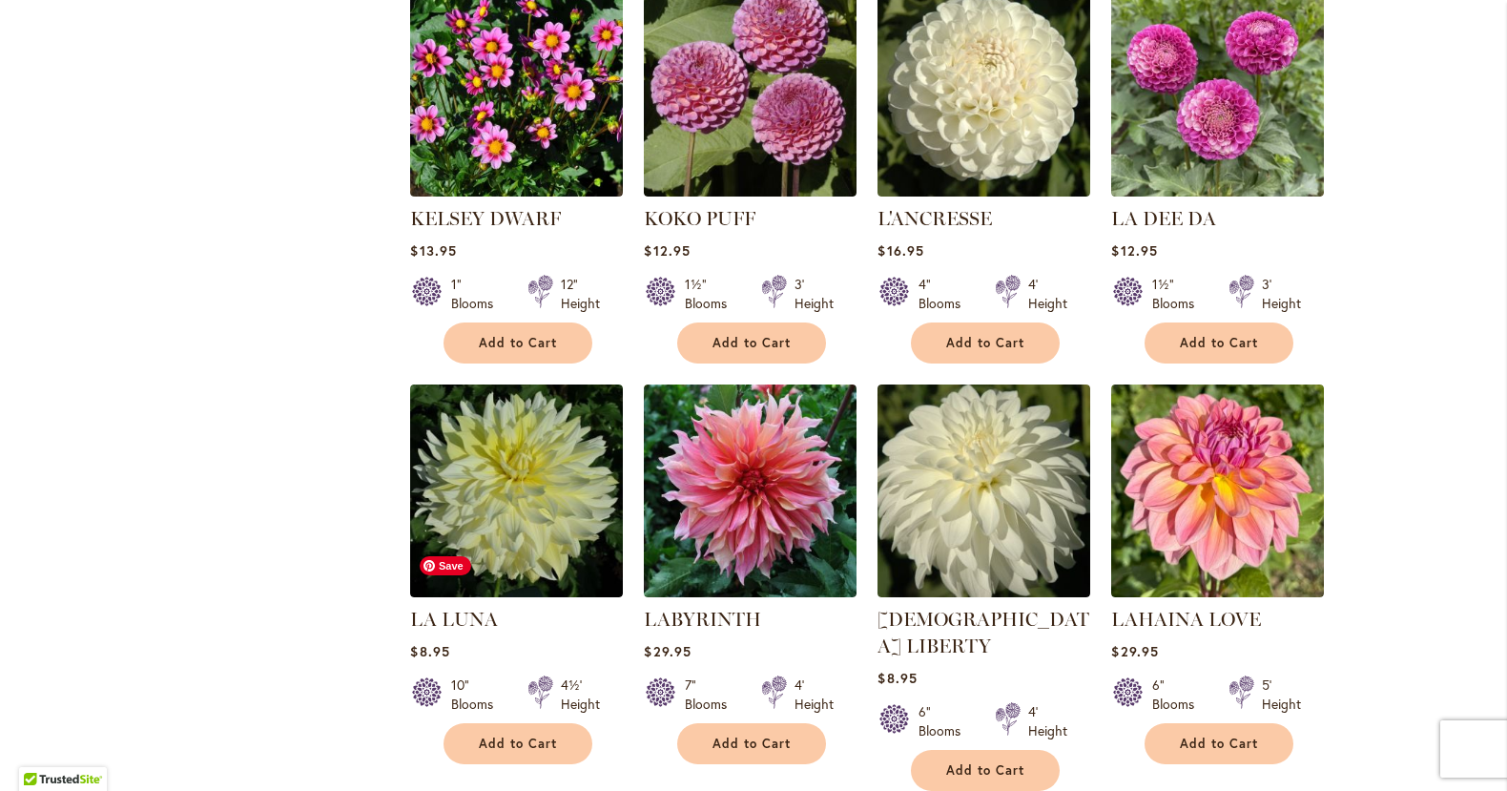
scroll to position [1295, 0]
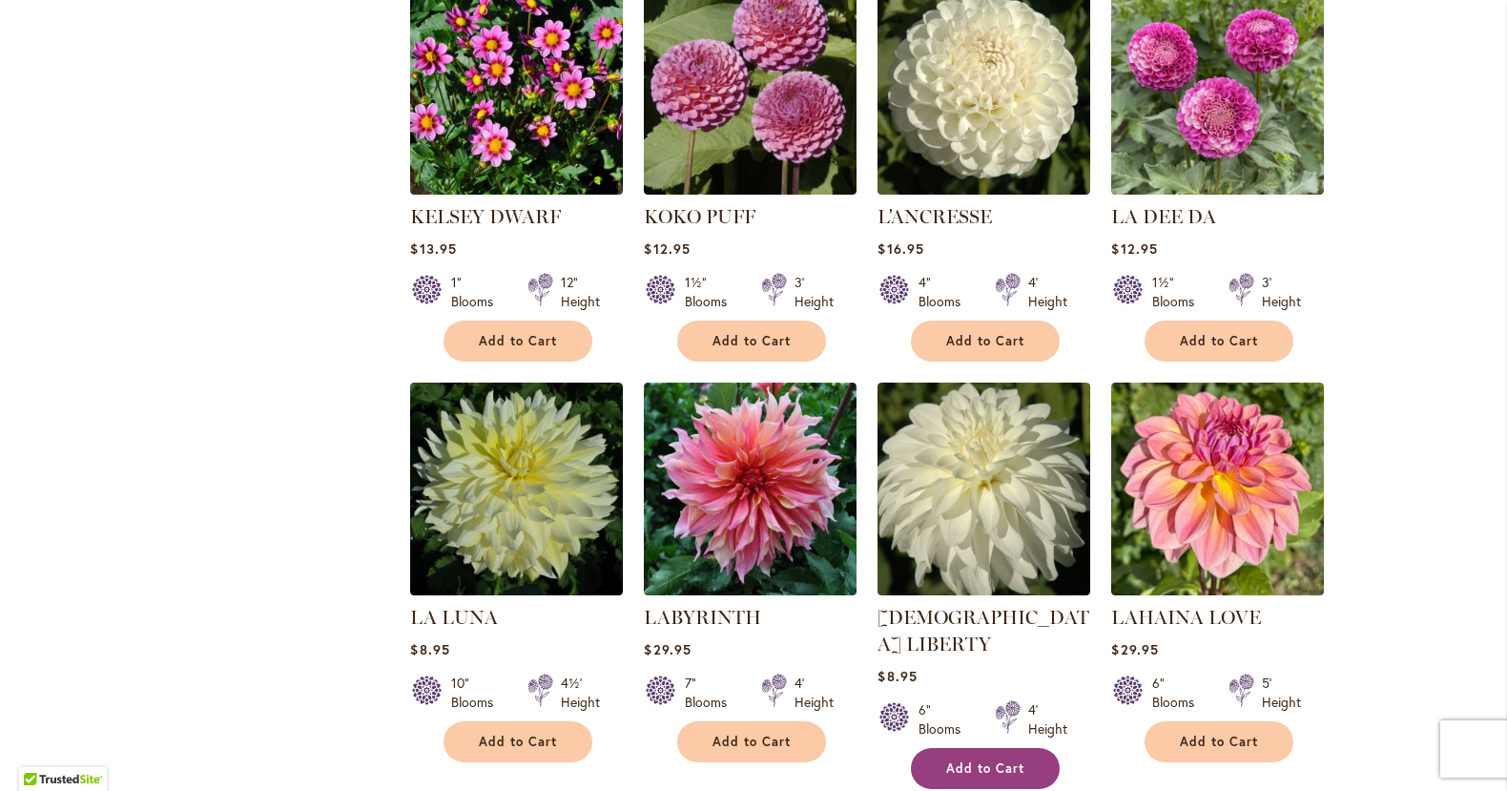
click at [993, 760] on span "Add to Cart" at bounding box center [985, 768] width 78 height 16
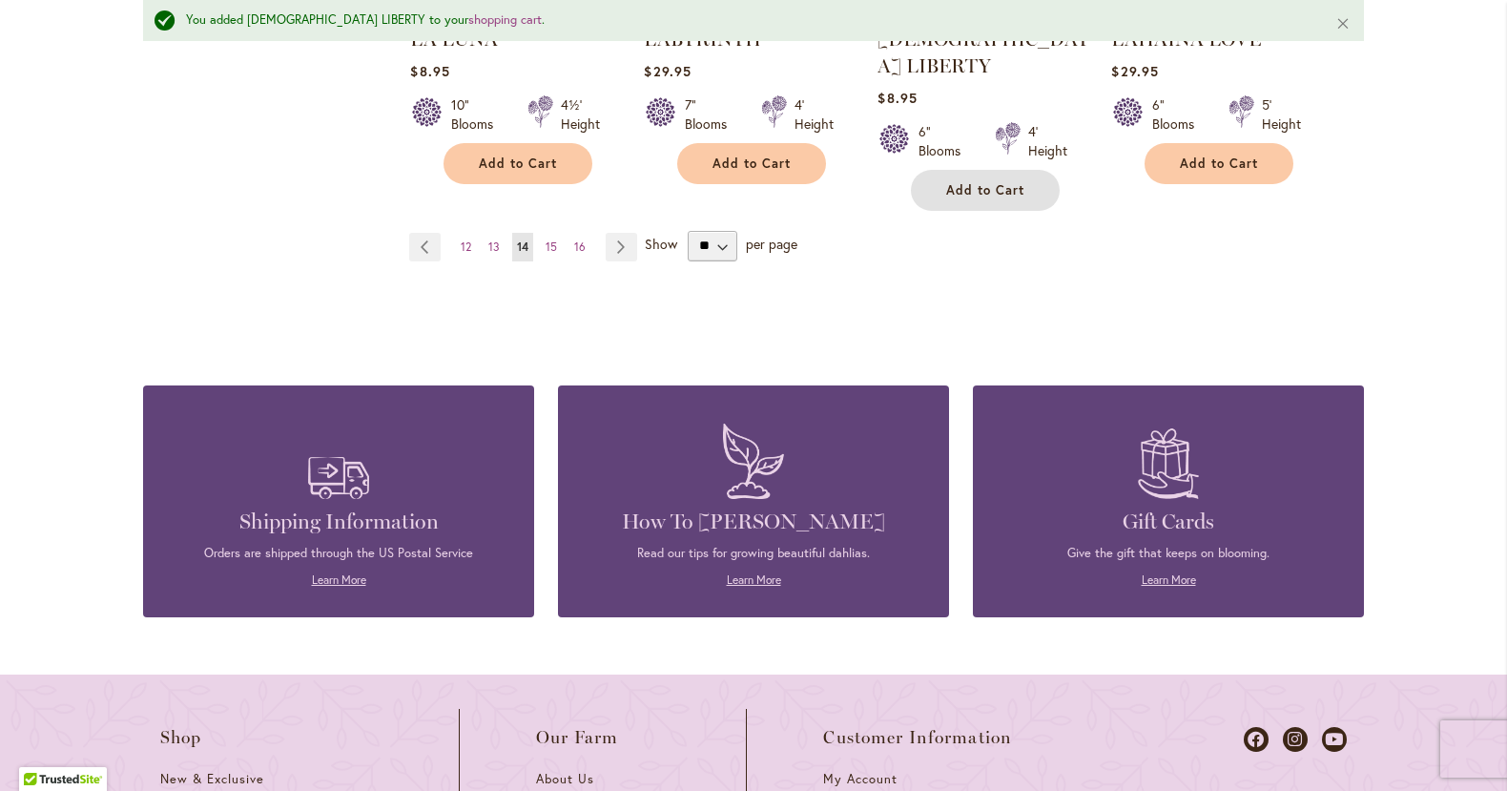
scroll to position [1931, 0]
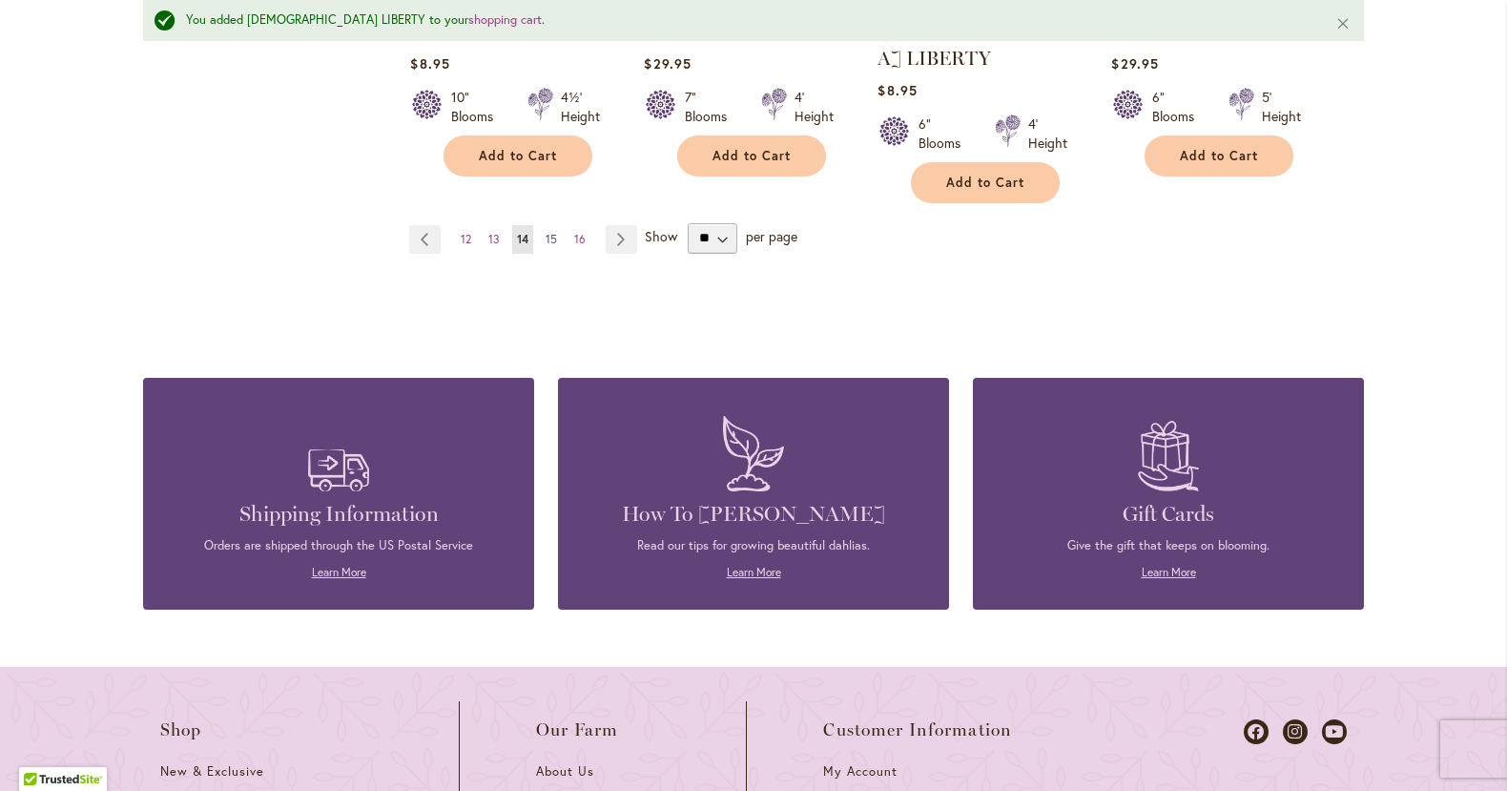
click at [548, 232] on span "15" at bounding box center [551, 239] width 11 height 14
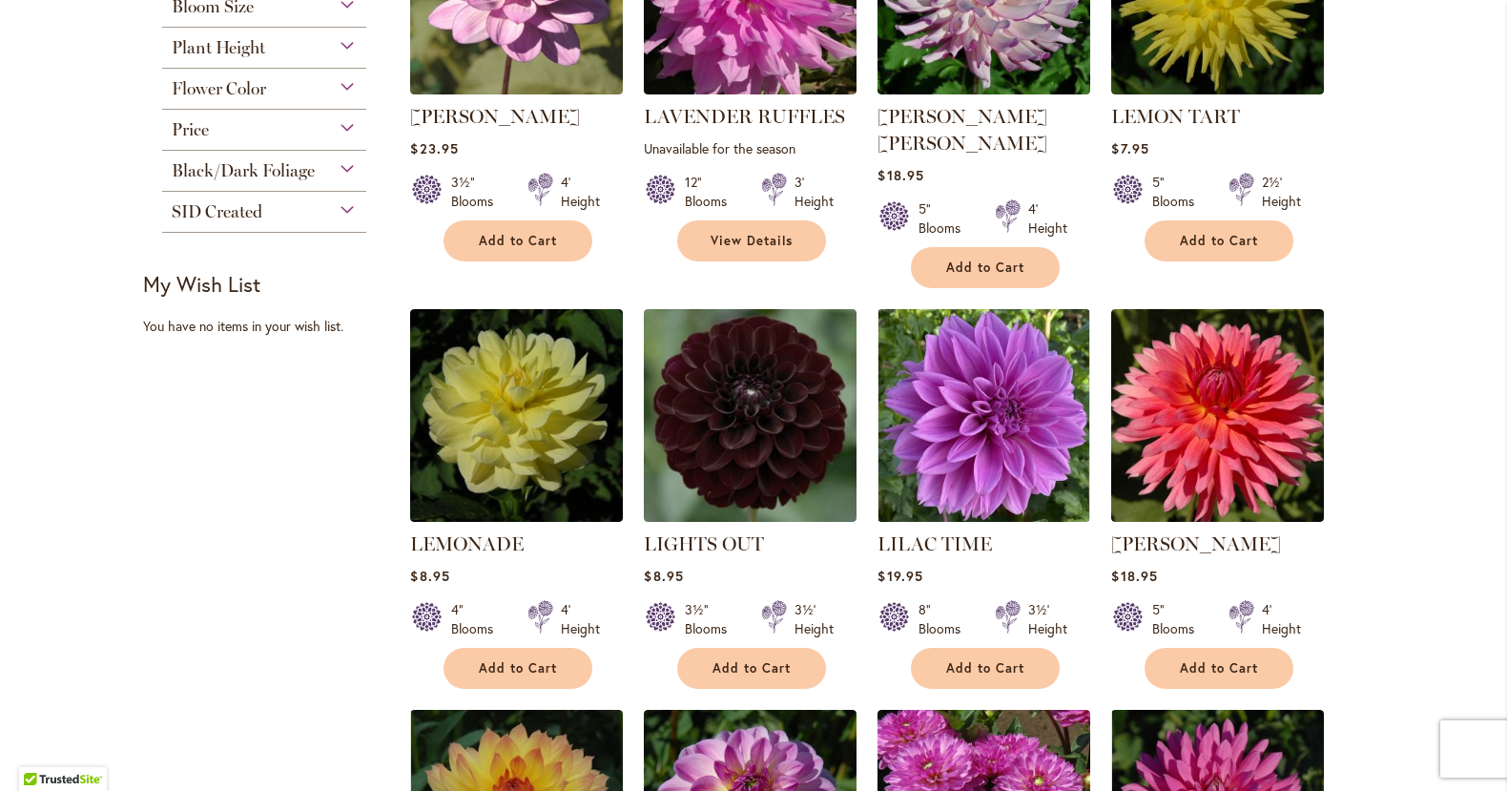
scroll to position [597, 0]
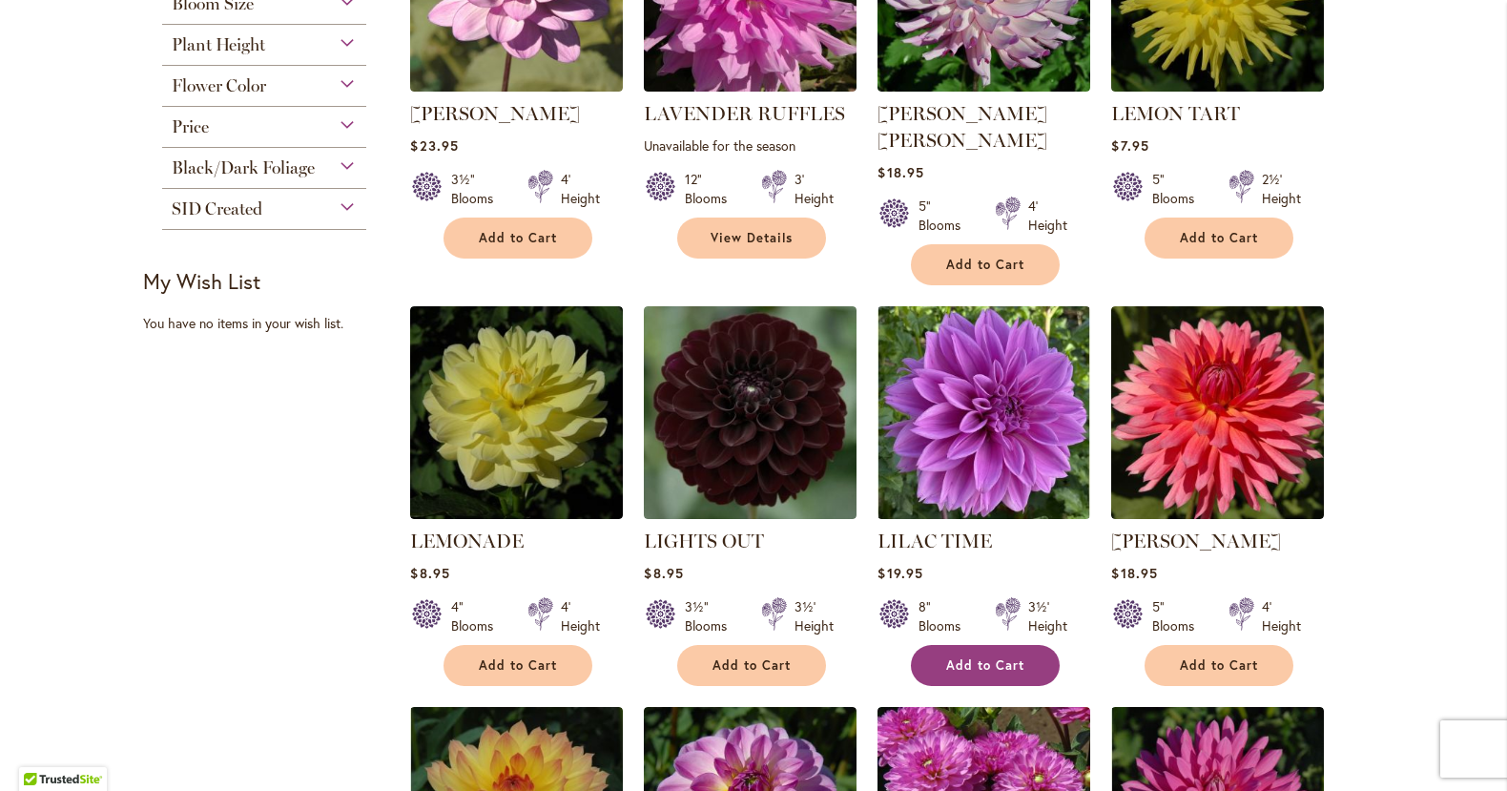
click at [971, 649] on button "Add to Cart" at bounding box center [985, 665] width 149 height 41
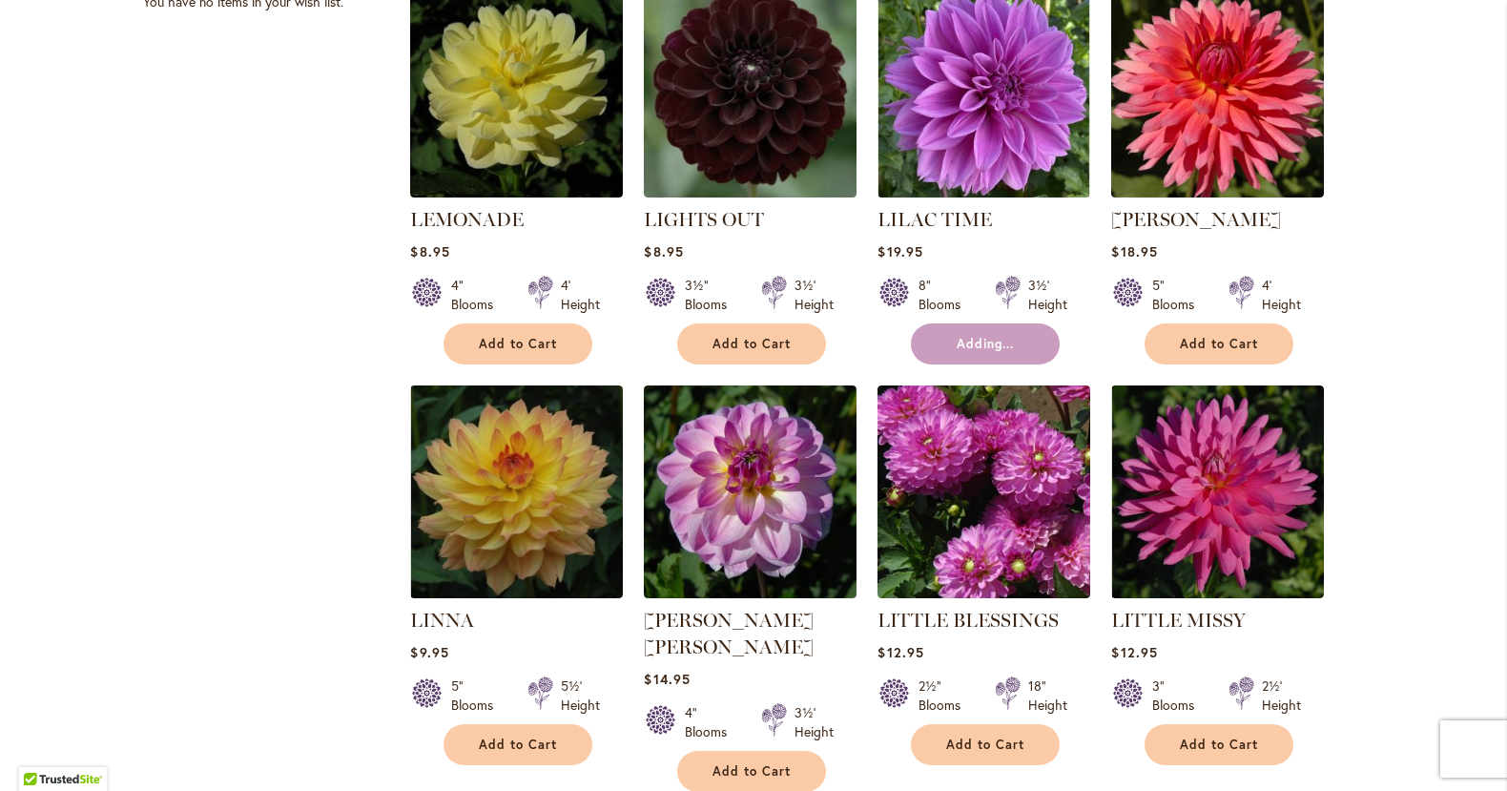
scroll to position [1068, 0]
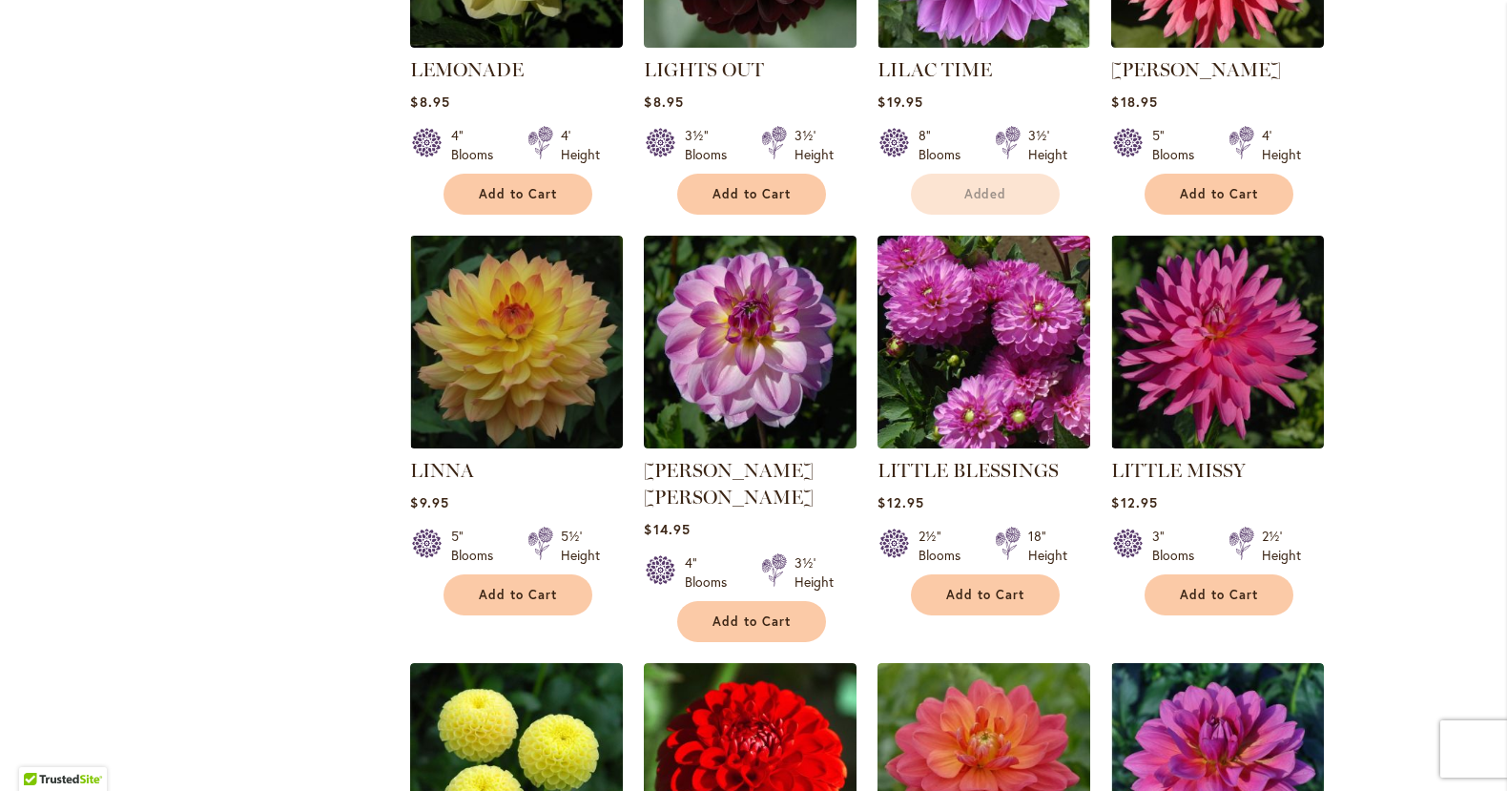
click at [514, 562] on div "5" Blooms 5½' Height" at bounding box center [516, 537] width 213 height 53
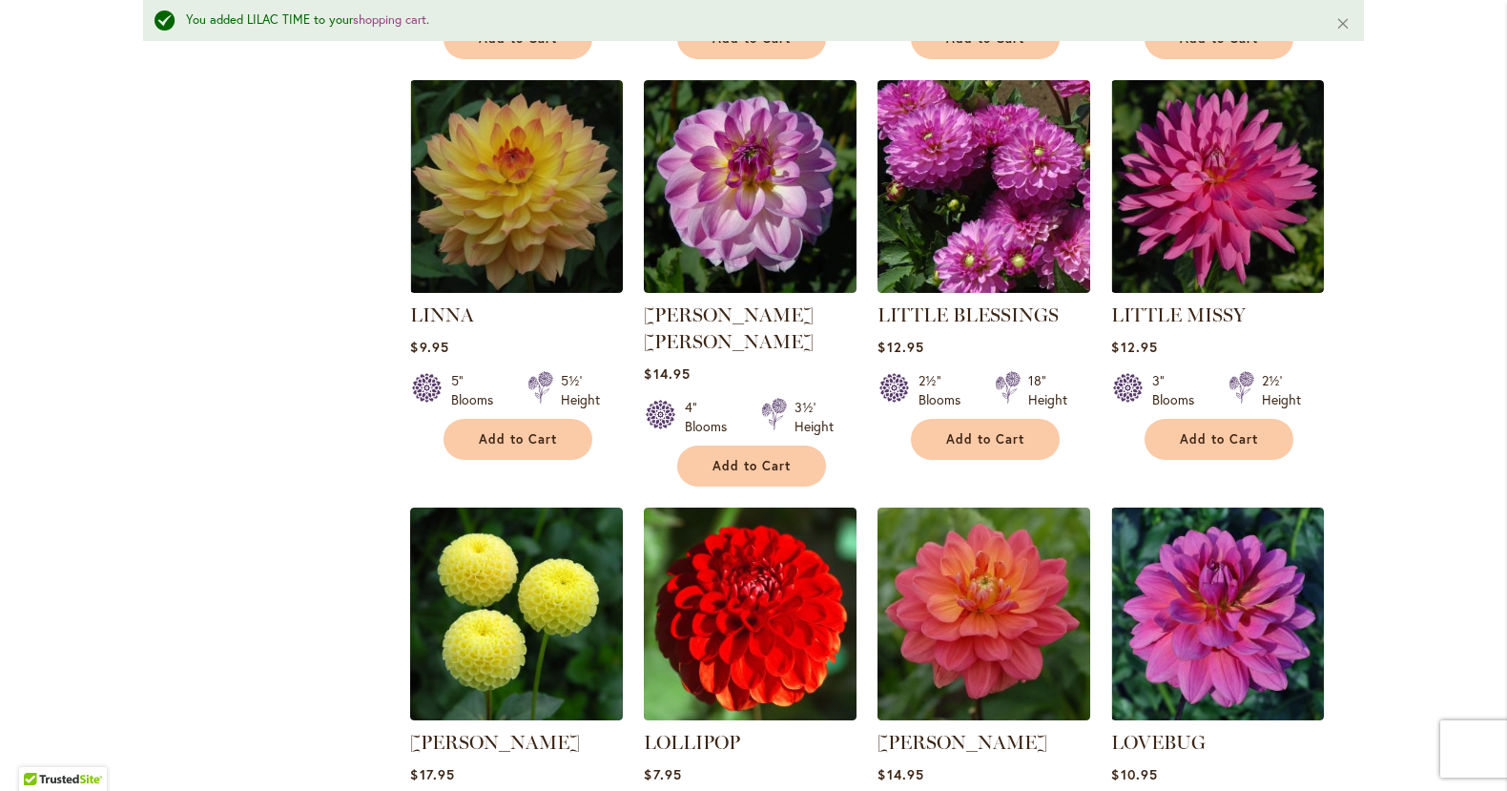
scroll to position [1557, 0]
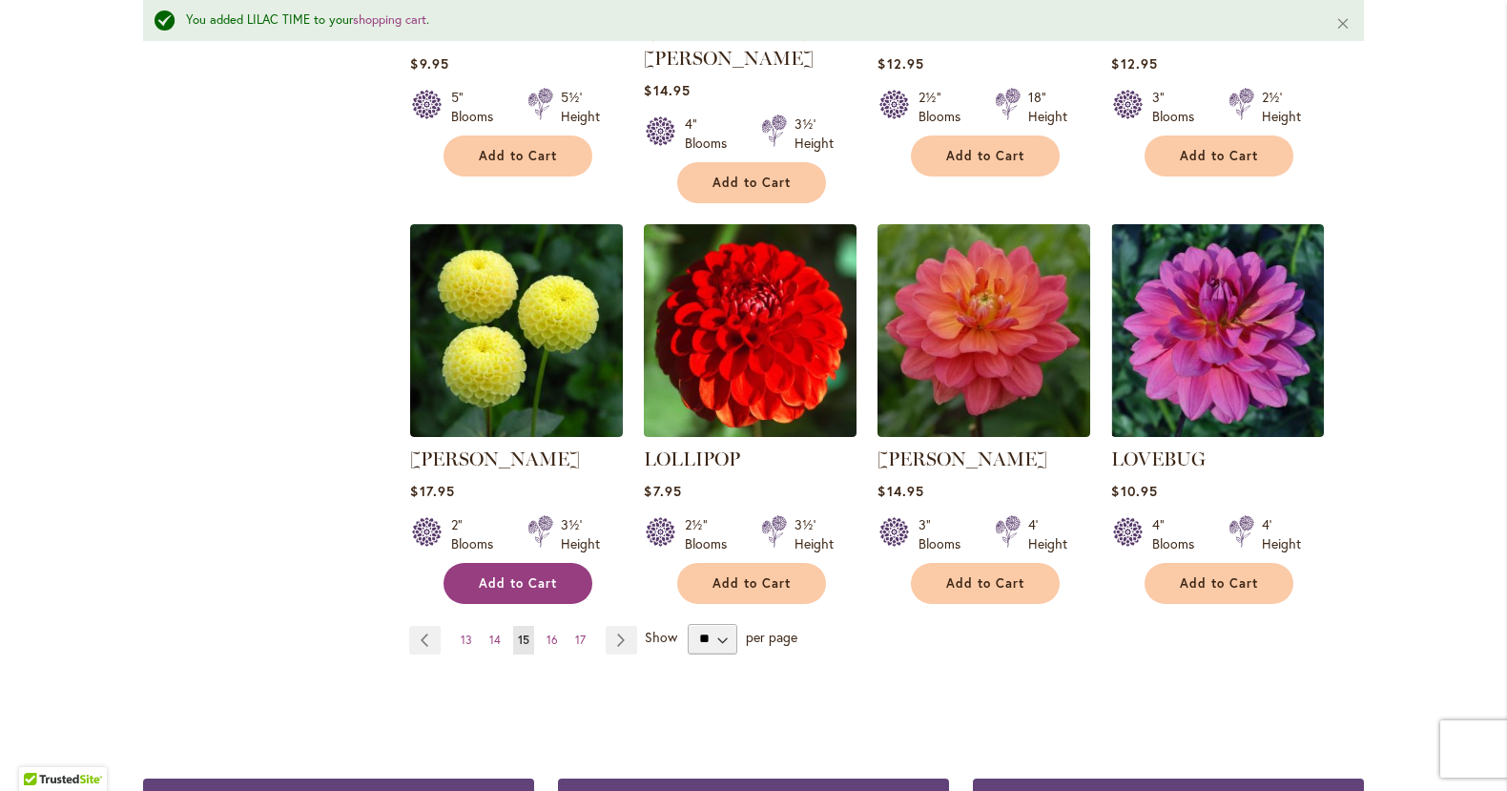
click at [500, 563] on button "Add to Cart" at bounding box center [518, 583] width 149 height 41
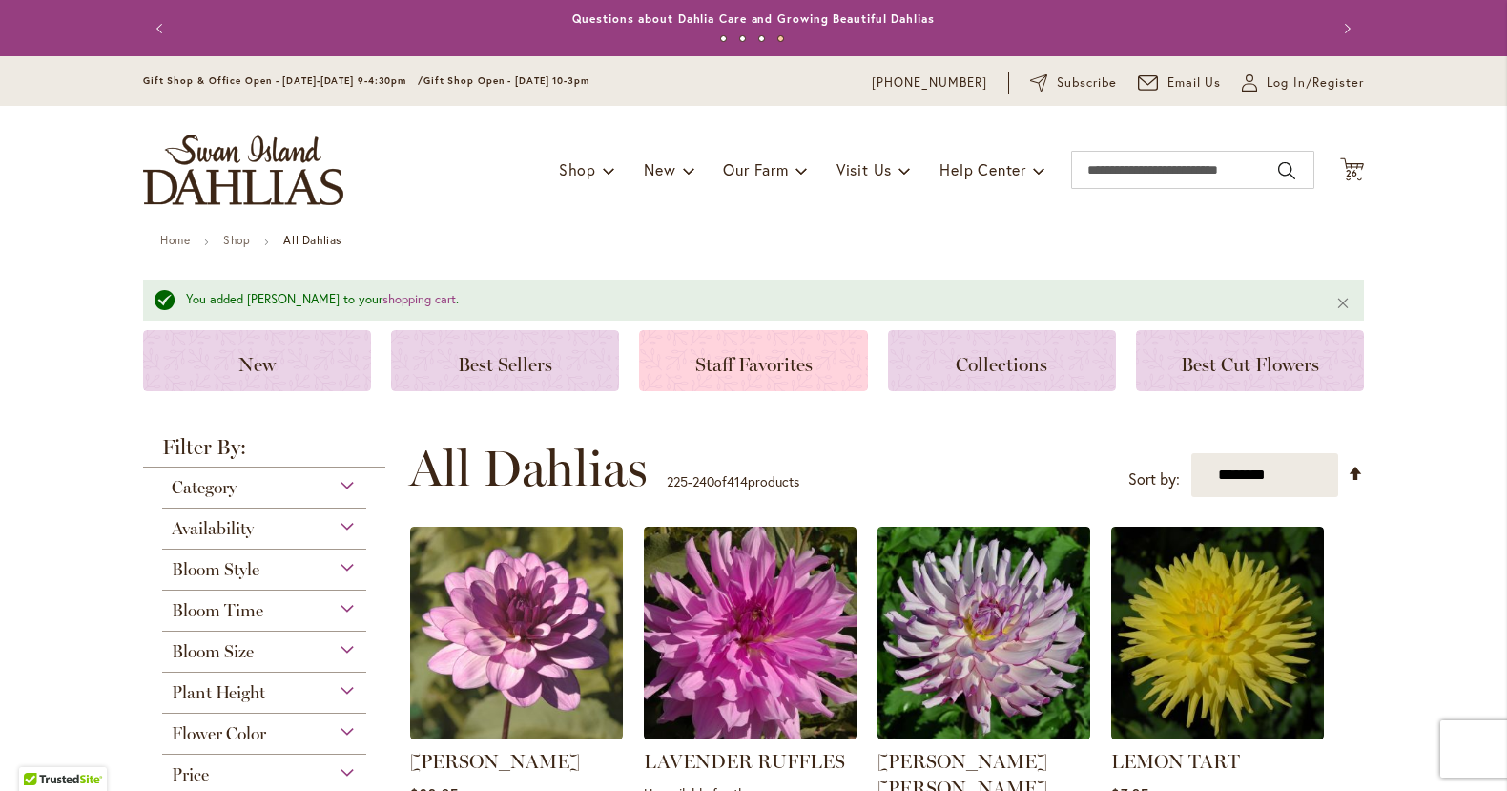
click at [798, 359] on span "Staff Favorites" at bounding box center [753, 364] width 117 height 23
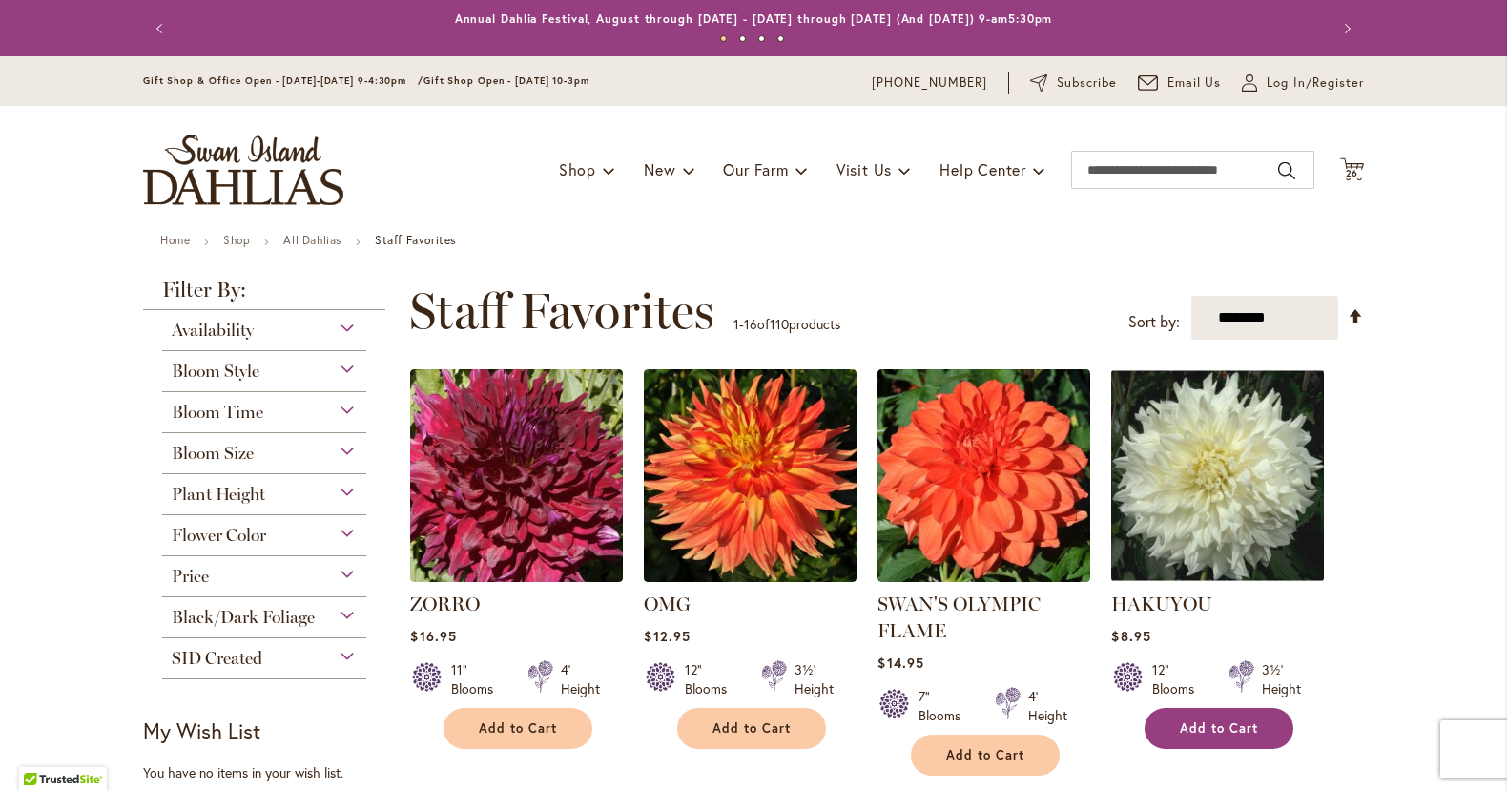
click at [1236, 721] on span "Add to Cart" at bounding box center [1219, 728] width 78 height 16
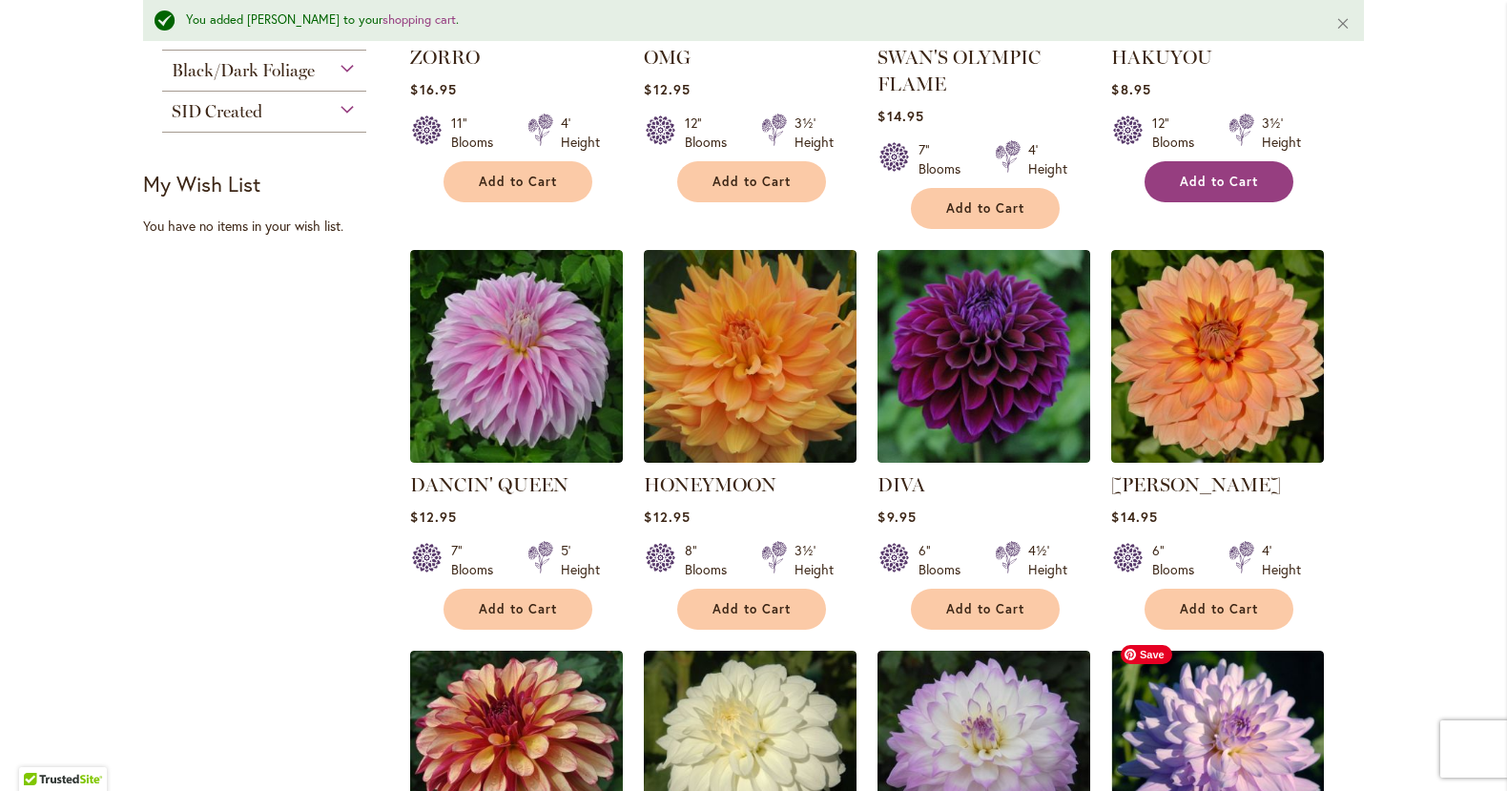
scroll to position [618, 0]
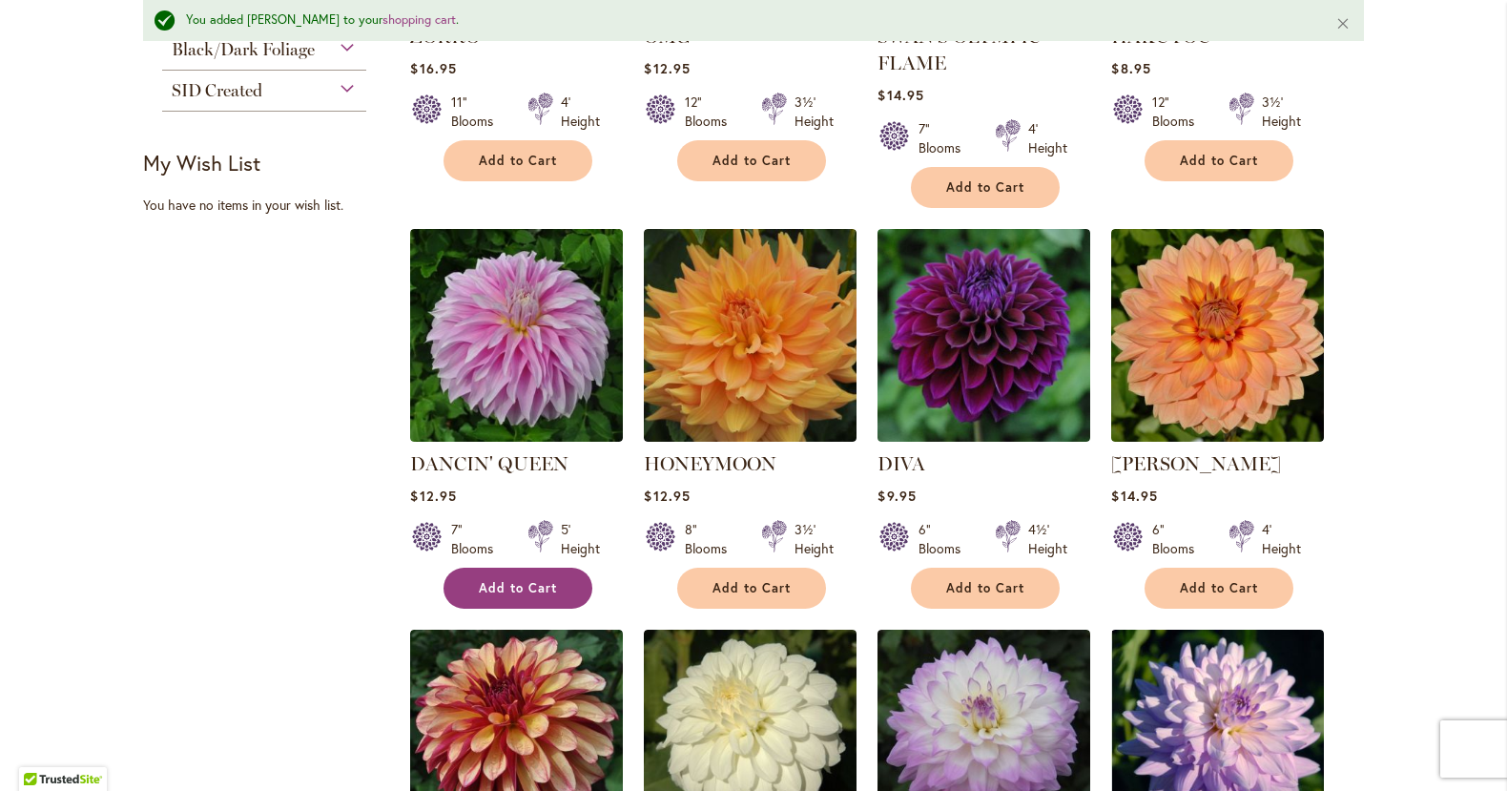
click at [519, 573] on button "Add to Cart" at bounding box center [518, 587] width 149 height 41
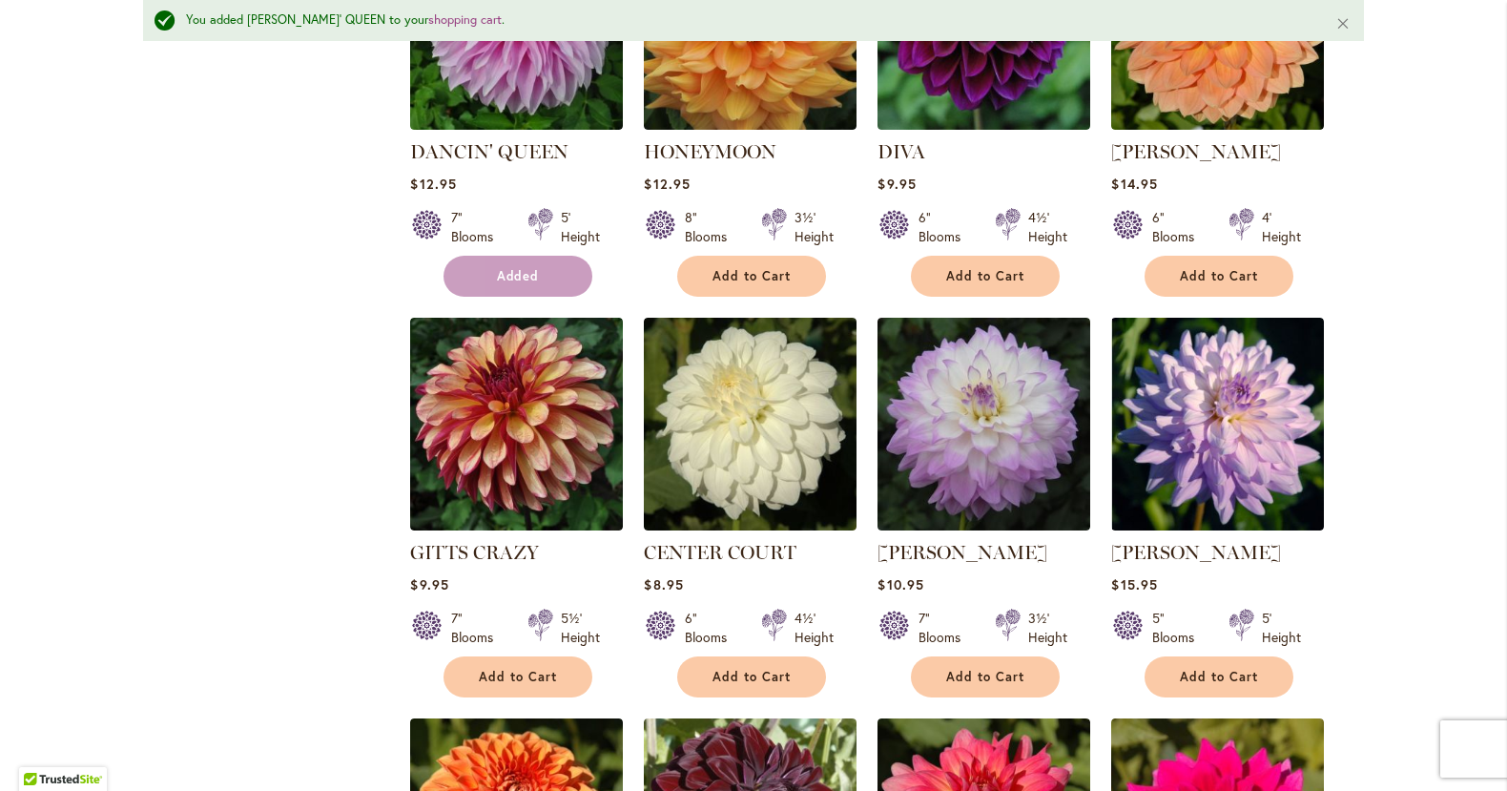
scroll to position [1021, 0]
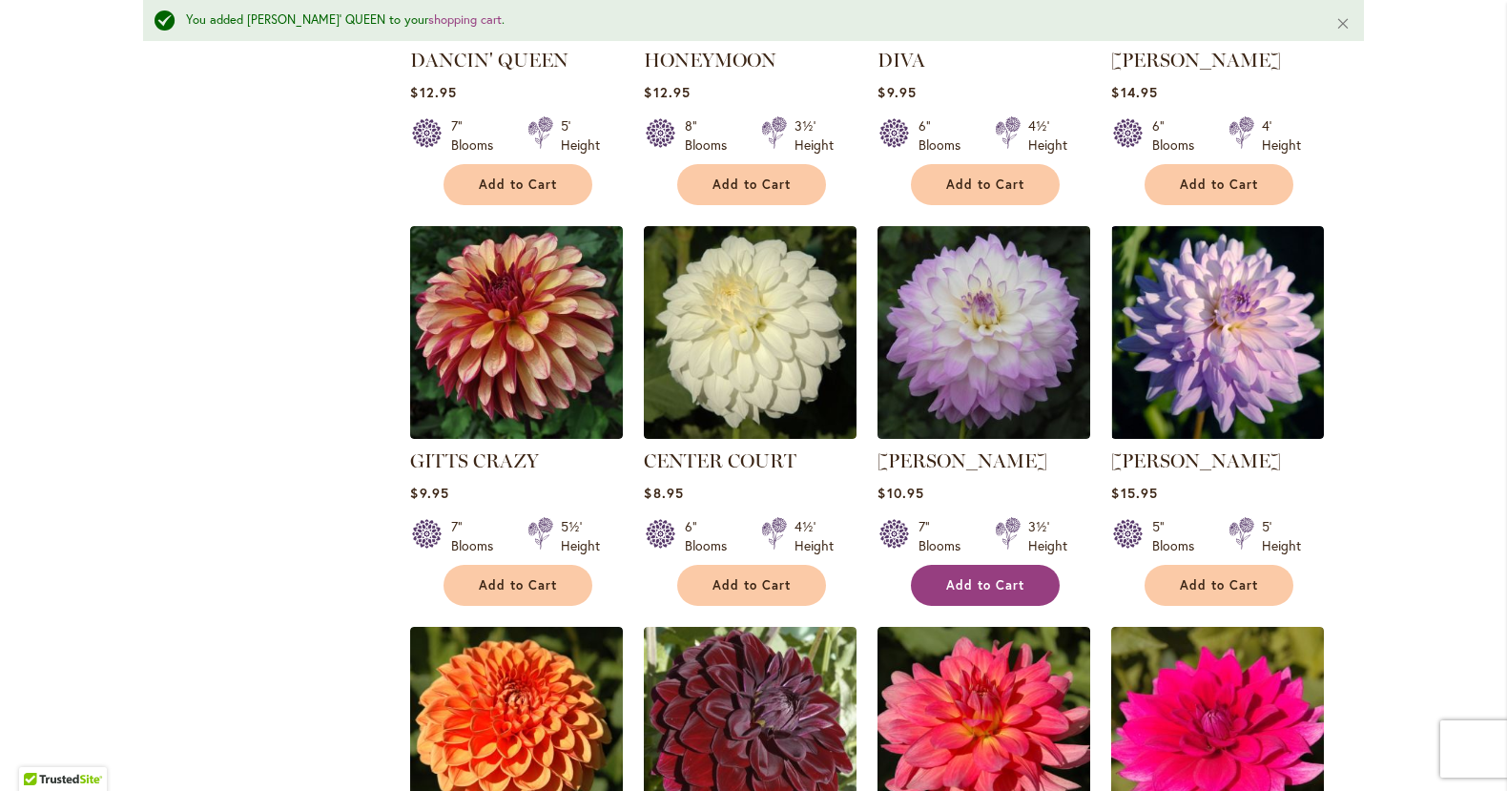
click at [982, 578] on span "Add to Cart" at bounding box center [985, 585] width 78 height 16
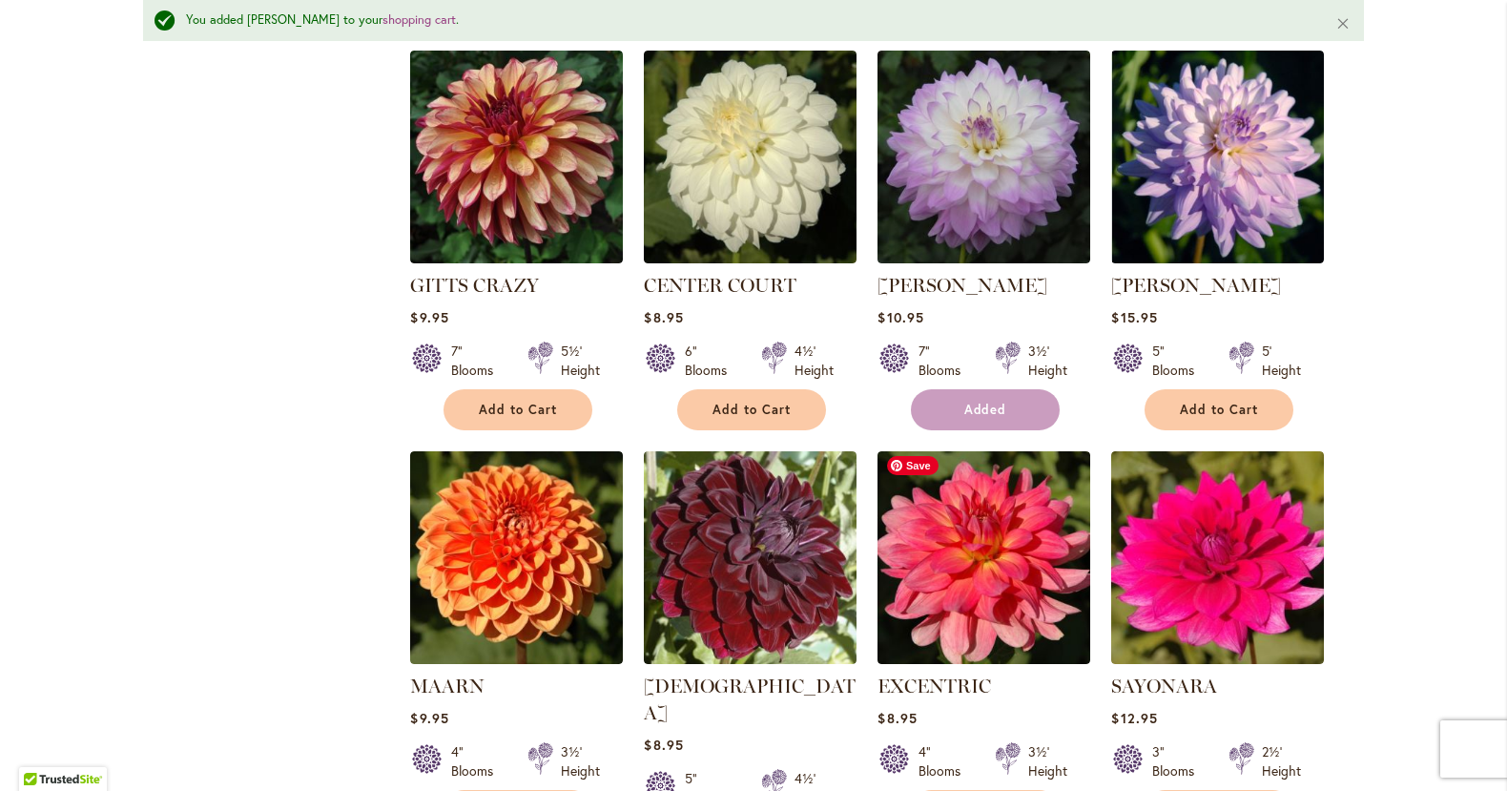
scroll to position [1364, 0]
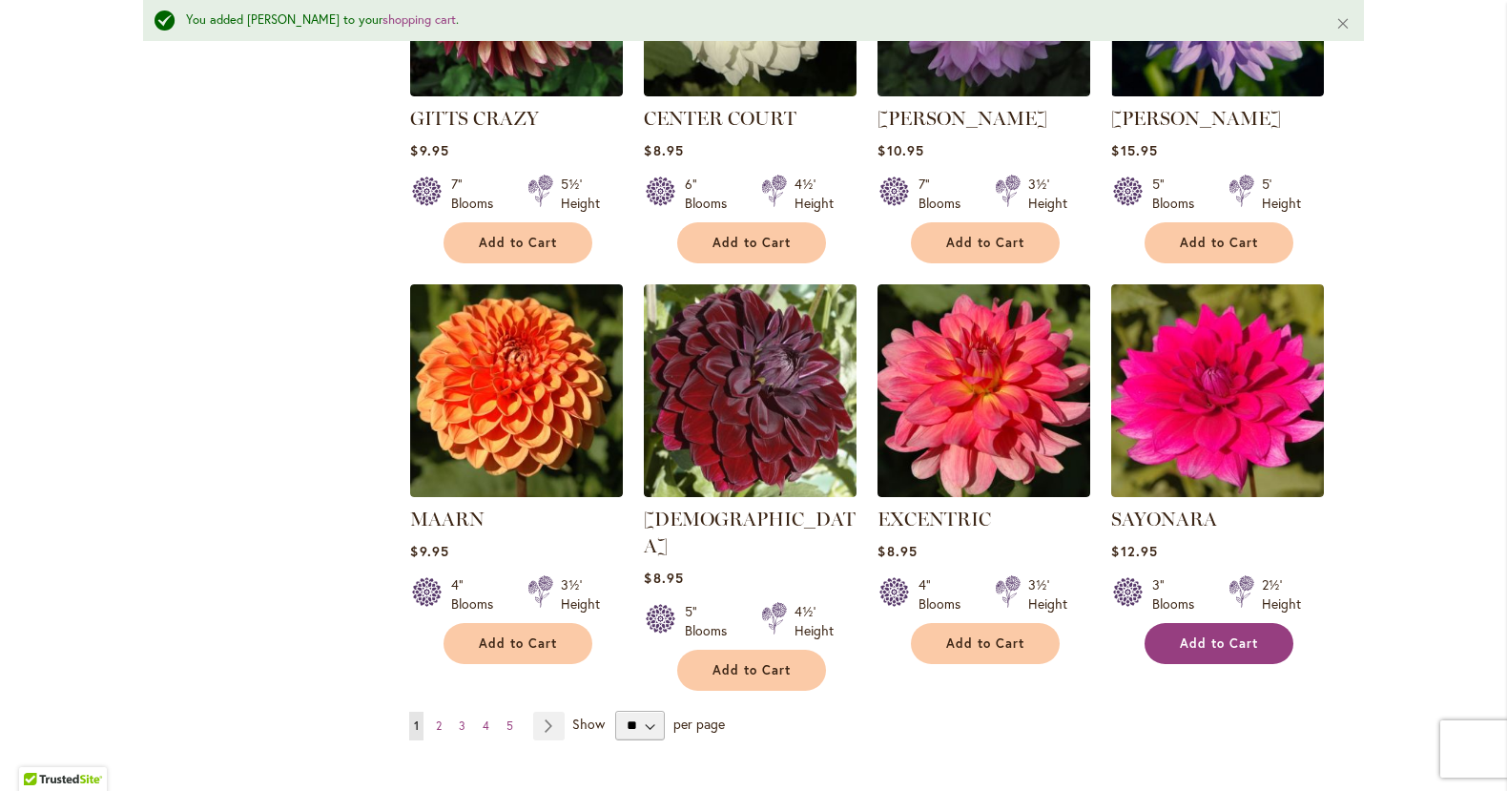
click at [1210, 635] on span "Add to Cart" at bounding box center [1219, 643] width 78 height 16
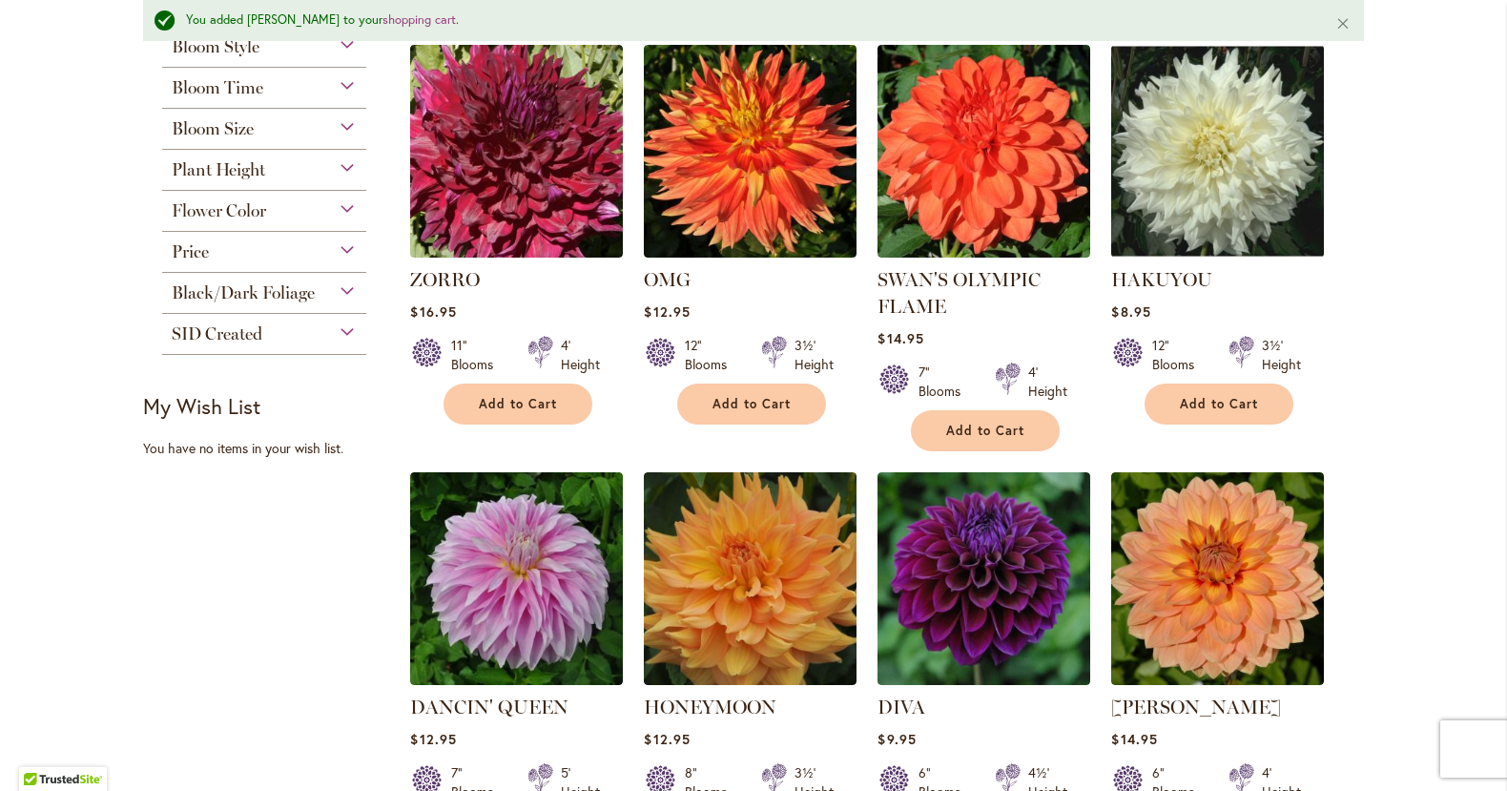
scroll to position [0, 0]
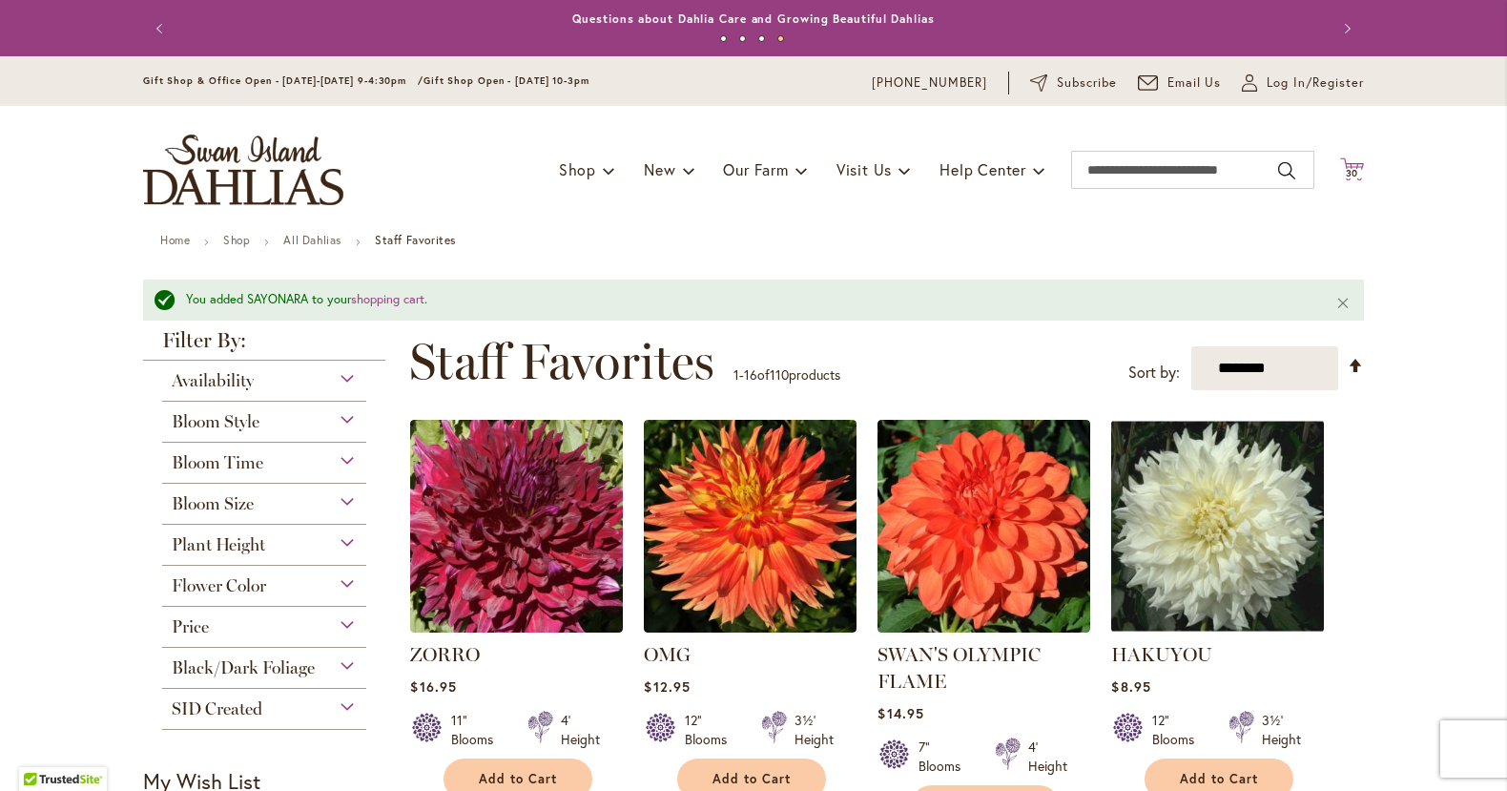
click at [1353, 168] on icon "Cart .cls-1 { fill: #231f20; }" at bounding box center [1352, 169] width 24 height 24
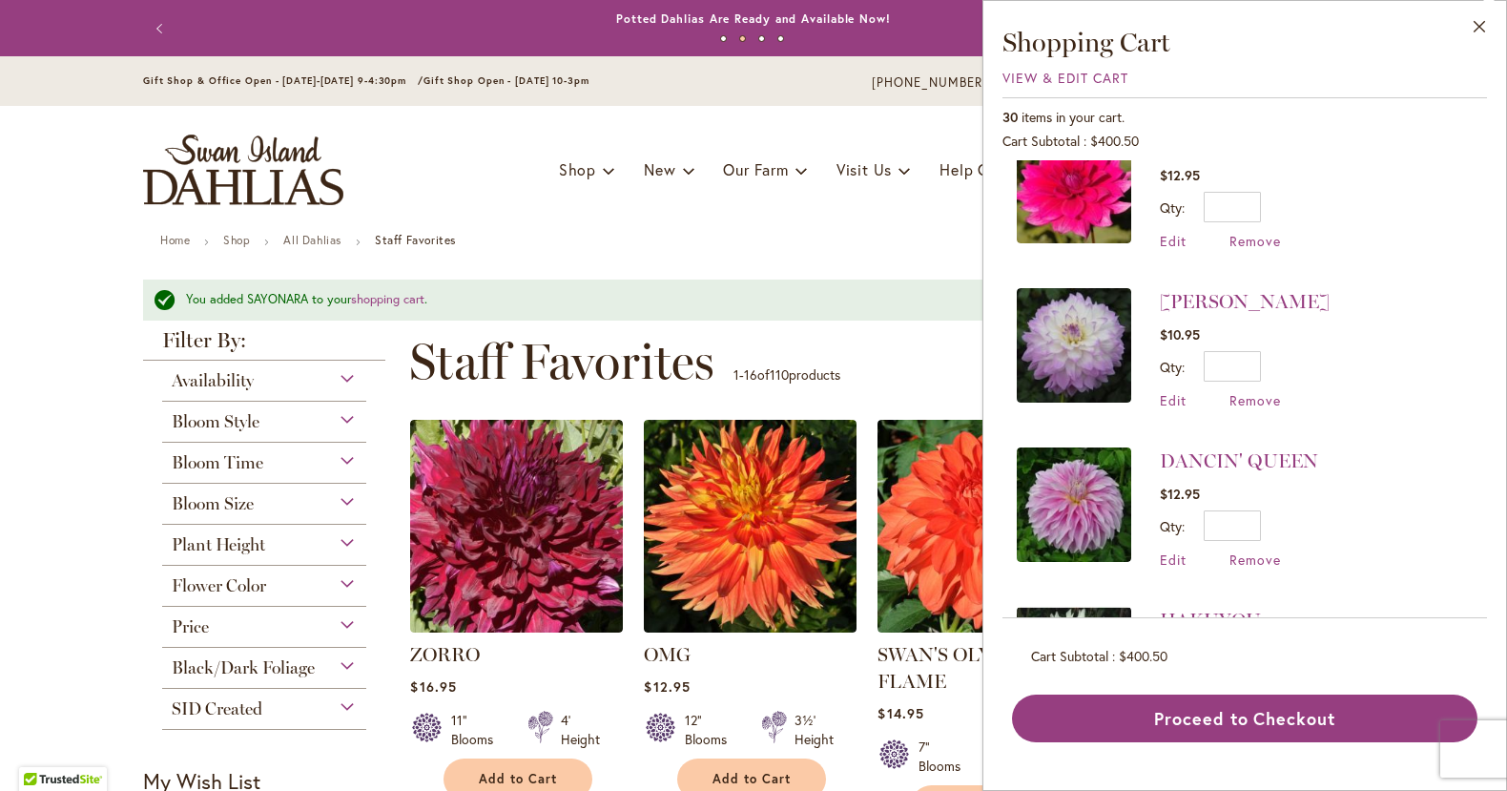
scroll to position [51, 0]
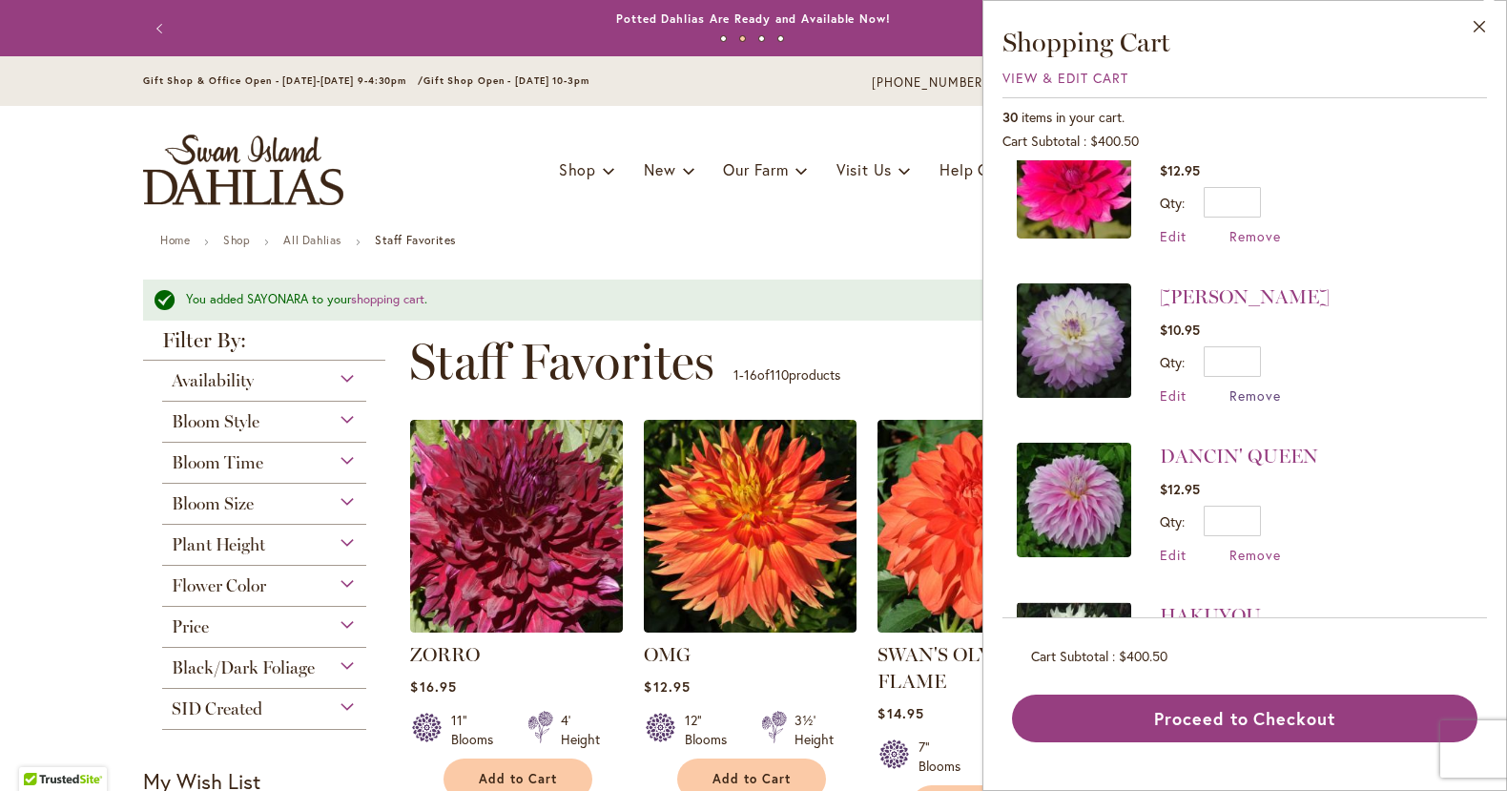
click at [1247, 397] on span "Remove" at bounding box center [1255, 395] width 52 height 18
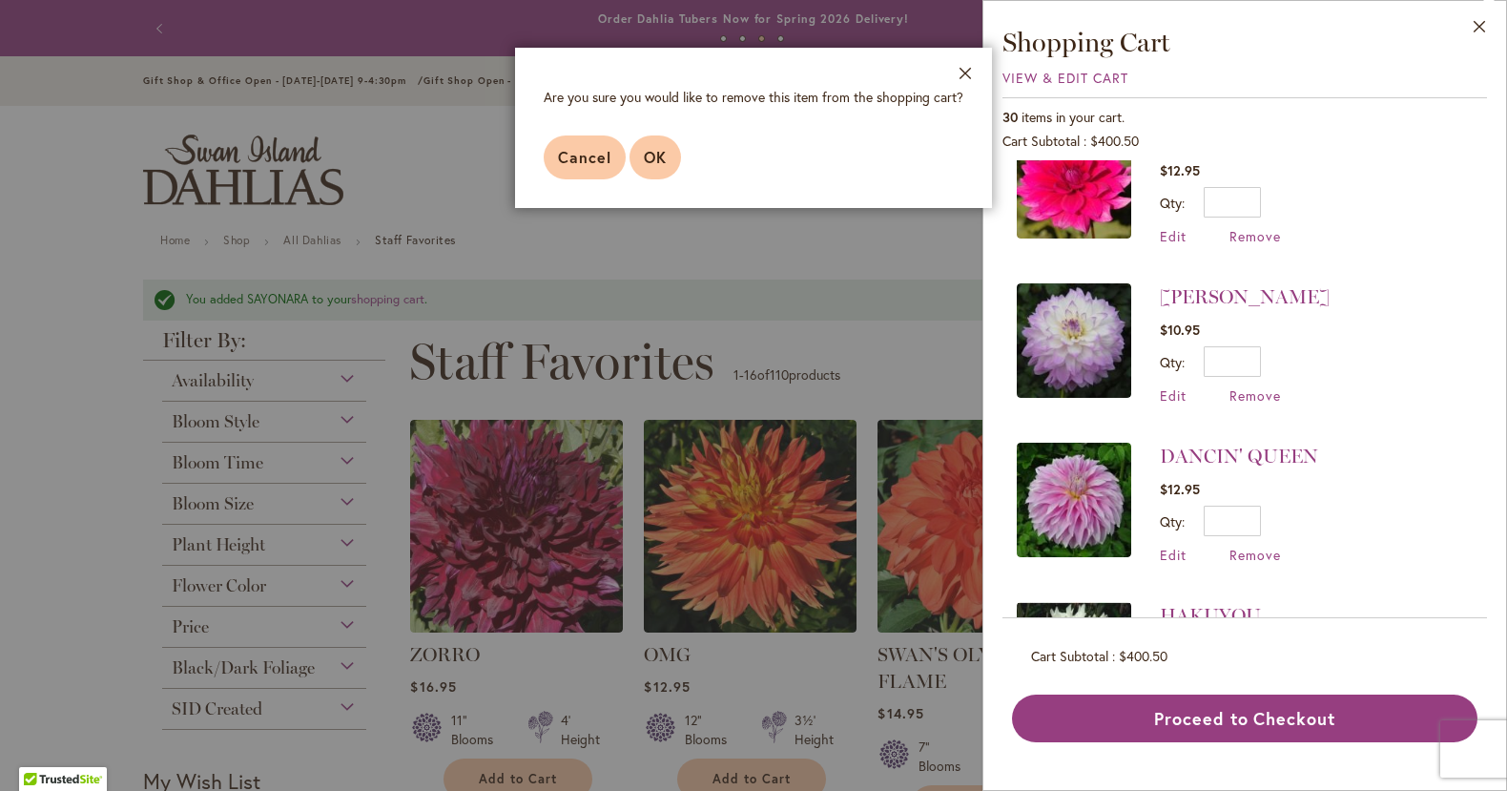
click at [669, 170] on button "OK" at bounding box center [655, 157] width 52 height 44
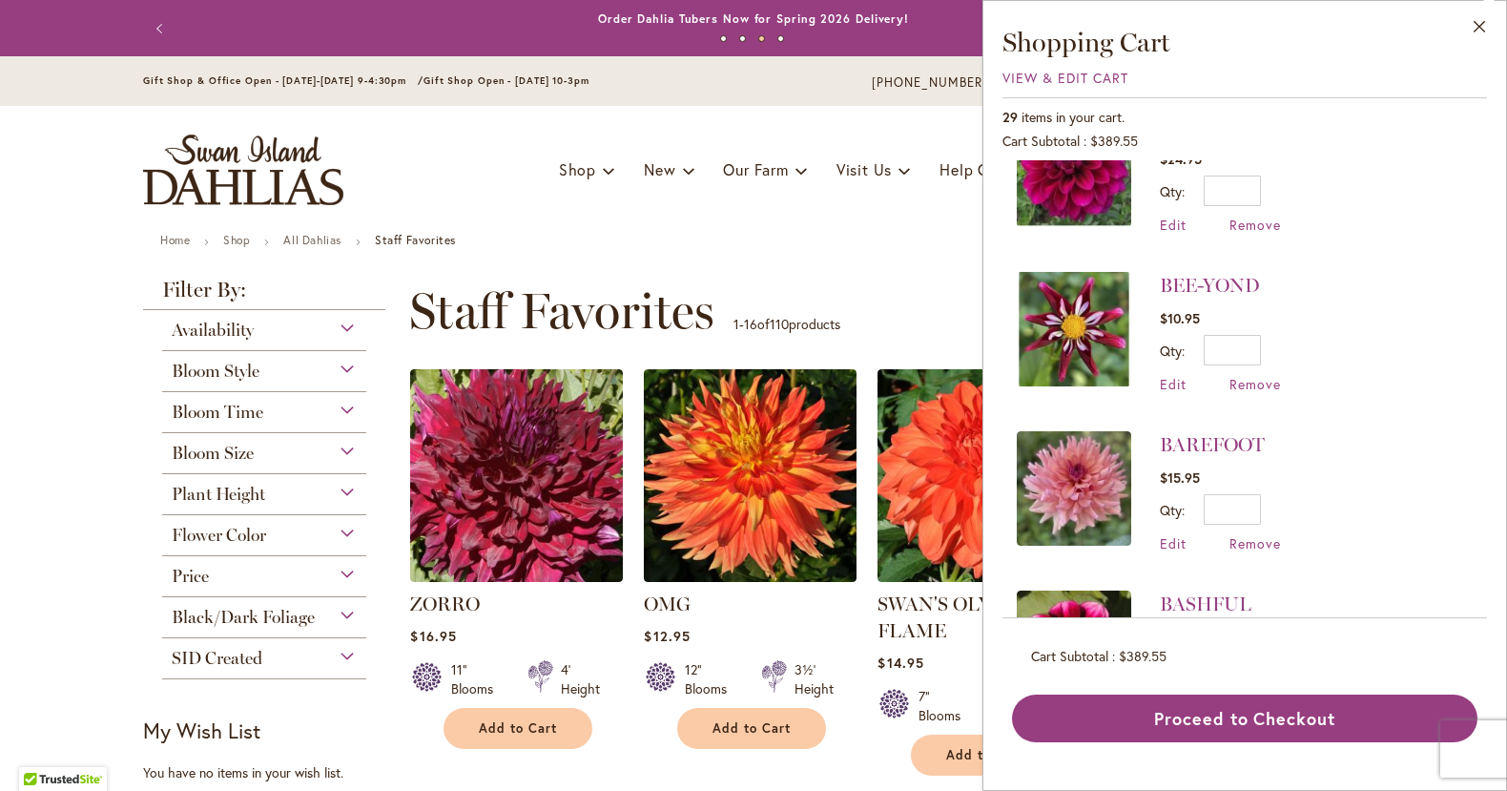
scroll to position [3591, 0]
click at [1246, 536] on span "Remove" at bounding box center [1255, 545] width 52 height 18
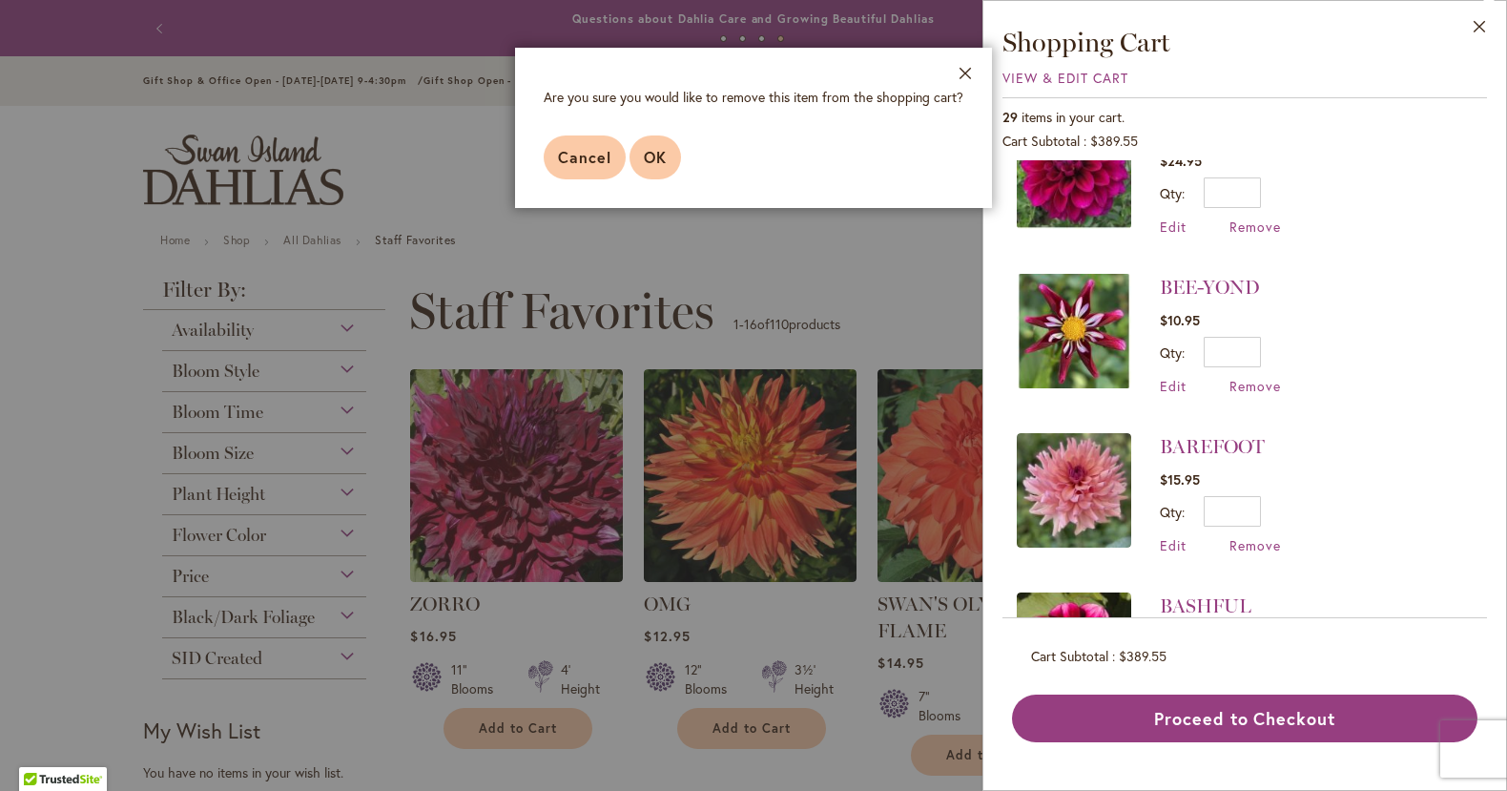
click at [651, 155] on span "OK" at bounding box center [655, 157] width 23 height 20
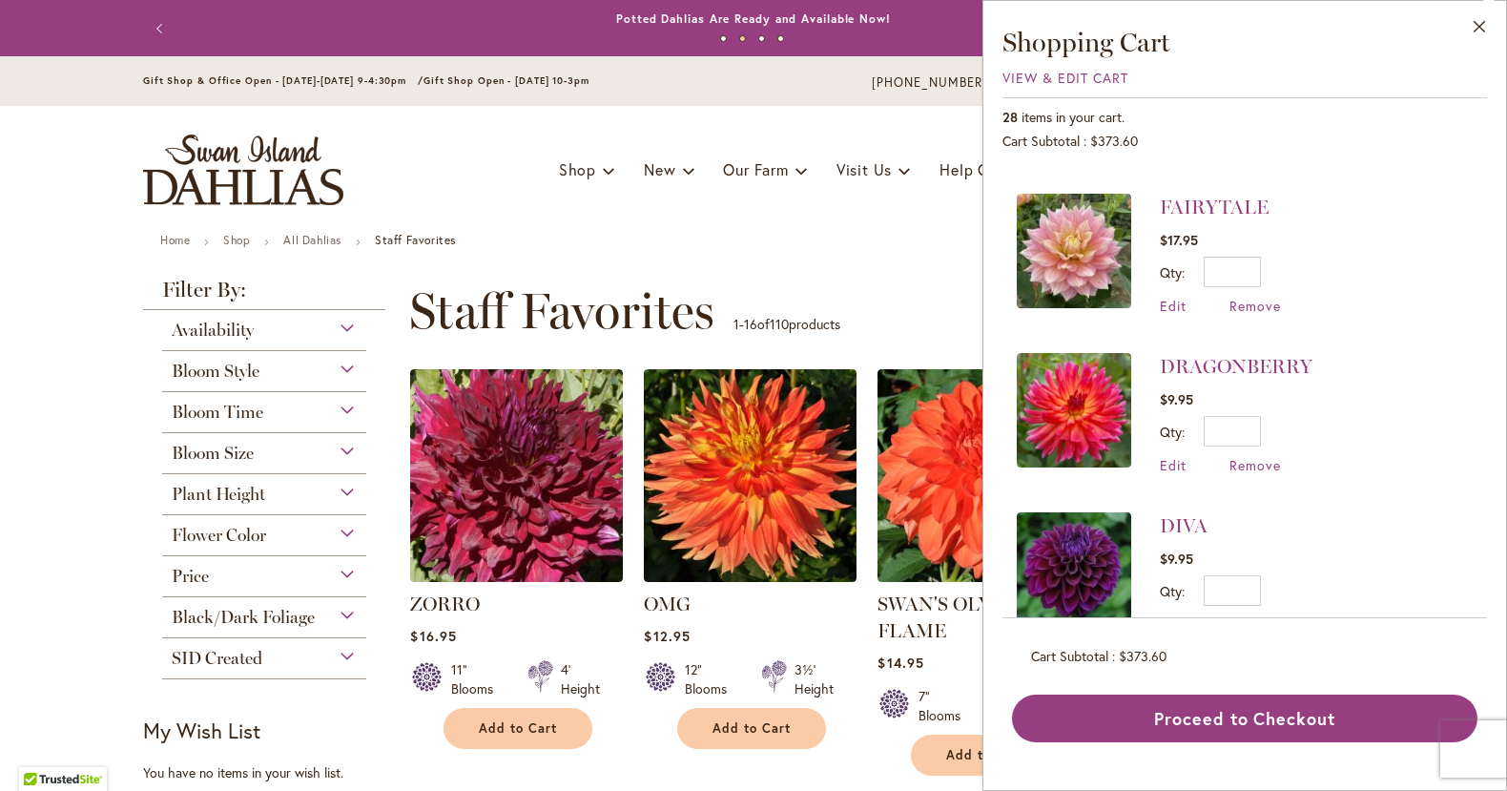
scroll to position [1920, 0]
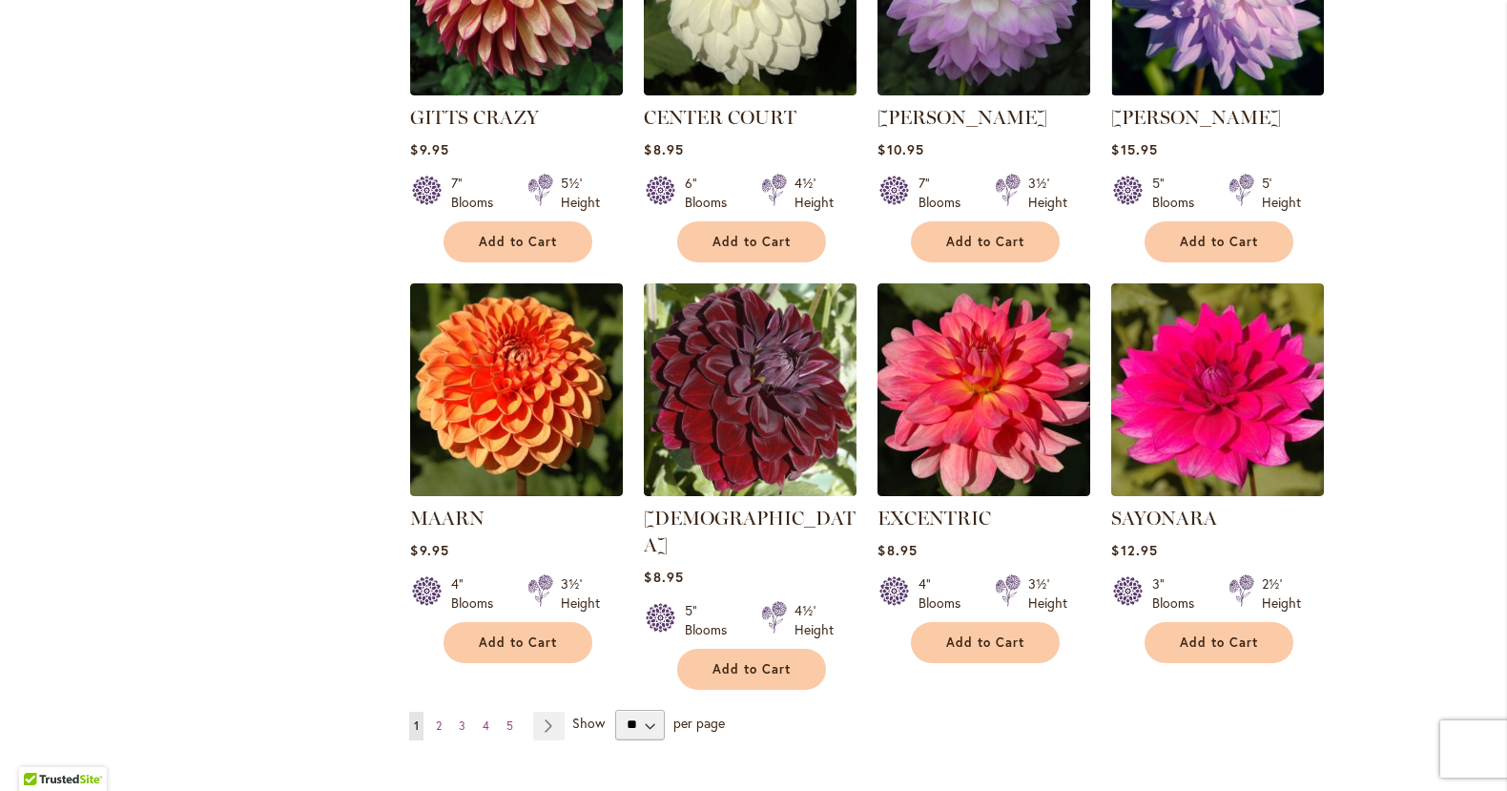
scroll to position [0, 0]
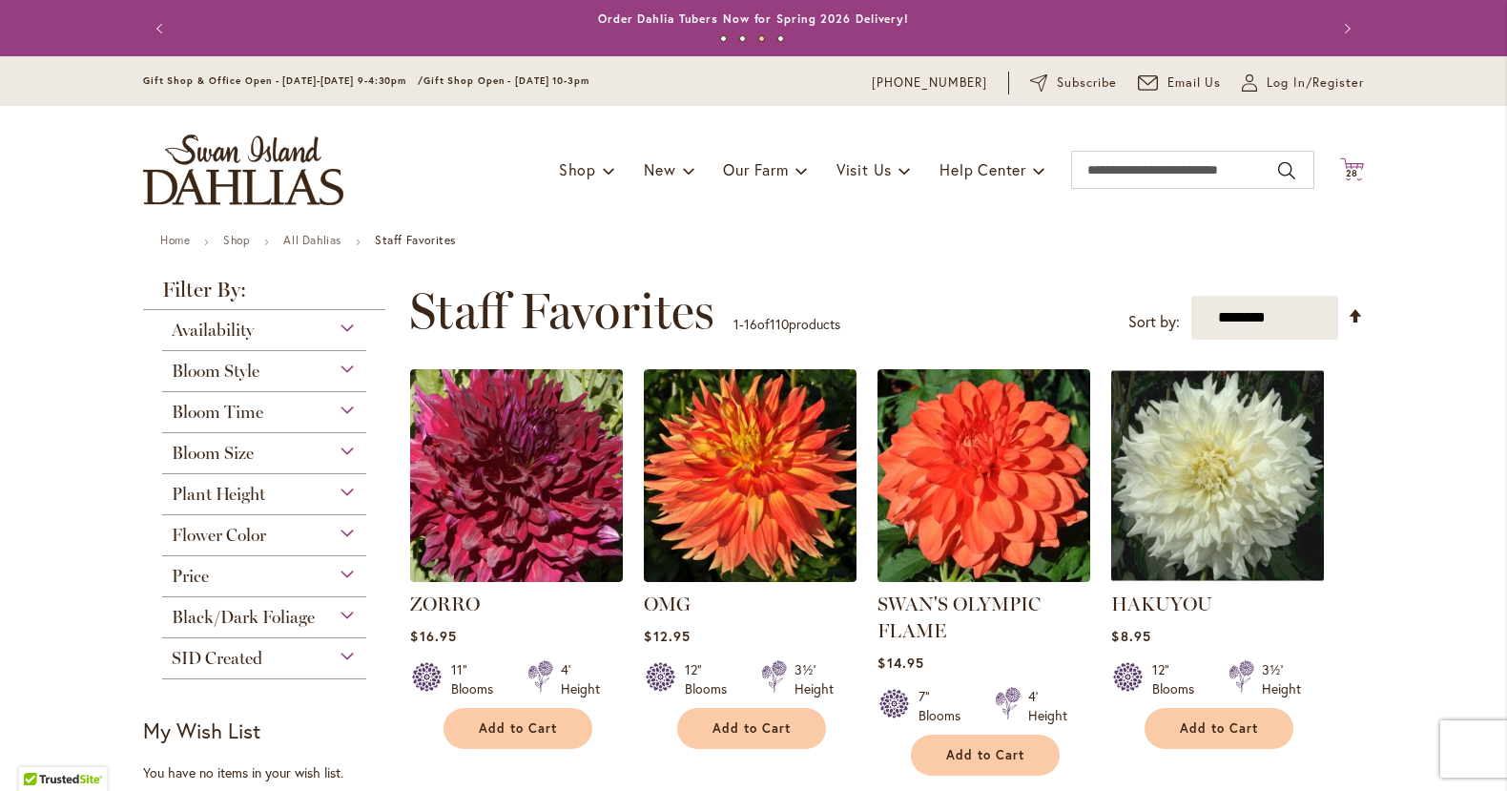
click at [1344, 172] on span "28 28 items" at bounding box center [1352, 174] width 19 height 10
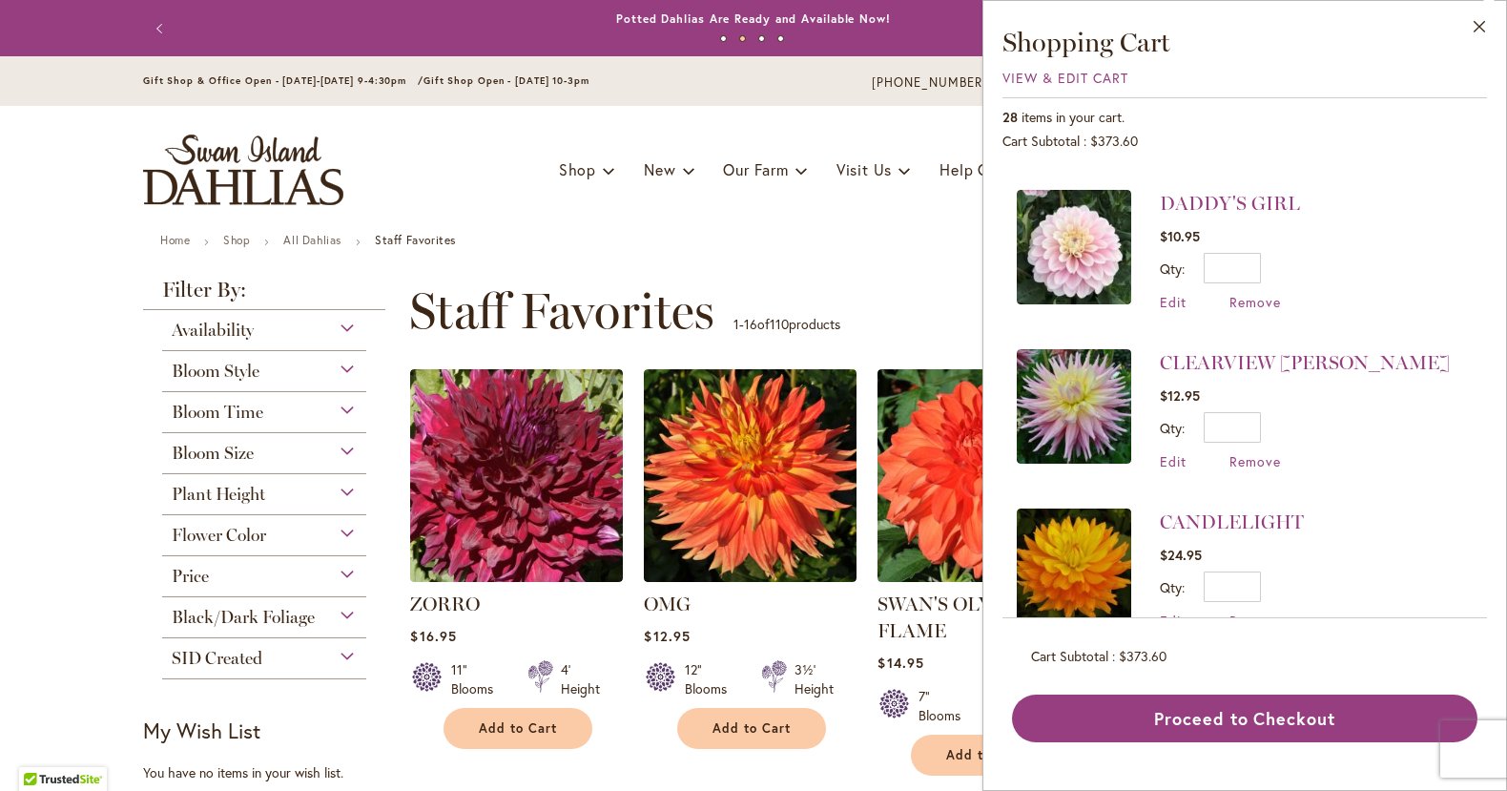
scroll to position [2403, 0]
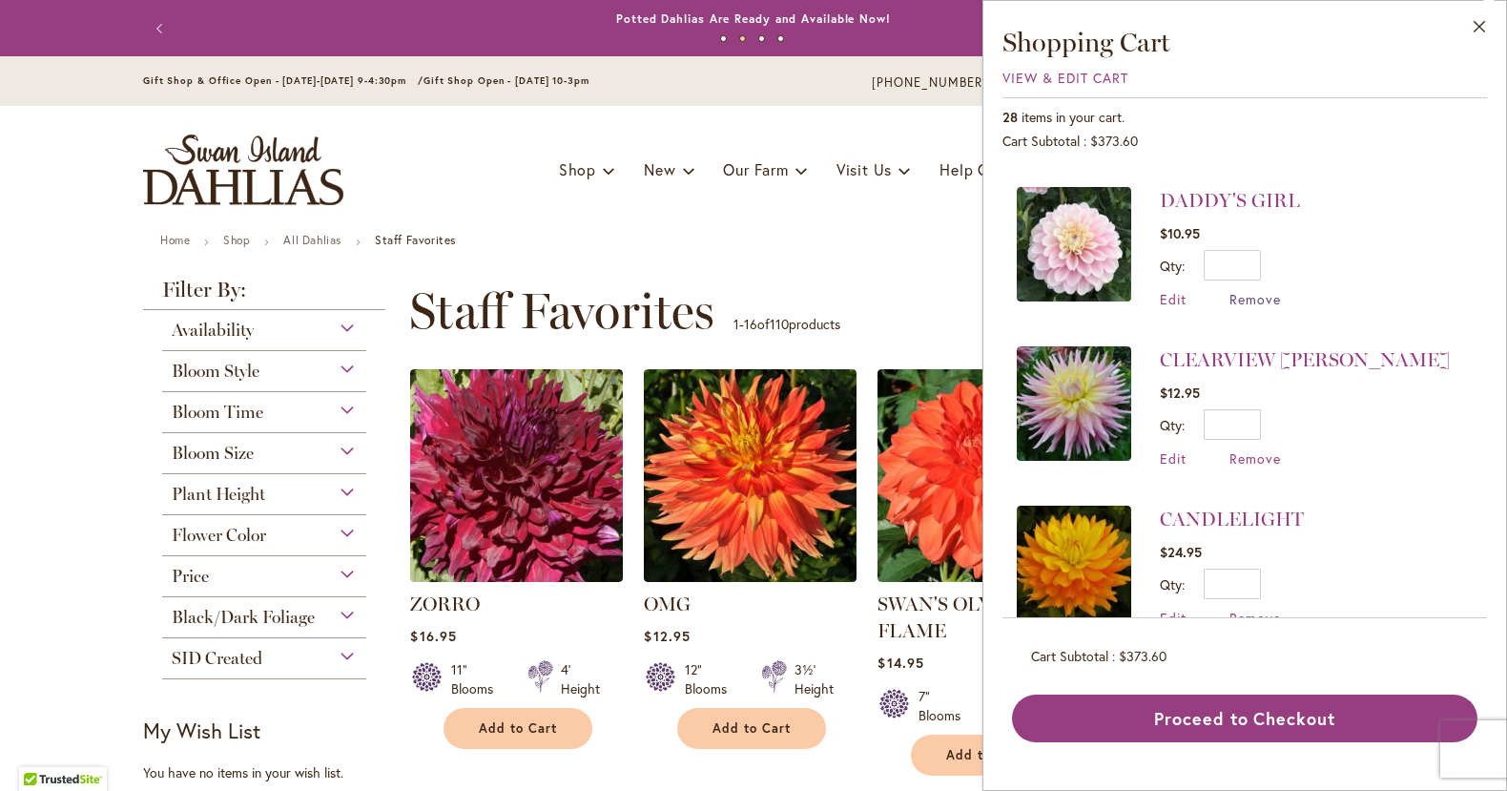
click at [1254, 290] on span "Remove" at bounding box center [1255, 299] width 52 height 18
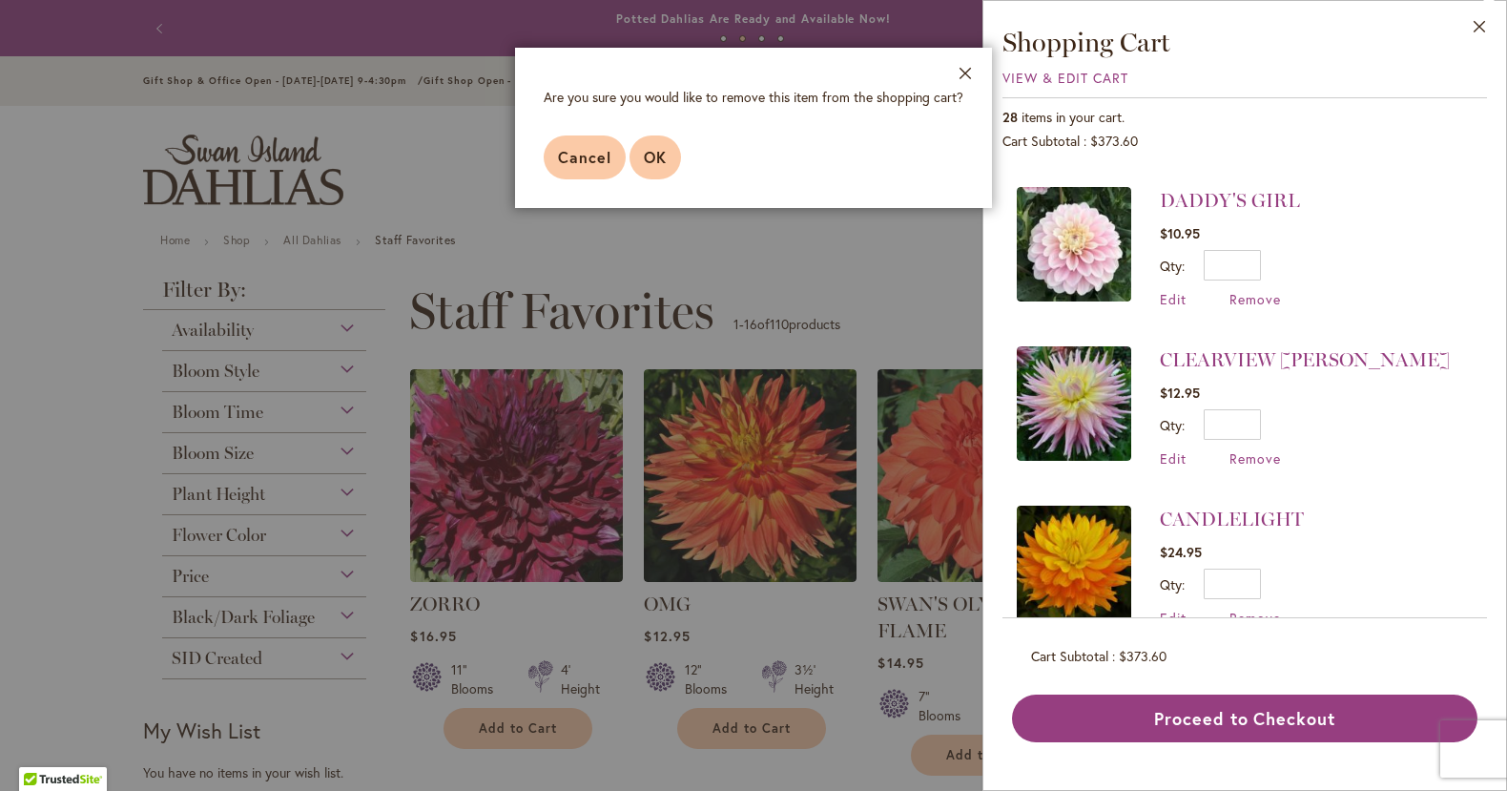
click at [659, 162] on span "OK" at bounding box center [655, 157] width 23 height 20
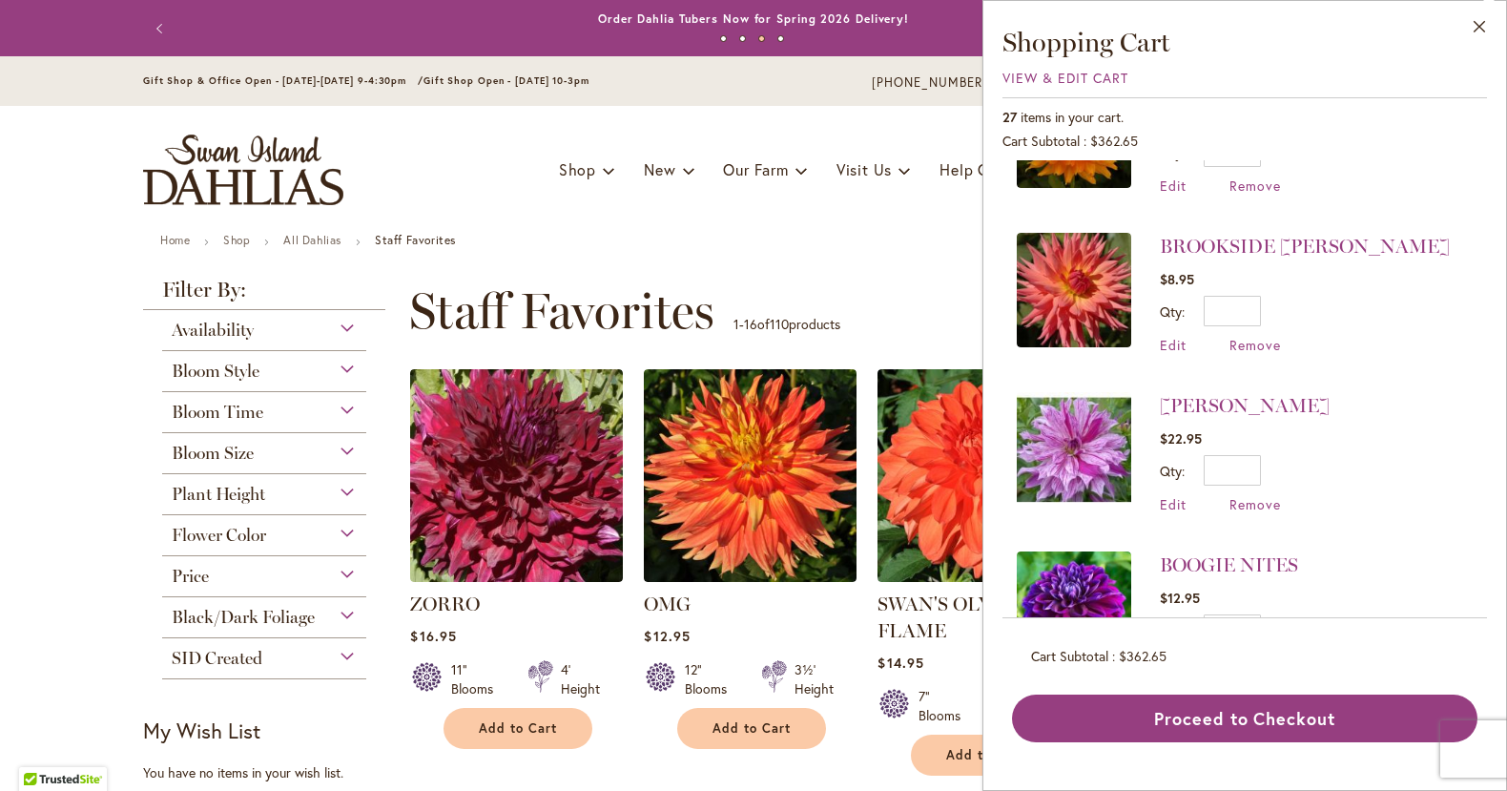
scroll to position [0, 0]
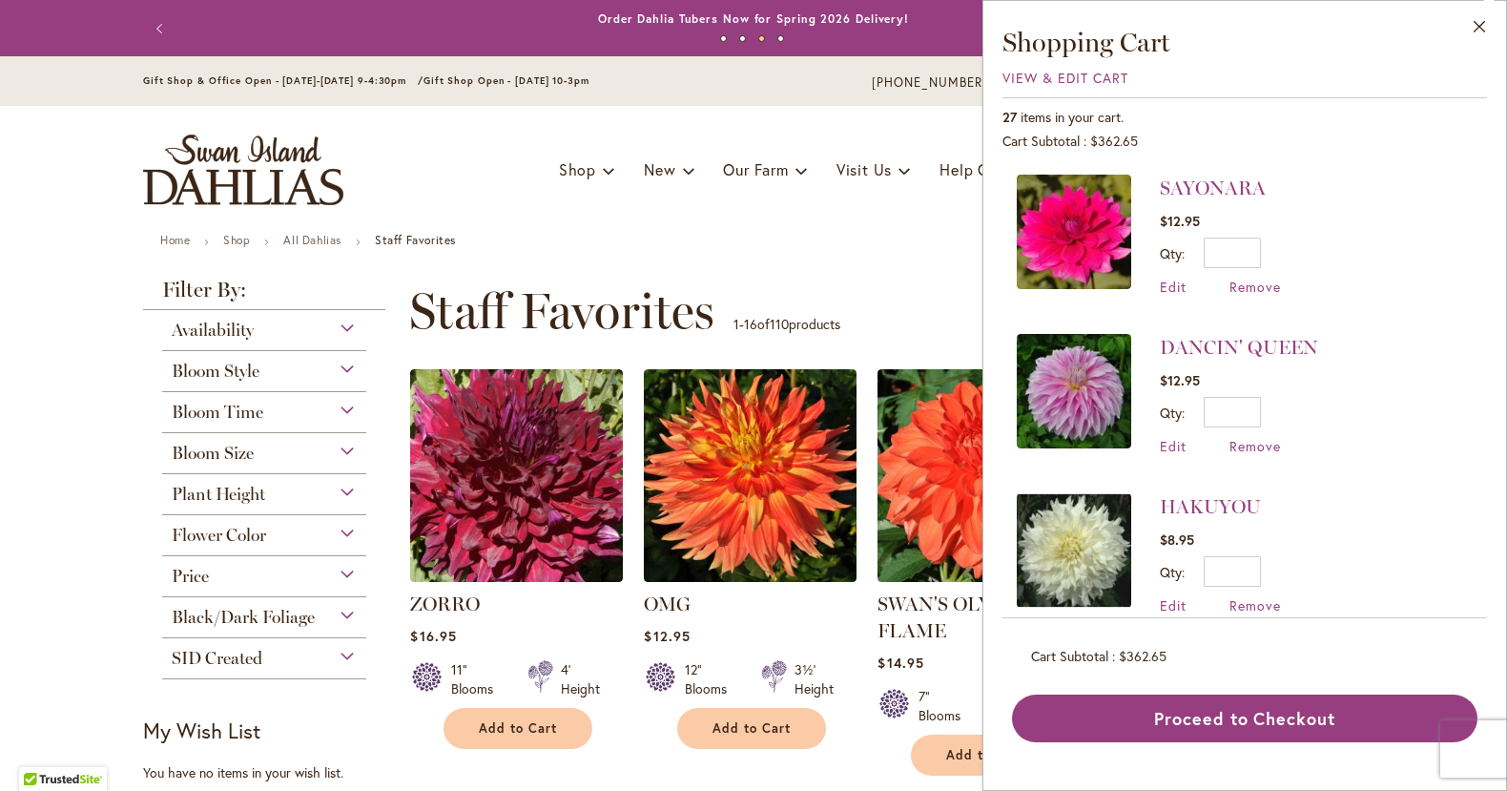
click at [1245, 446] on span "Remove" at bounding box center [1255, 446] width 52 height 18
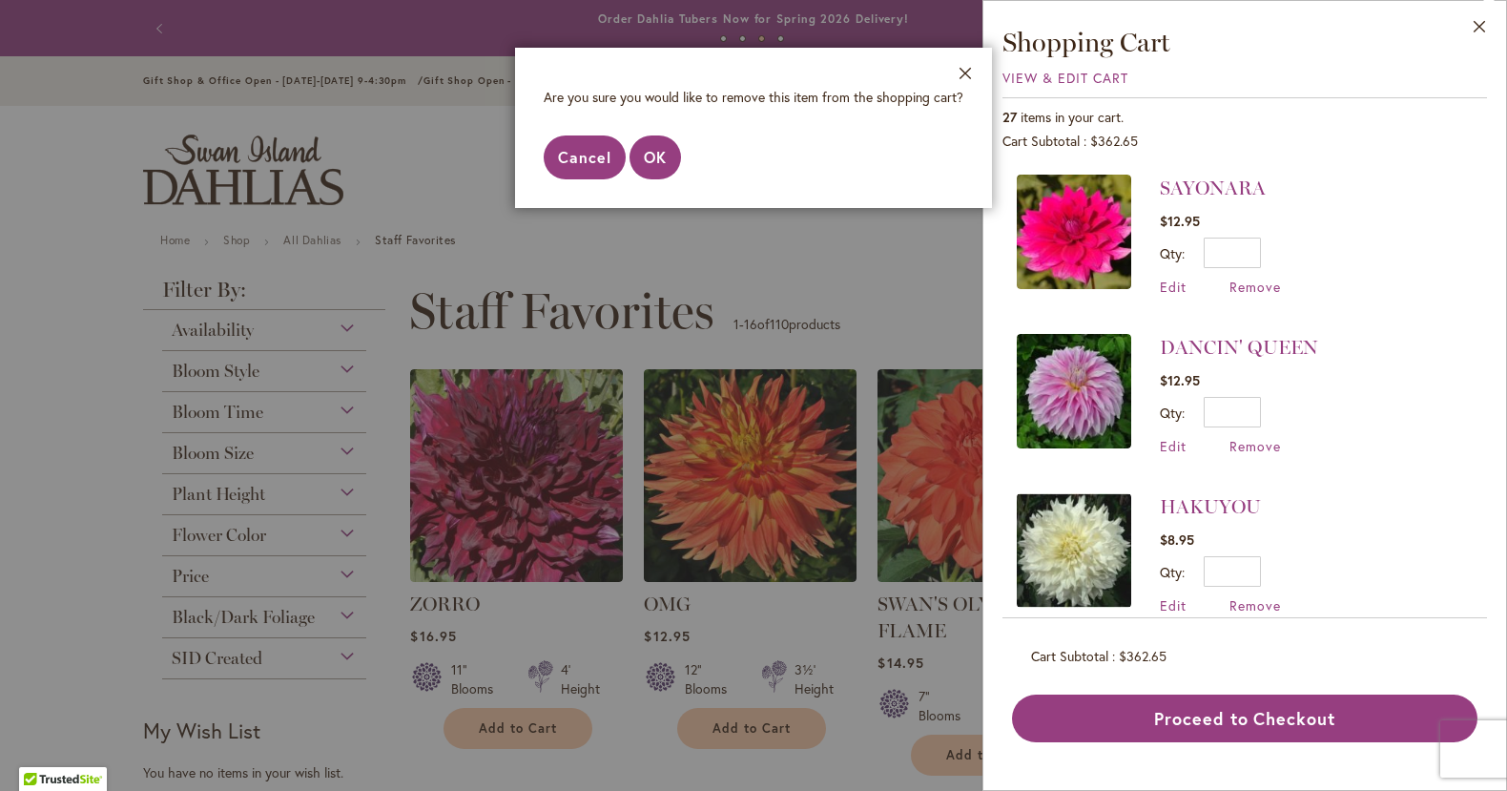
click at [580, 164] on span "Cancel" at bounding box center [584, 157] width 53 height 20
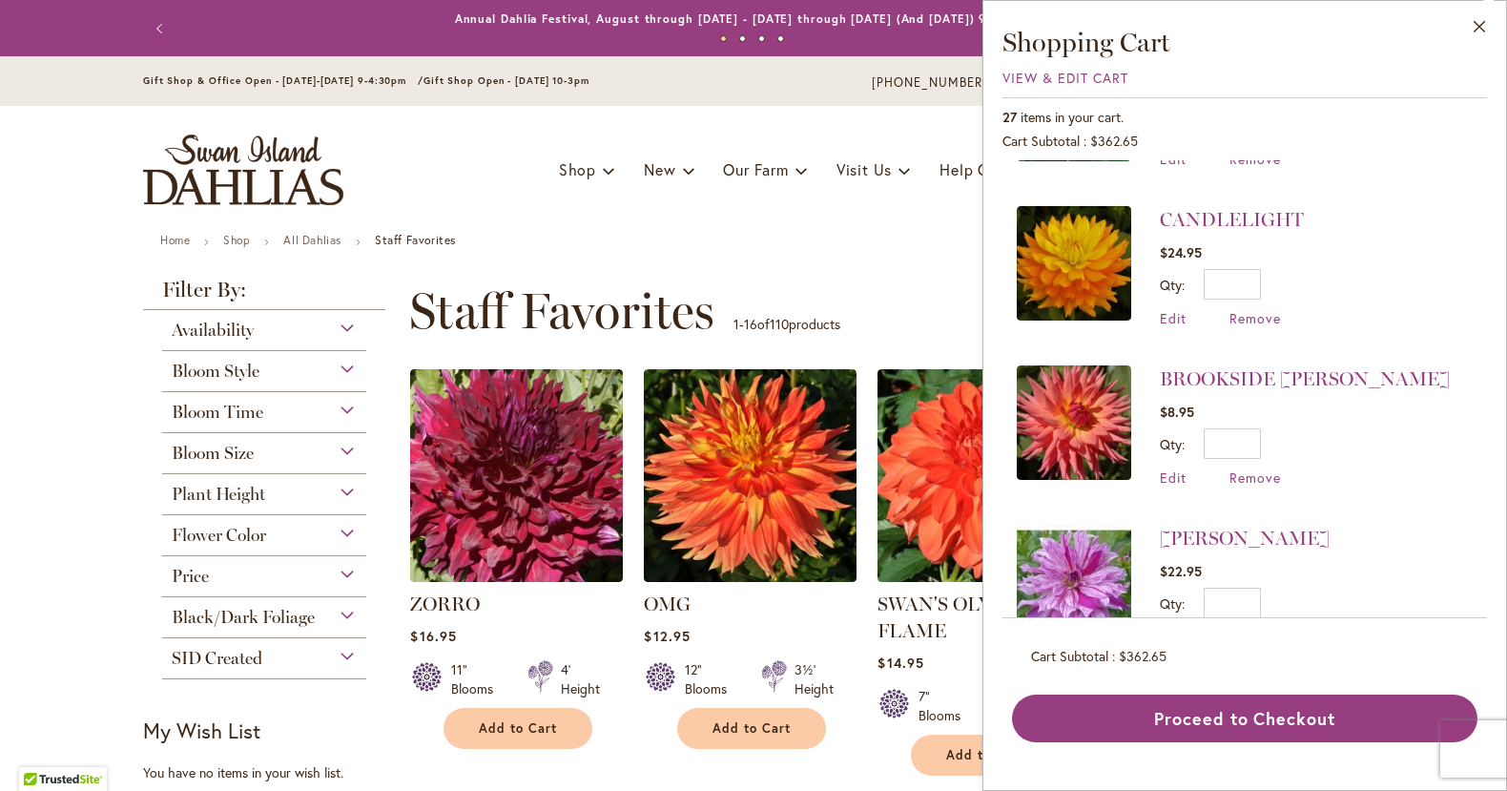
scroll to position [2559, 0]
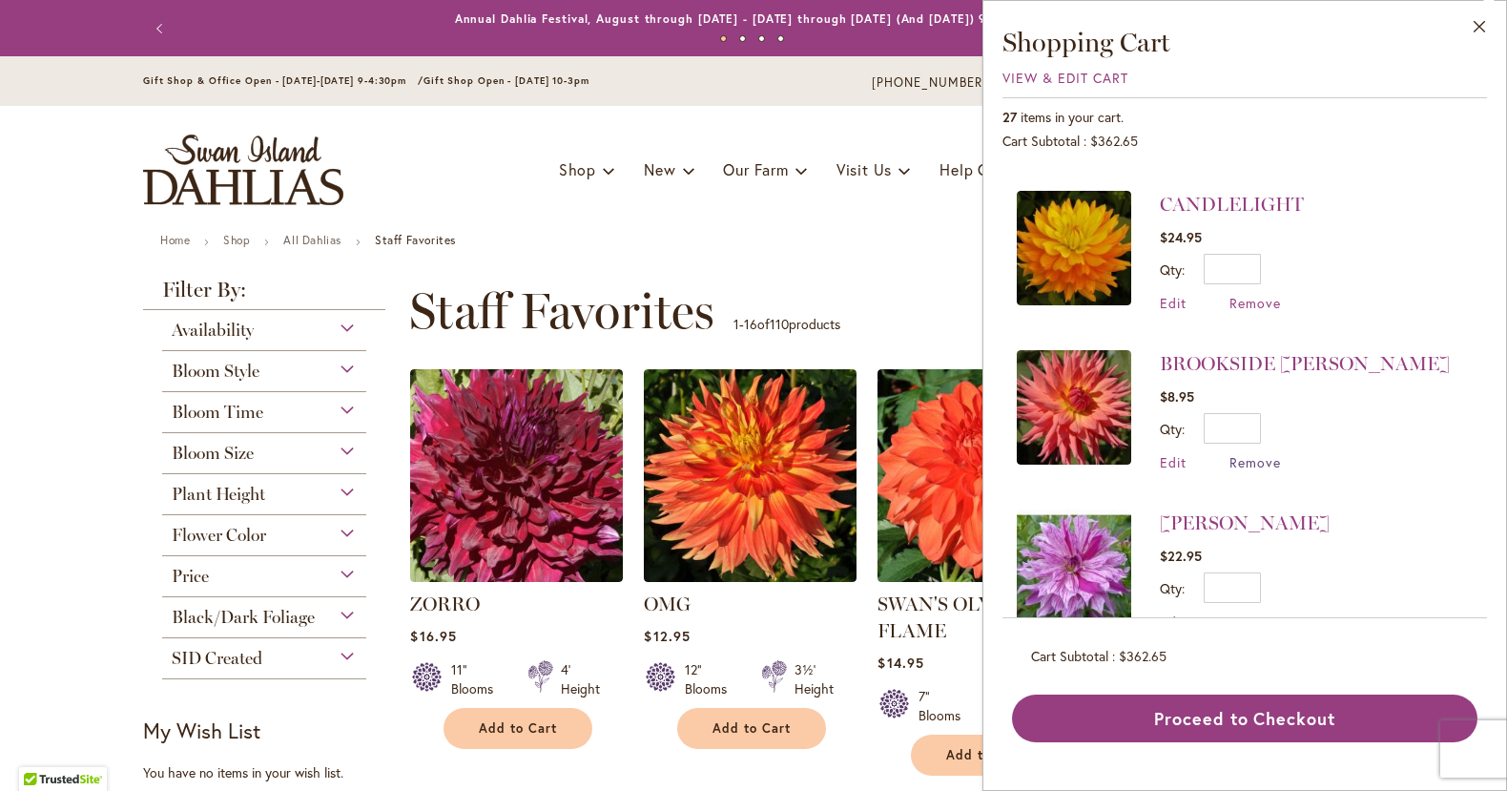
click at [1241, 453] on span "Remove" at bounding box center [1255, 462] width 52 height 18
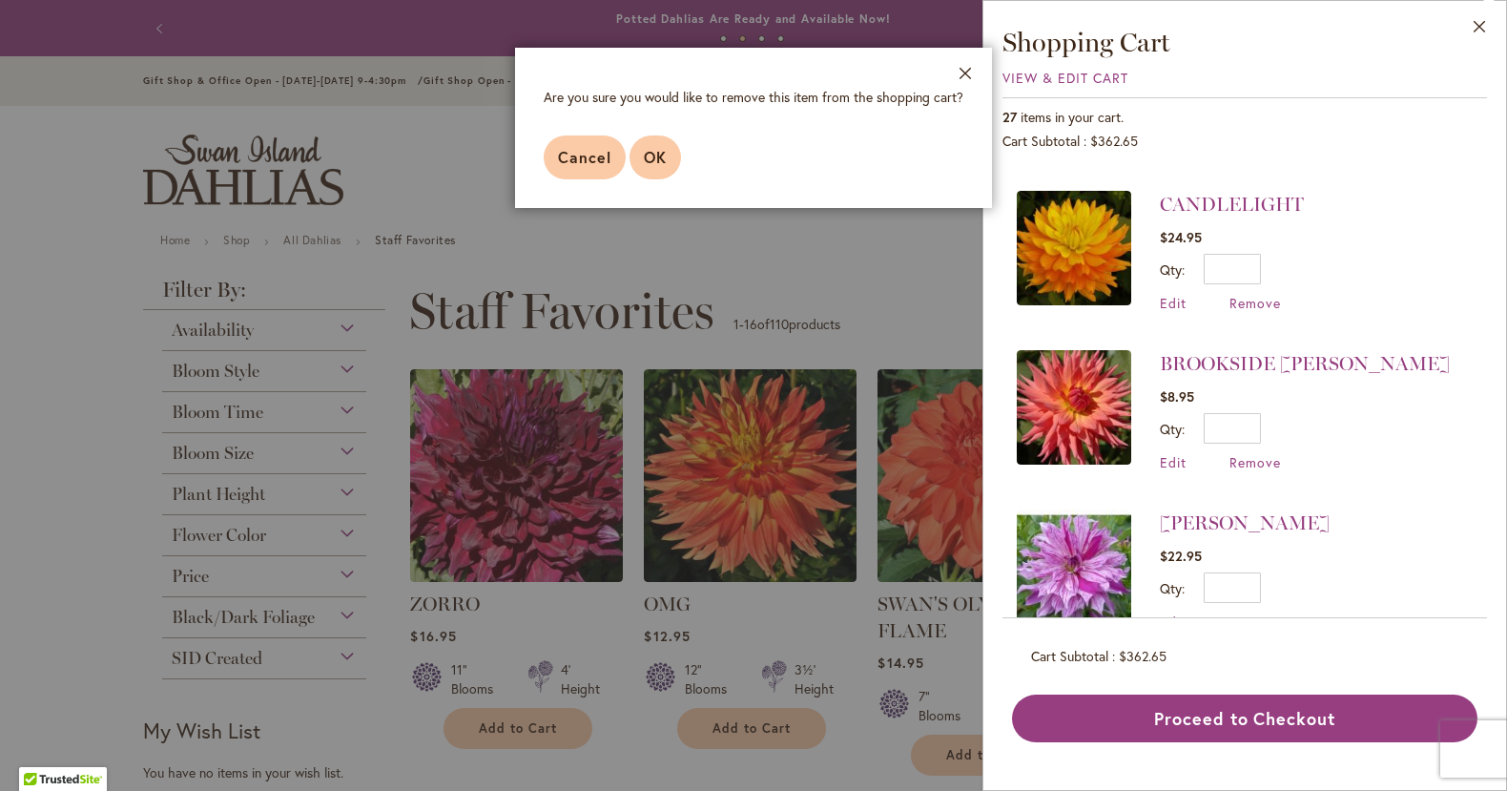
click at [662, 153] on span "OK" at bounding box center [655, 157] width 23 height 20
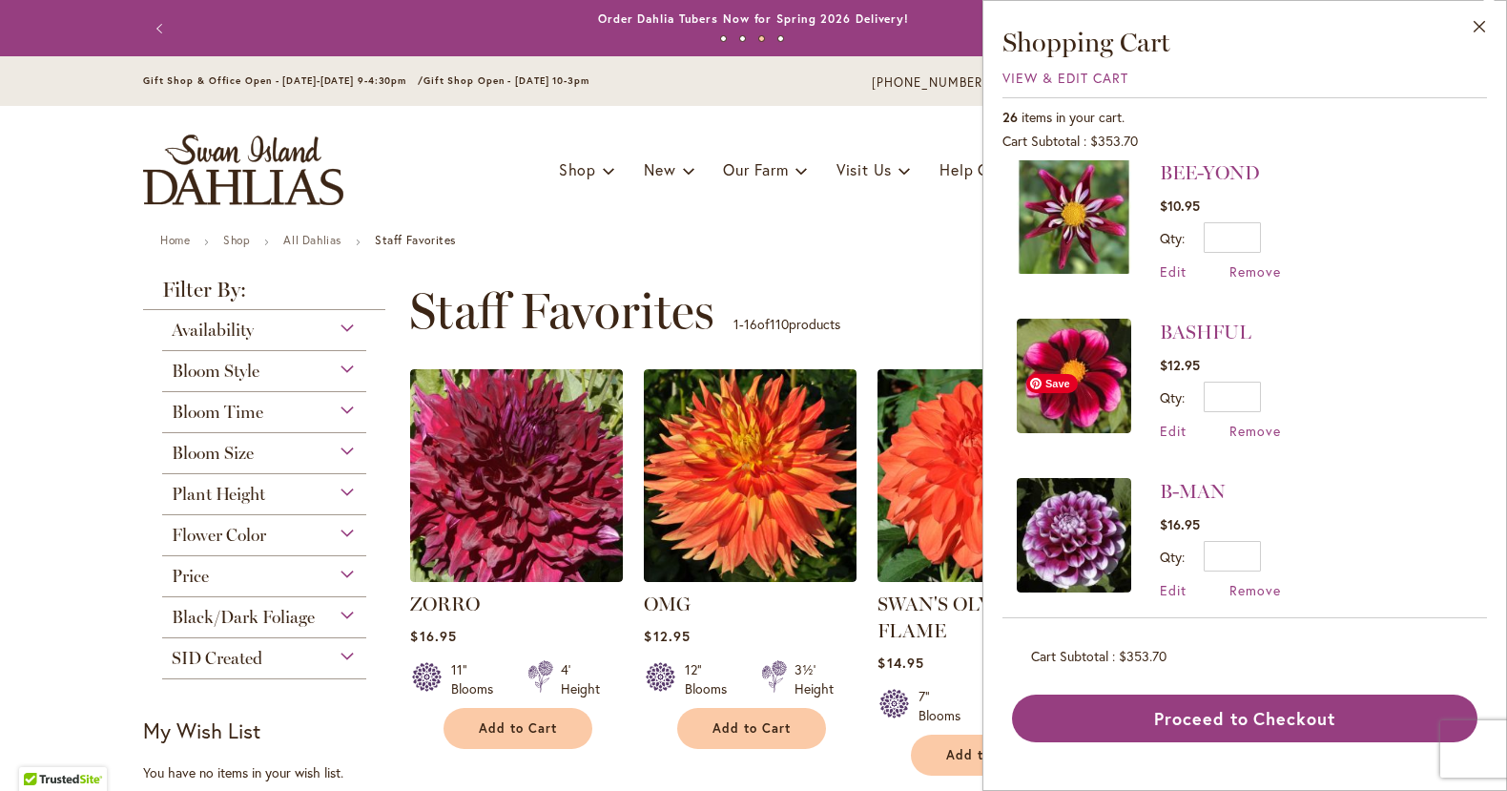
scroll to position [3474, 0]
